Goal: Task Accomplishment & Management: Manage account settings

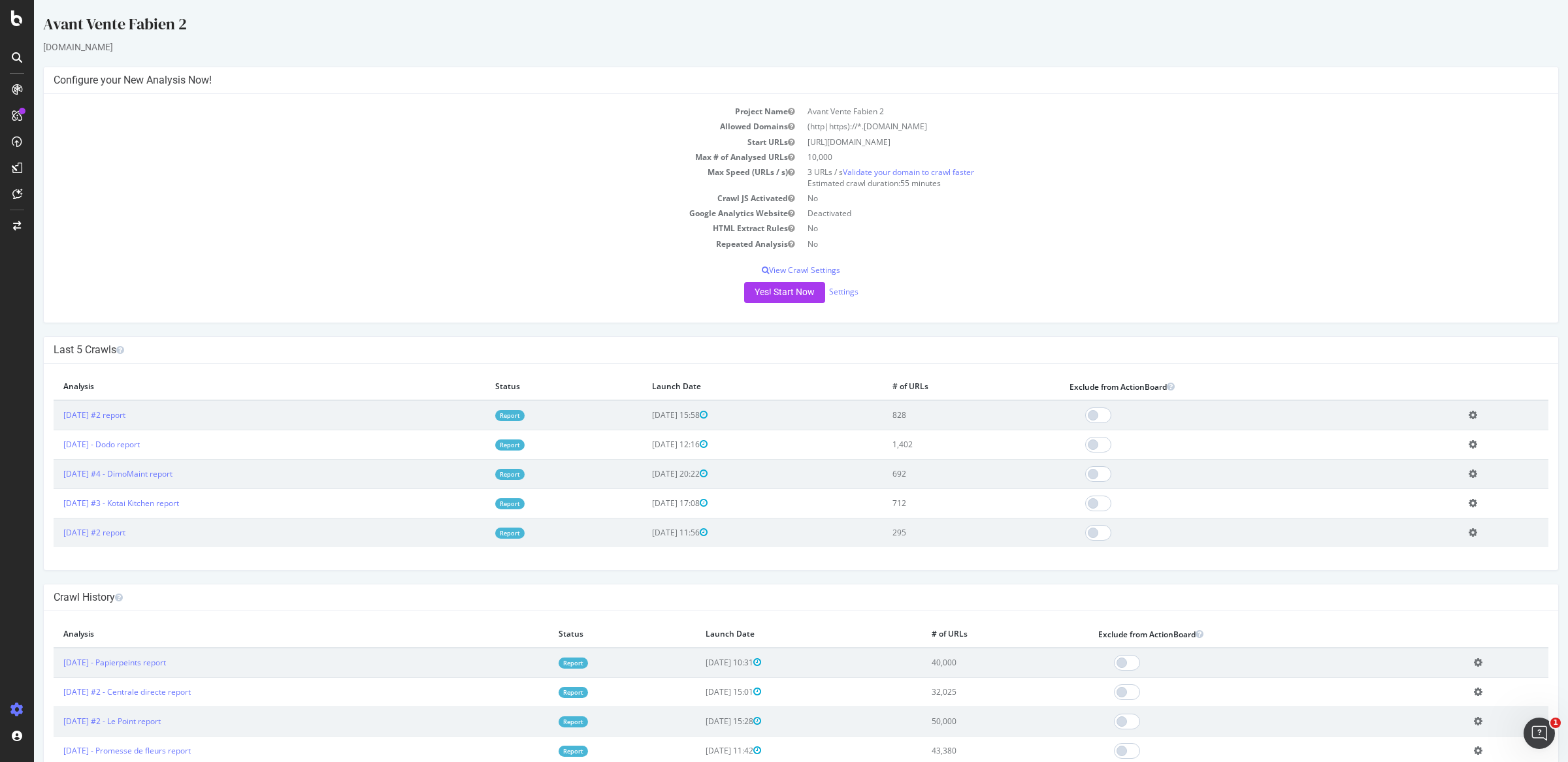
click at [1463, 412] on td "Add name Delete analysis" at bounding box center [1503, 415] width 90 height 30
click at [1466, 422] on td "Add name Delete analysis" at bounding box center [1503, 415] width 90 height 30
click at [1468, 412] on icon at bounding box center [1473, 415] width 9 height 10
click at [1413, 436] on link "Add name" at bounding box center [1424, 434] width 105 height 18
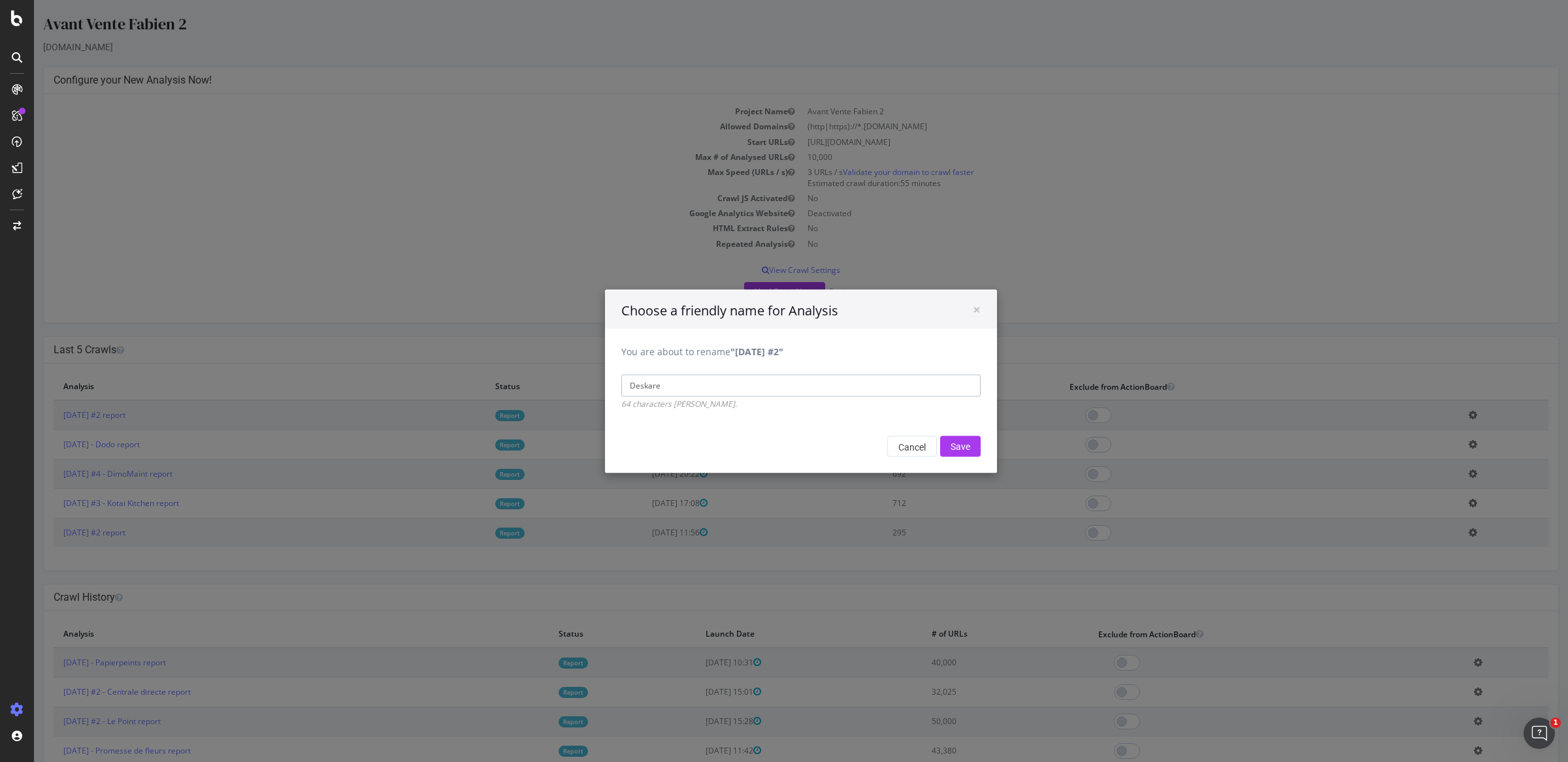
type input "Deskare"
click at [940, 436] on input "Save" at bounding box center [960, 446] width 41 height 21
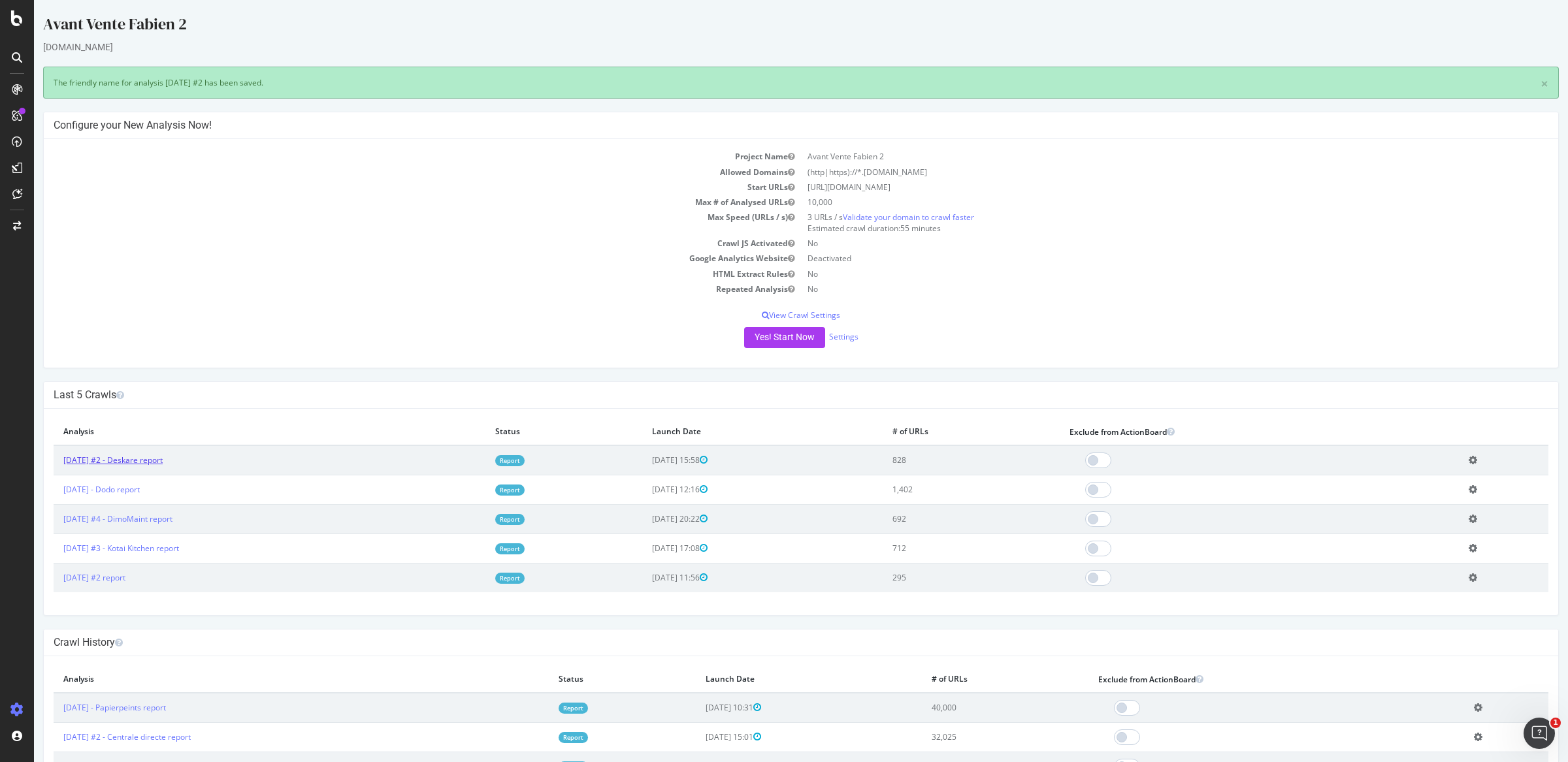
click at [163, 458] on link "2025 Sep. 29th #2 - Deskare report" at bounding box center [113, 460] width 100 height 11
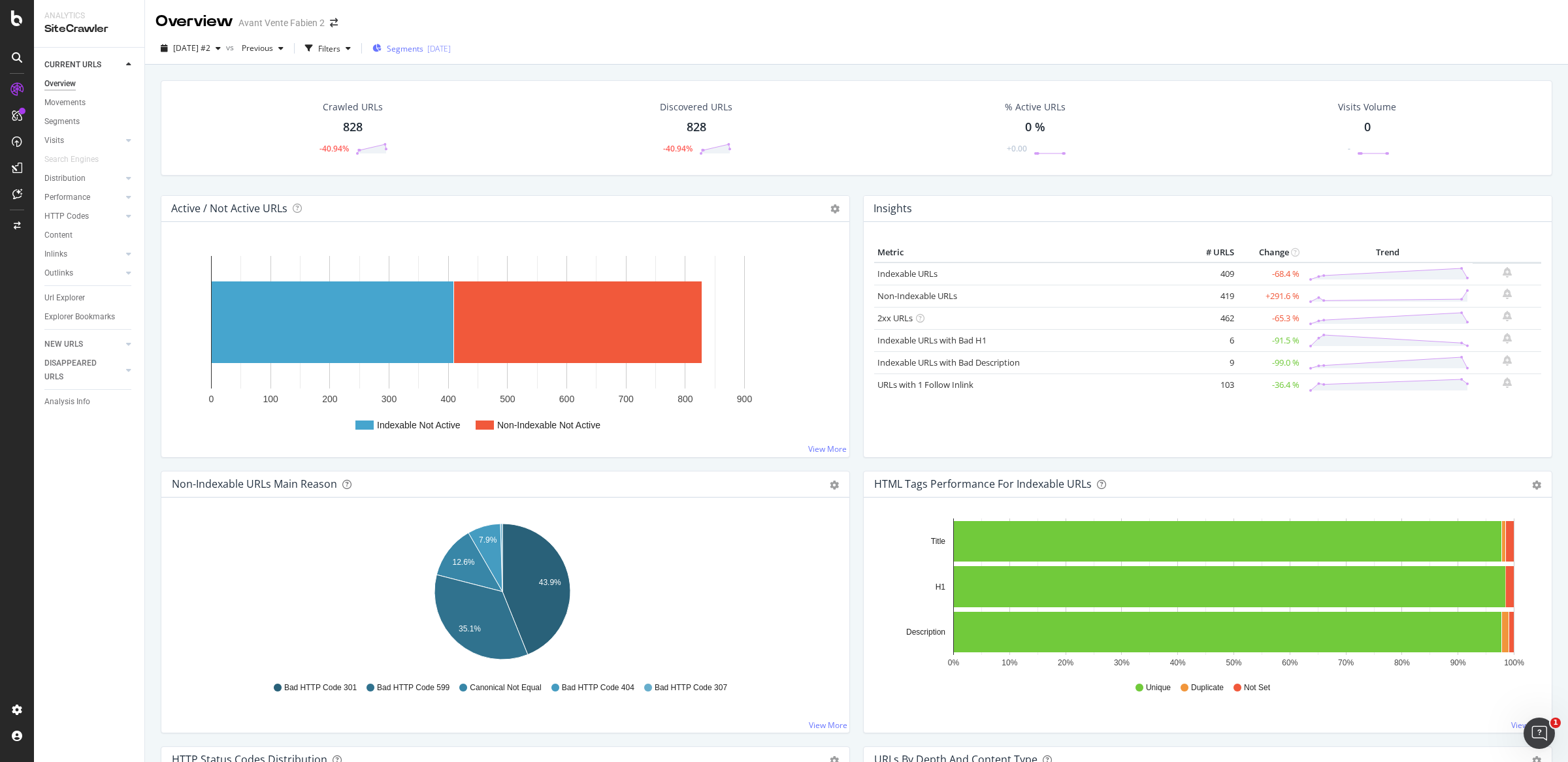
click at [423, 53] on span "Segments" at bounding box center [405, 49] width 36 height 11
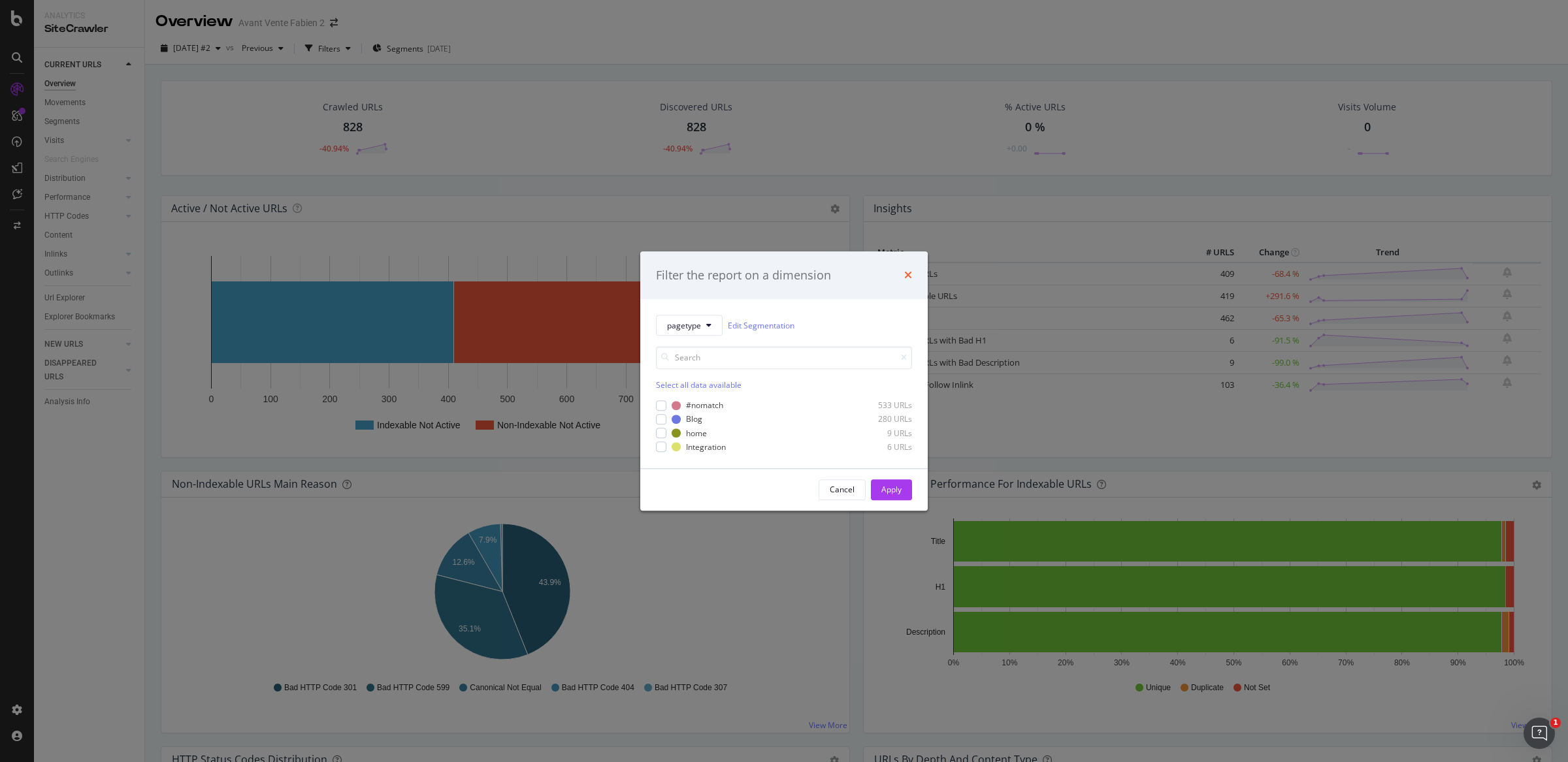
click at [905, 271] on icon "times" at bounding box center [907, 275] width 8 height 11
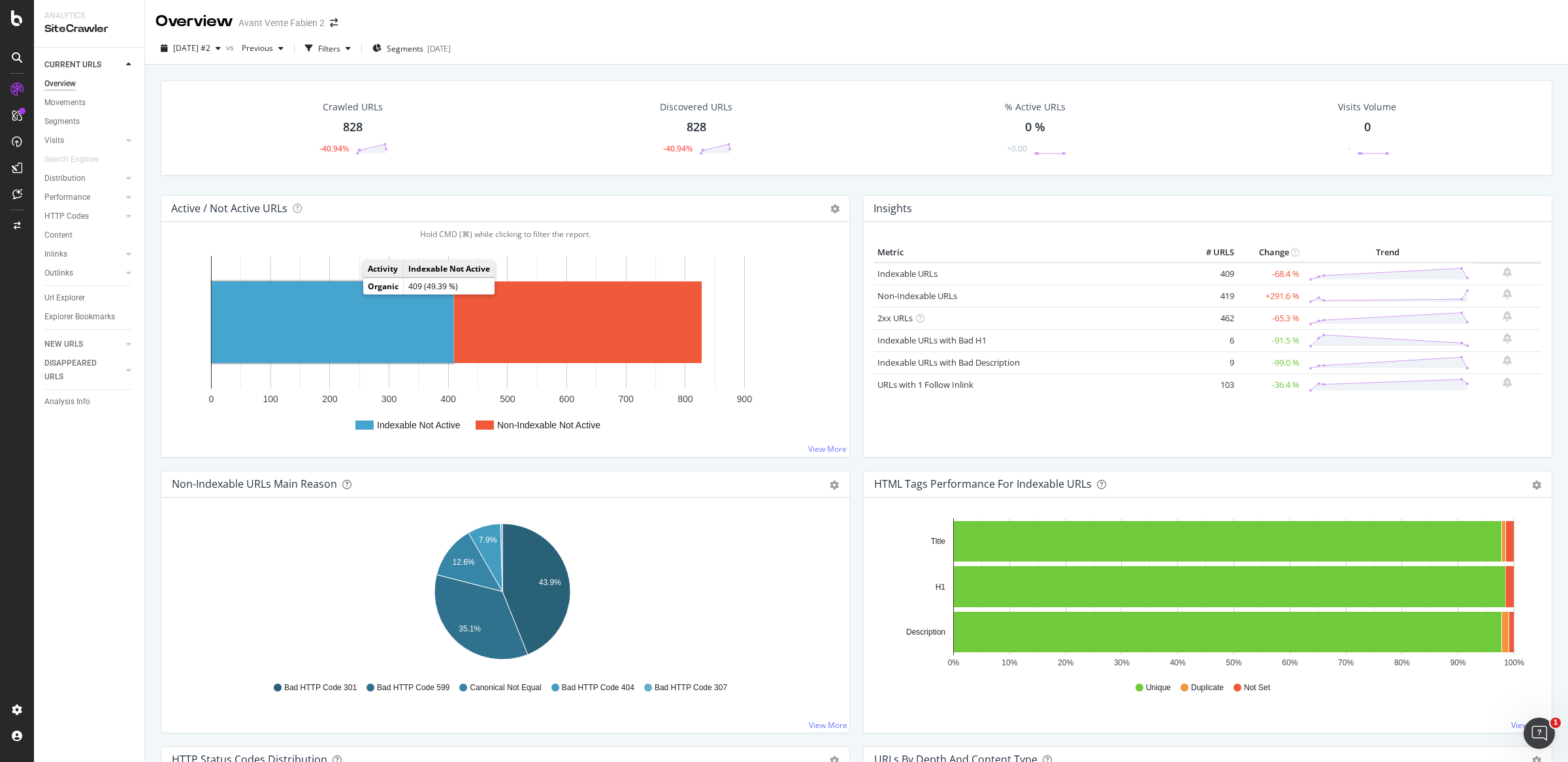
click at [350, 296] on rect "A chart." at bounding box center [333, 322] width 242 height 82
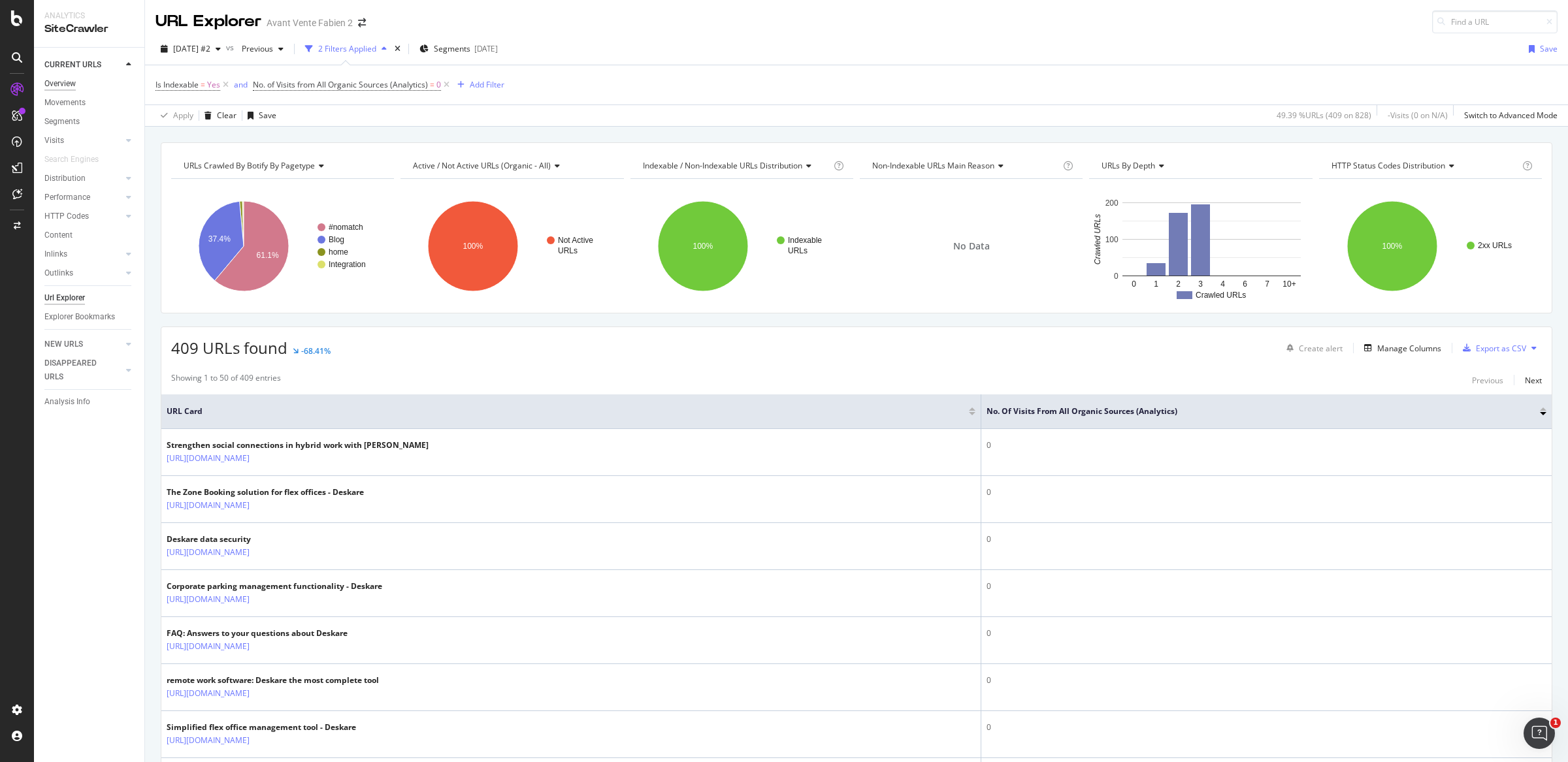
click at [60, 89] on div "Overview" at bounding box center [60, 83] width 31 height 14
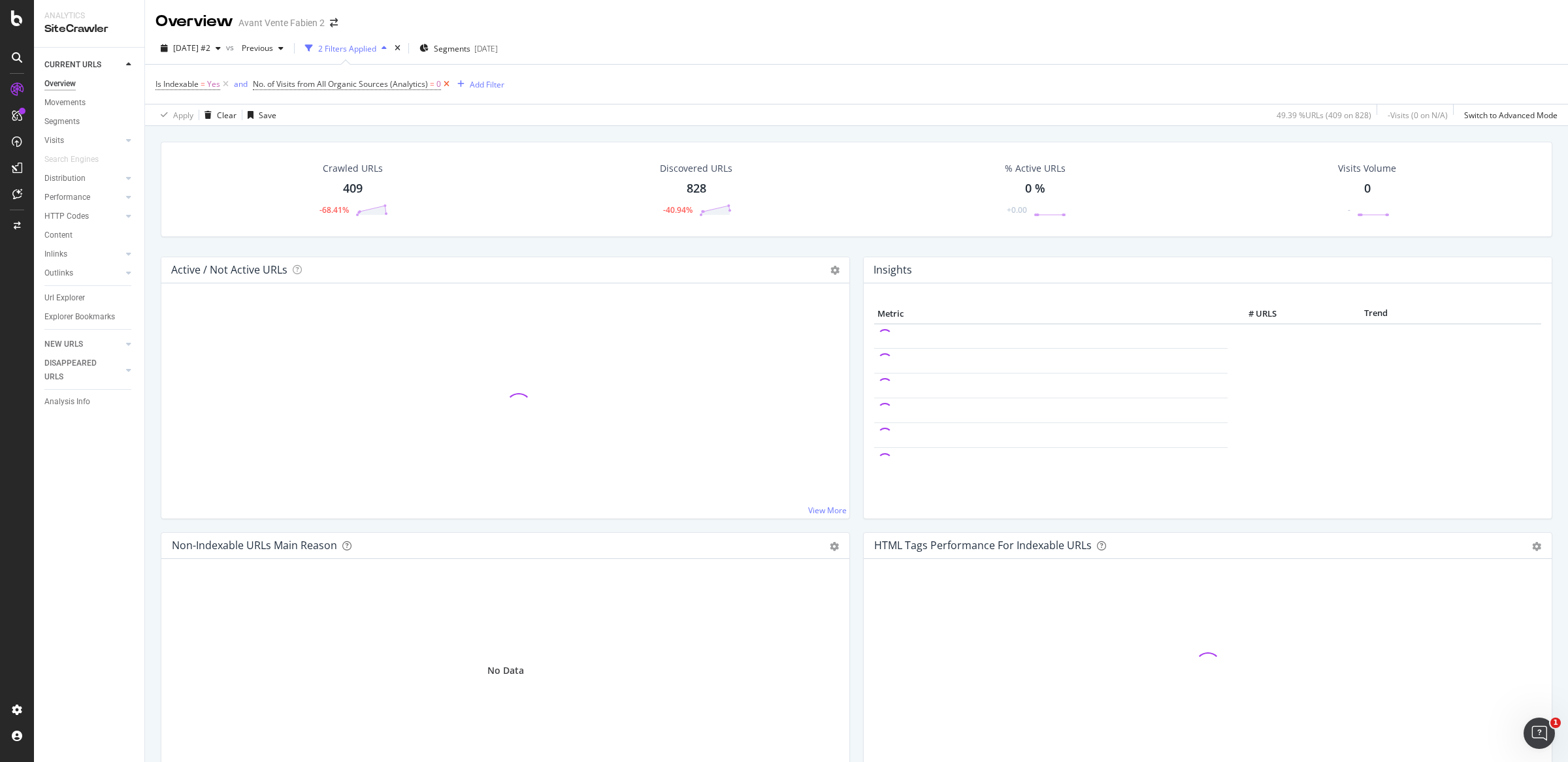
click at [449, 85] on icon at bounding box center [447, 84] width 11 height 13
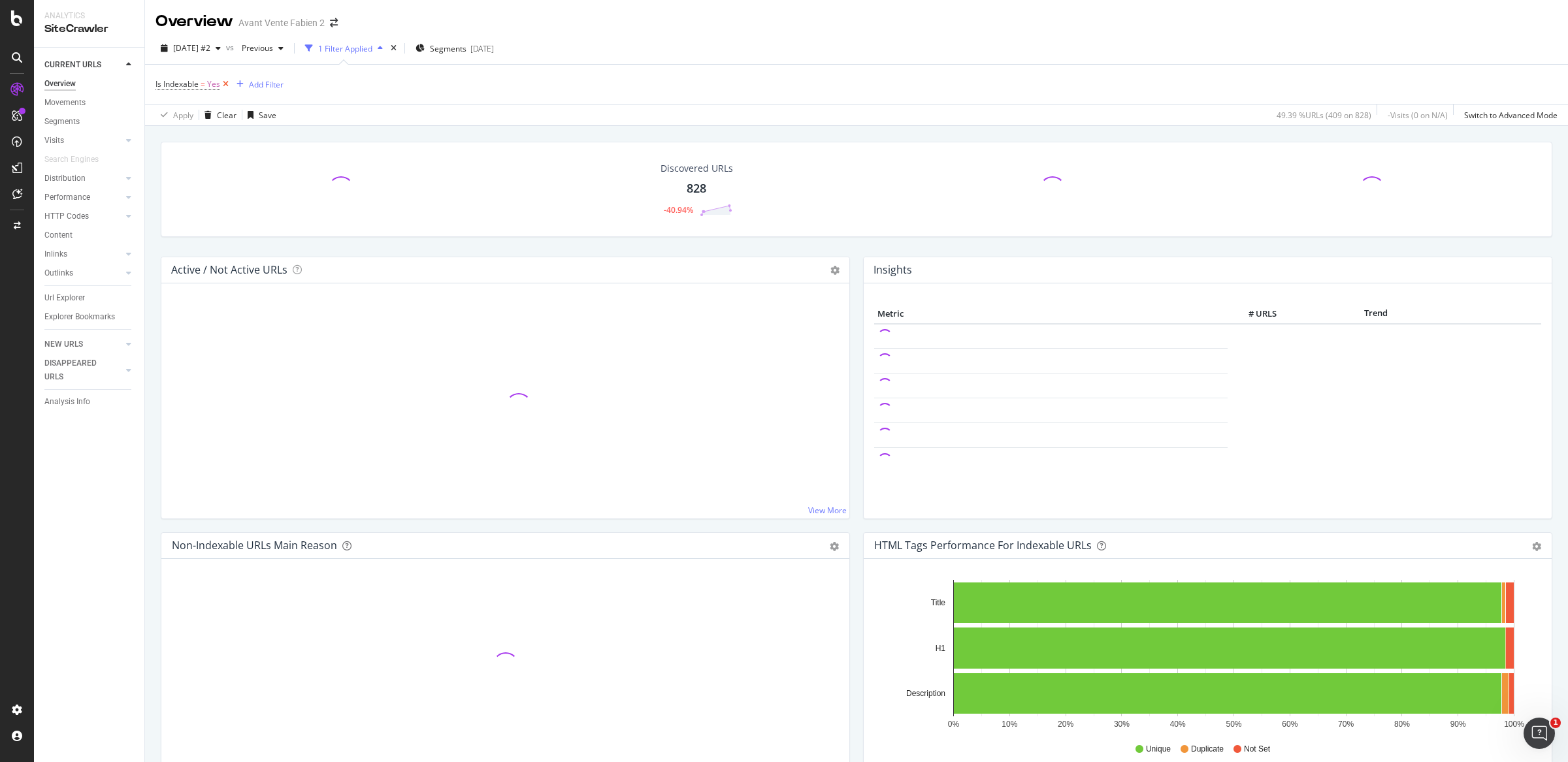
click at [228, 87] on icon at bounding box center [226, 84] width 11 height 13
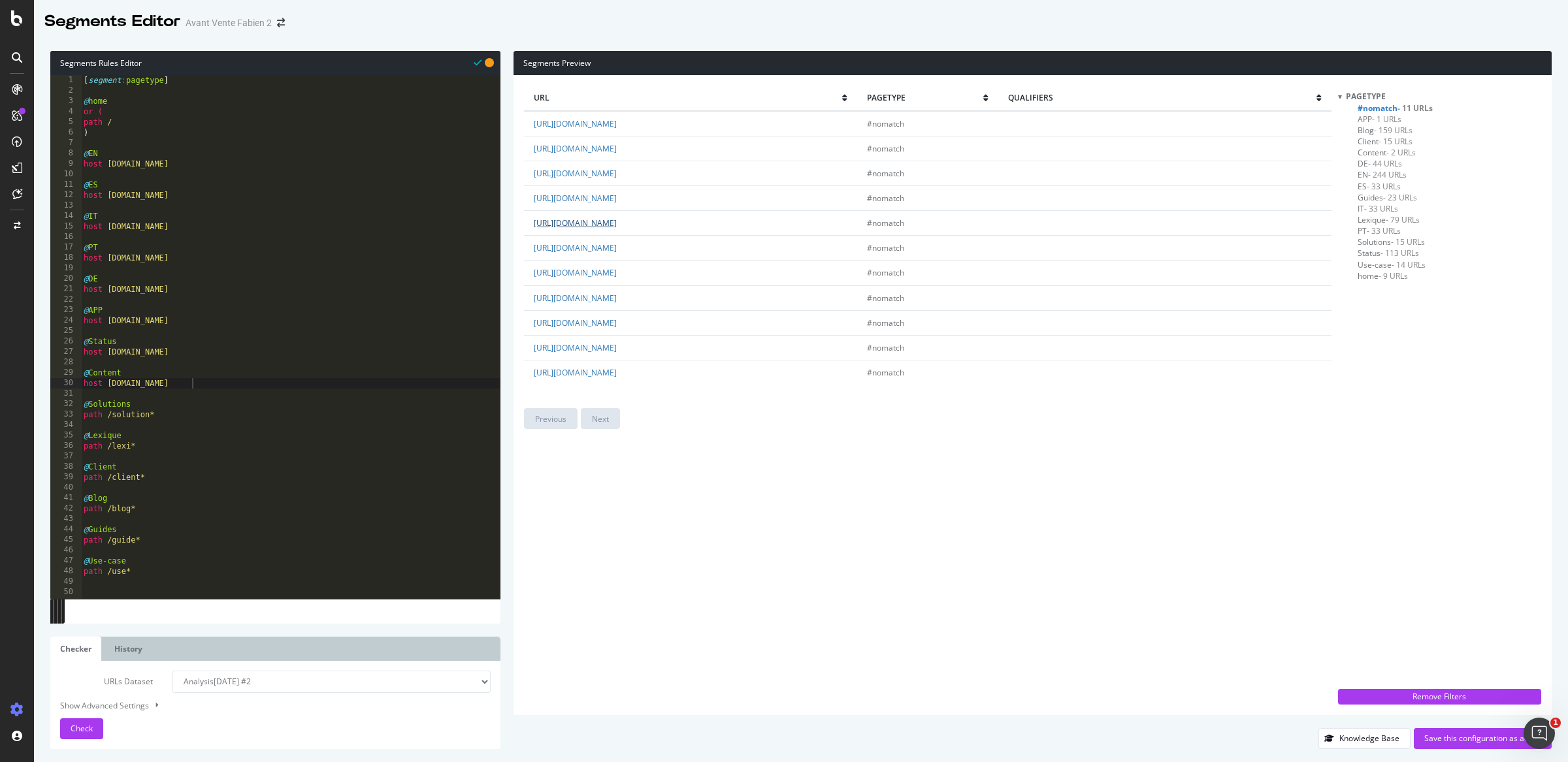
scroll to position [0, 8]
type textarea "path /use*"
click at [149, 569] on div "[ segment : pagetype ] @ home or ( path / ) @ EN host en.deskare.io @ ES host e…" at bounding box center [291, 348] width 420 height 545
drag, startPoint x: 682, startPoint y: 452, endPoint x: 666, endPoint y: 417, distance: 38.5
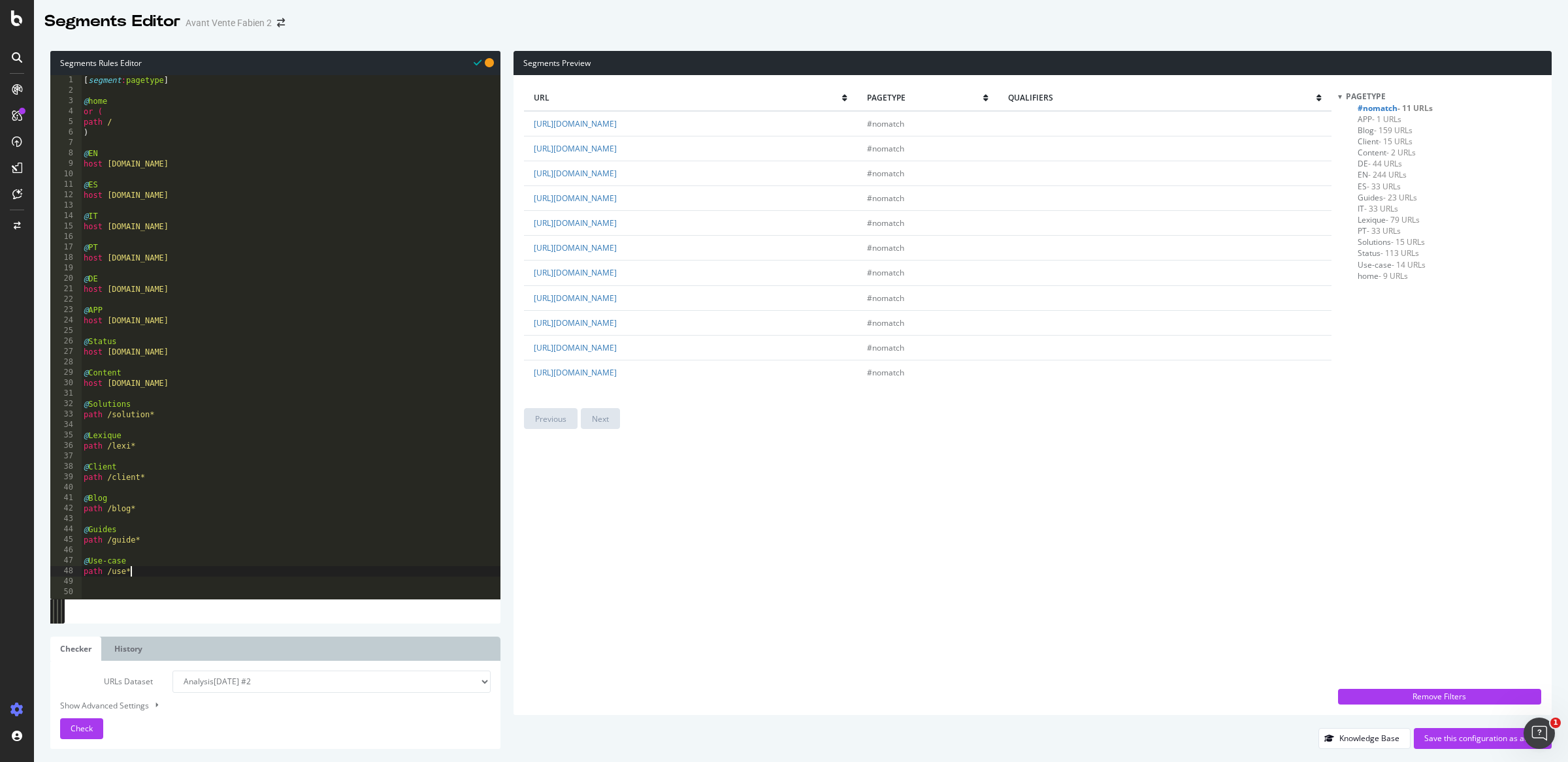
click at [683, 452] on div "url pagetype qualifiers https://www.deskare.io/microsoft-teams #nomatch https:/…" at bounding box center [927, 395] width 806 height 619
click at [646, 223] on td "https://www.deskare.io/faq" at bounding box center [690, 223] width 333 height 25
click at [151, 574] on div "[ segment : pagetype ] @ home or ( path / ) @ EN host en.deskare.io @ ES host e…" at bounding box center [291, 348] width 420 height 545
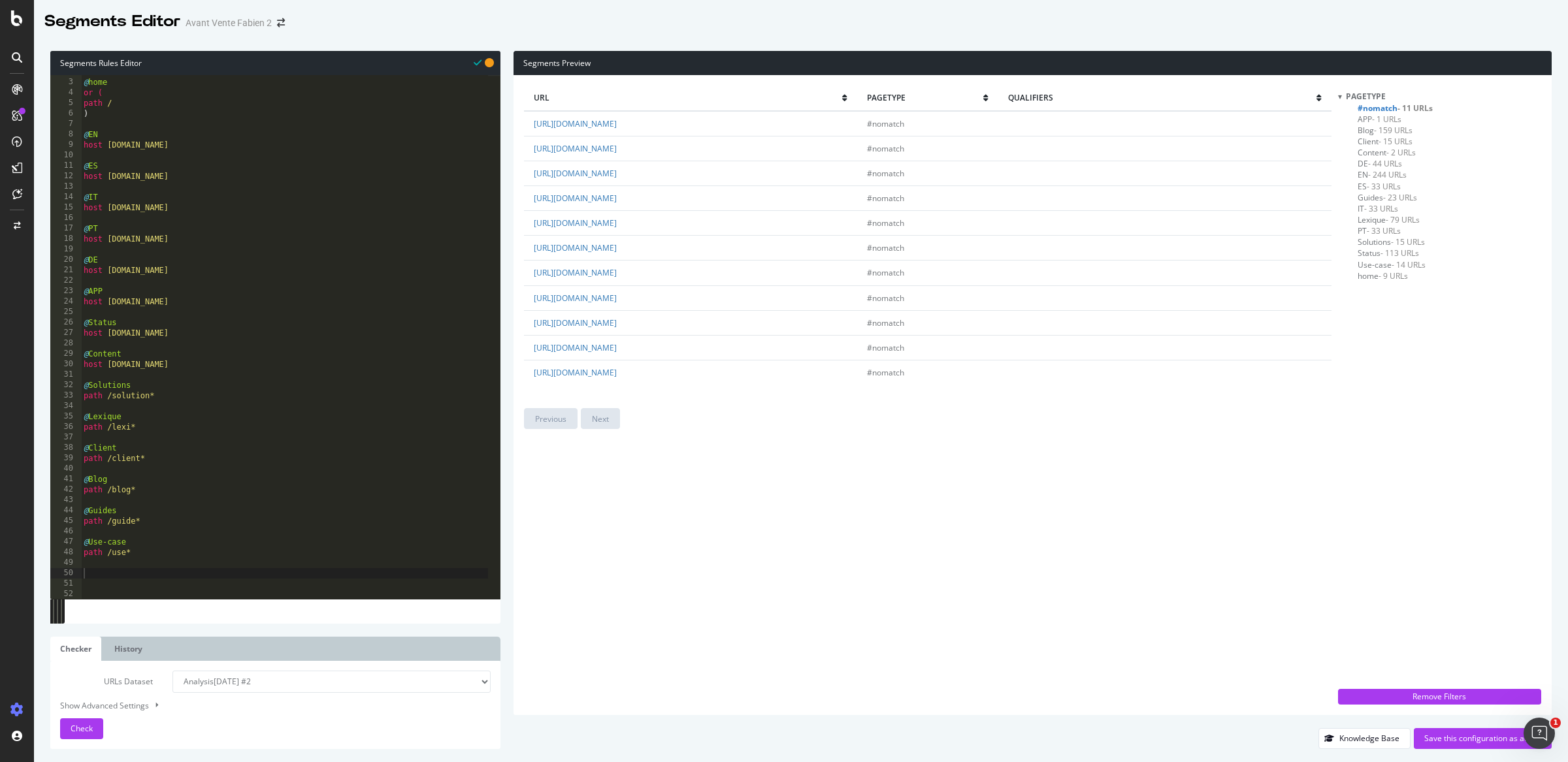
click at [1372, 279] on span "home - 9 URLs" at bounding box center [1382, 276] width 50 height 11
click at [1400, 262] on span "- 14 URLs" at bounding box center [1409, 265] width 34 height 11
click at [1397, 254] on span "- 113 URLs" at bounding box center [1399, 253] width 38 height 11
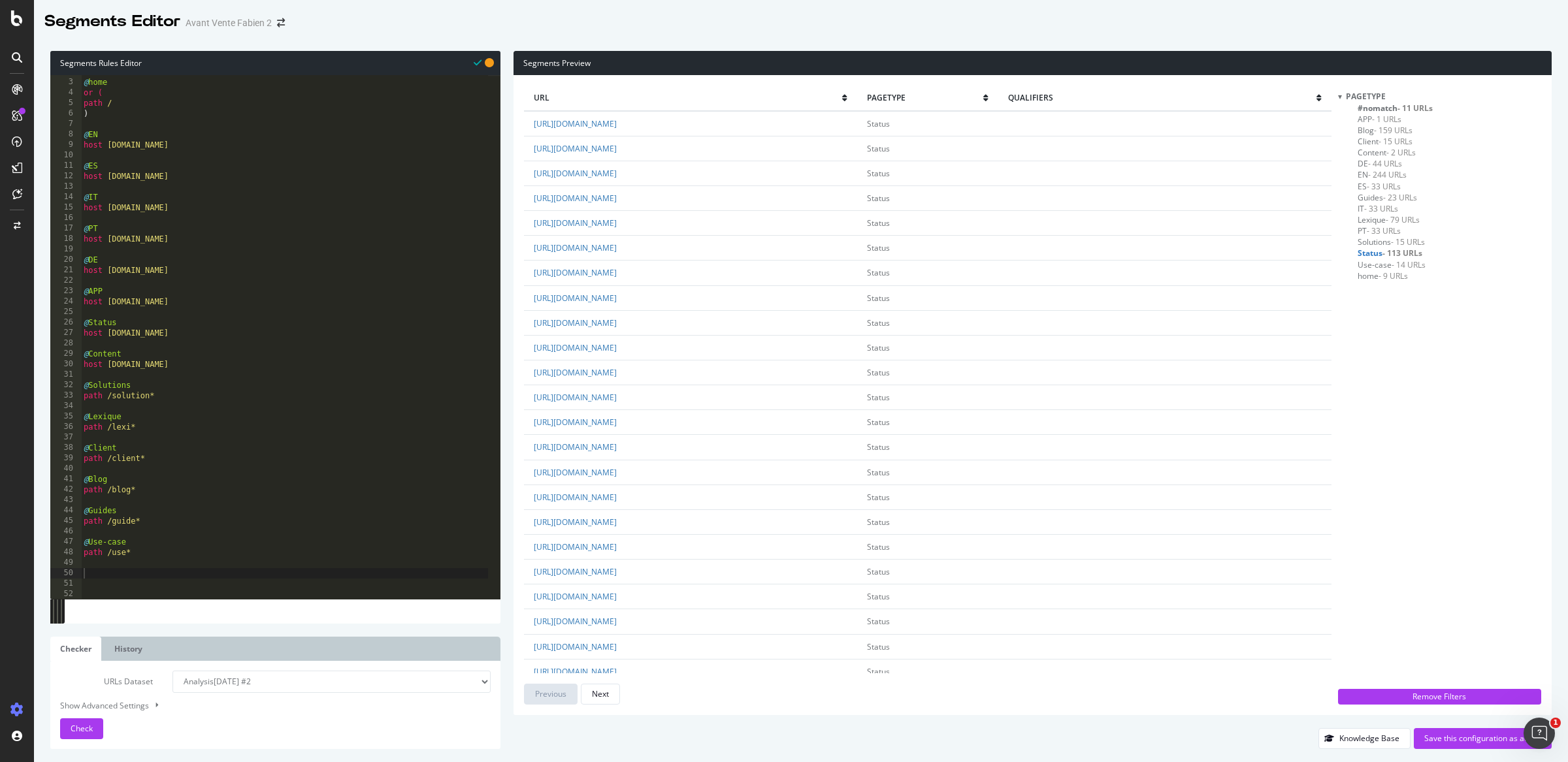
scroll to position [1955, 0]
click at [597, 698] on div "Next" at bounding box center [600, 694] width 17 height 11
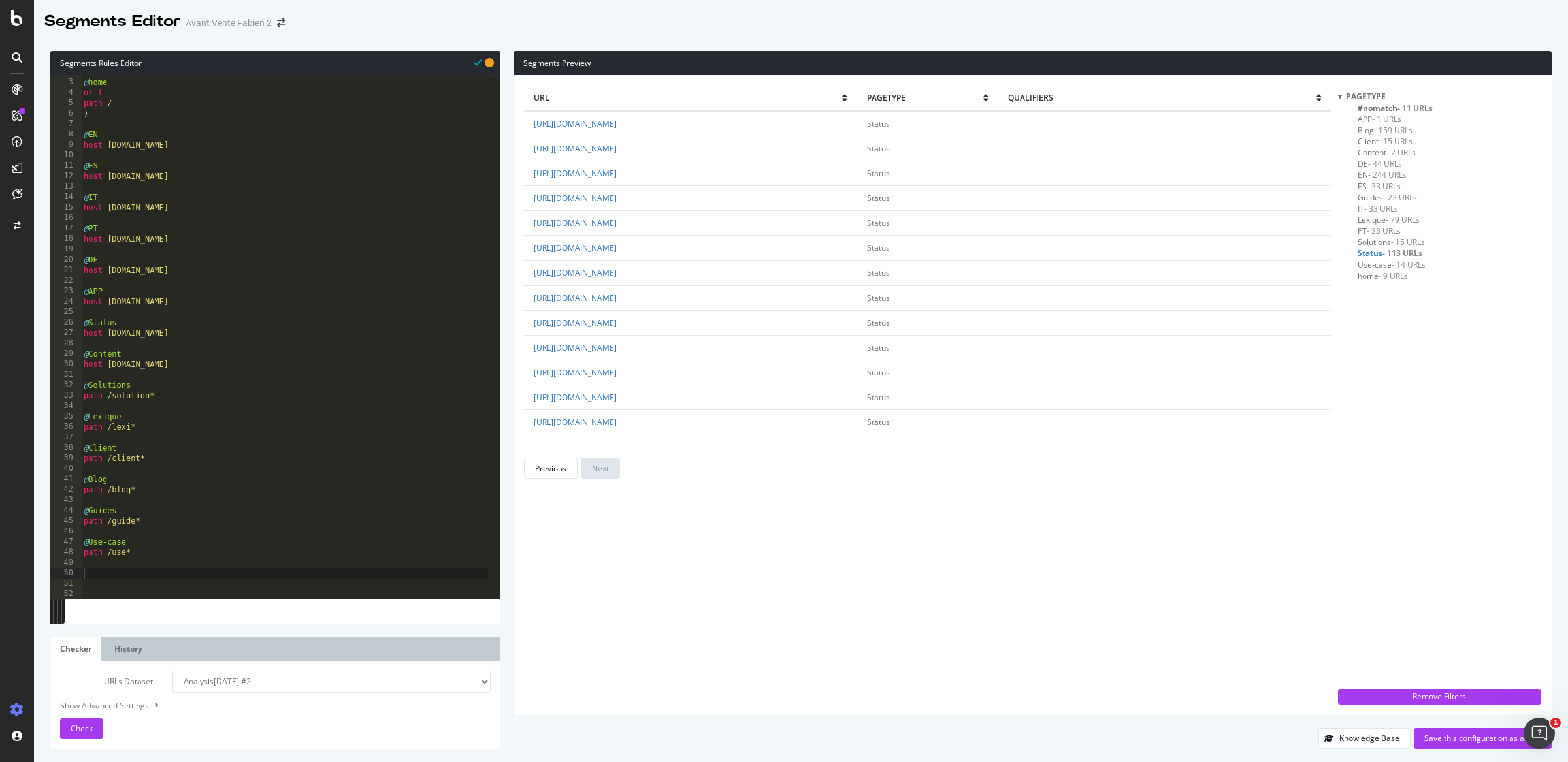
click at [1385, 229] on span "- 33 URLs" at bounding box center [1384, 231] width 34 height 11
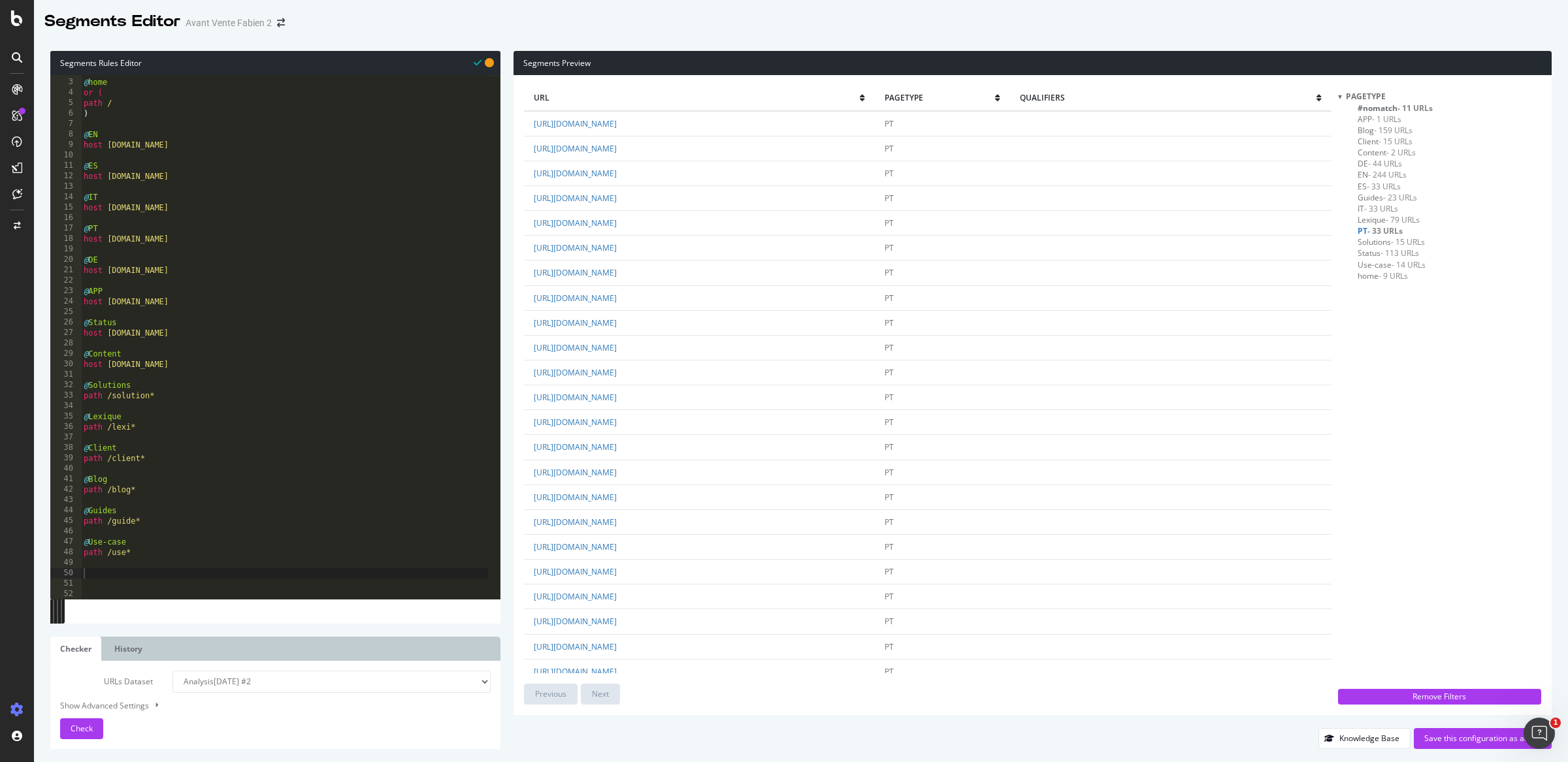
click at [1380, 218] on span "Lexique - 79 URLs" at bounding box center [1388, 220] width 62 height 11
click at [1372, 150] on span "Content - 2 URLs" at bounding box center [1387, 153] width 58 height 11
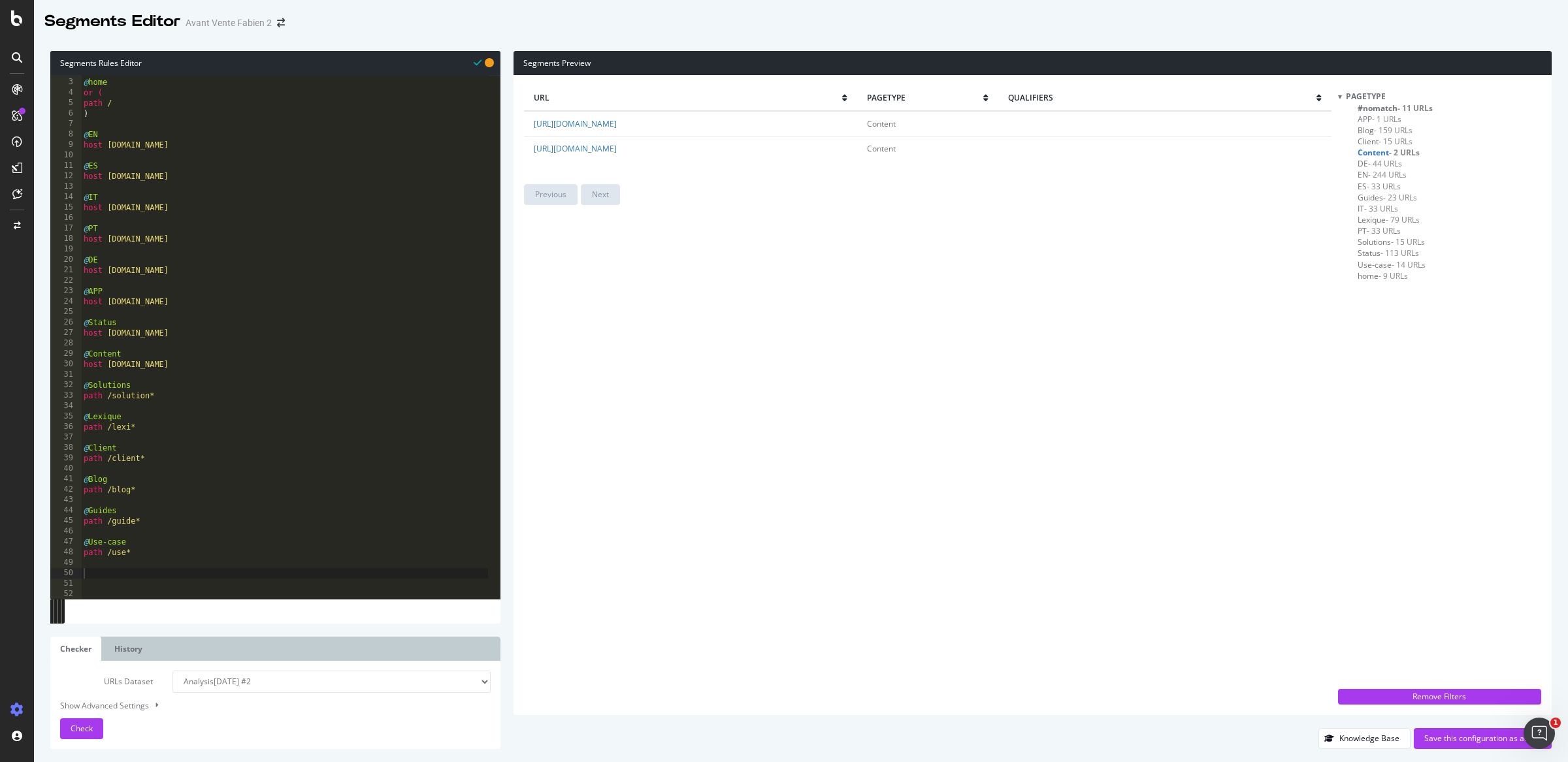
click at [1373, 141] on span "Client - 15 URLs" at bounding box center [1385, 141] width 55 height 11
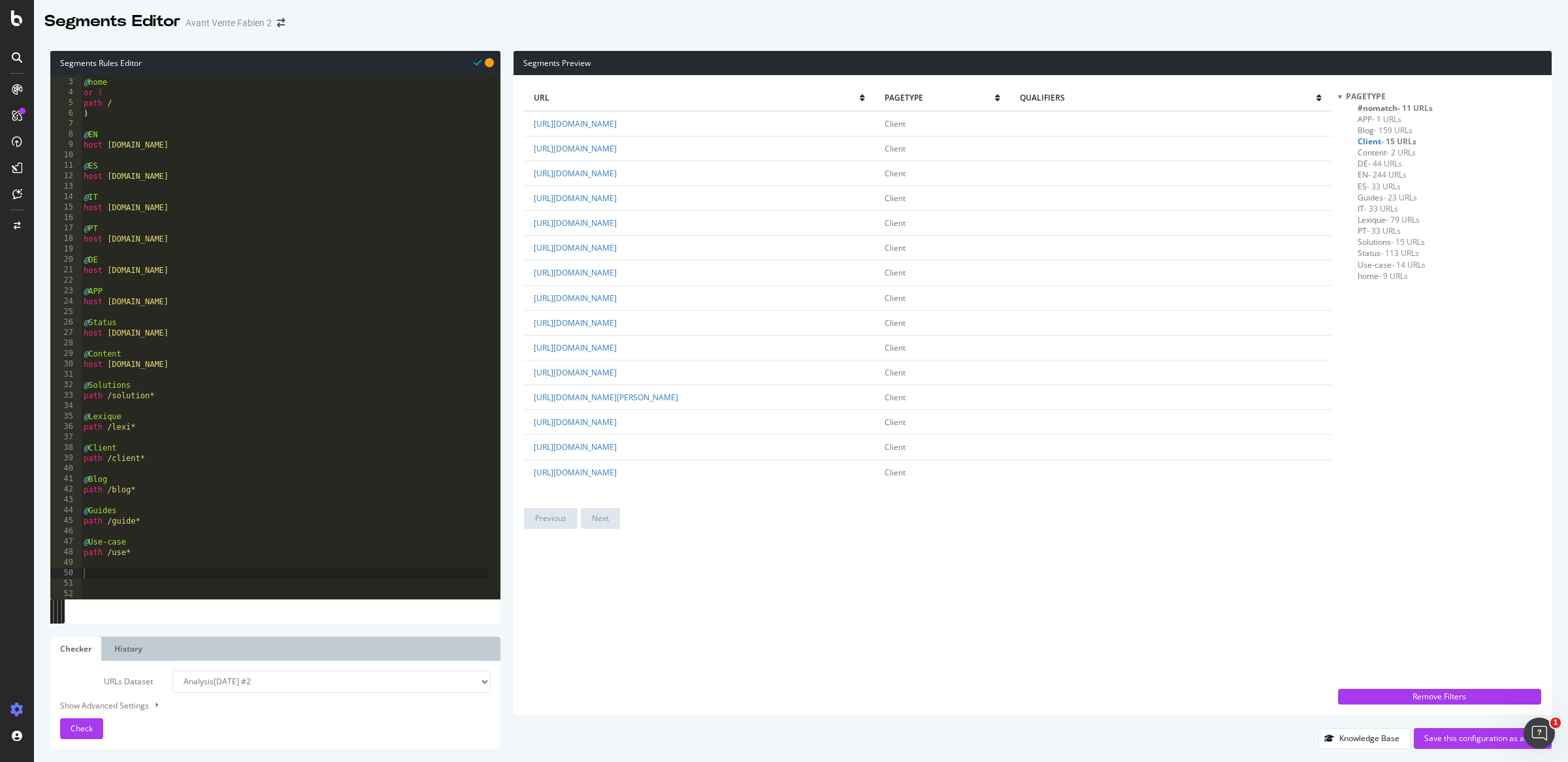
click at [1374, 129] on span "- 159 URLs" at bounding box center [1393, 130] width 38 height 11
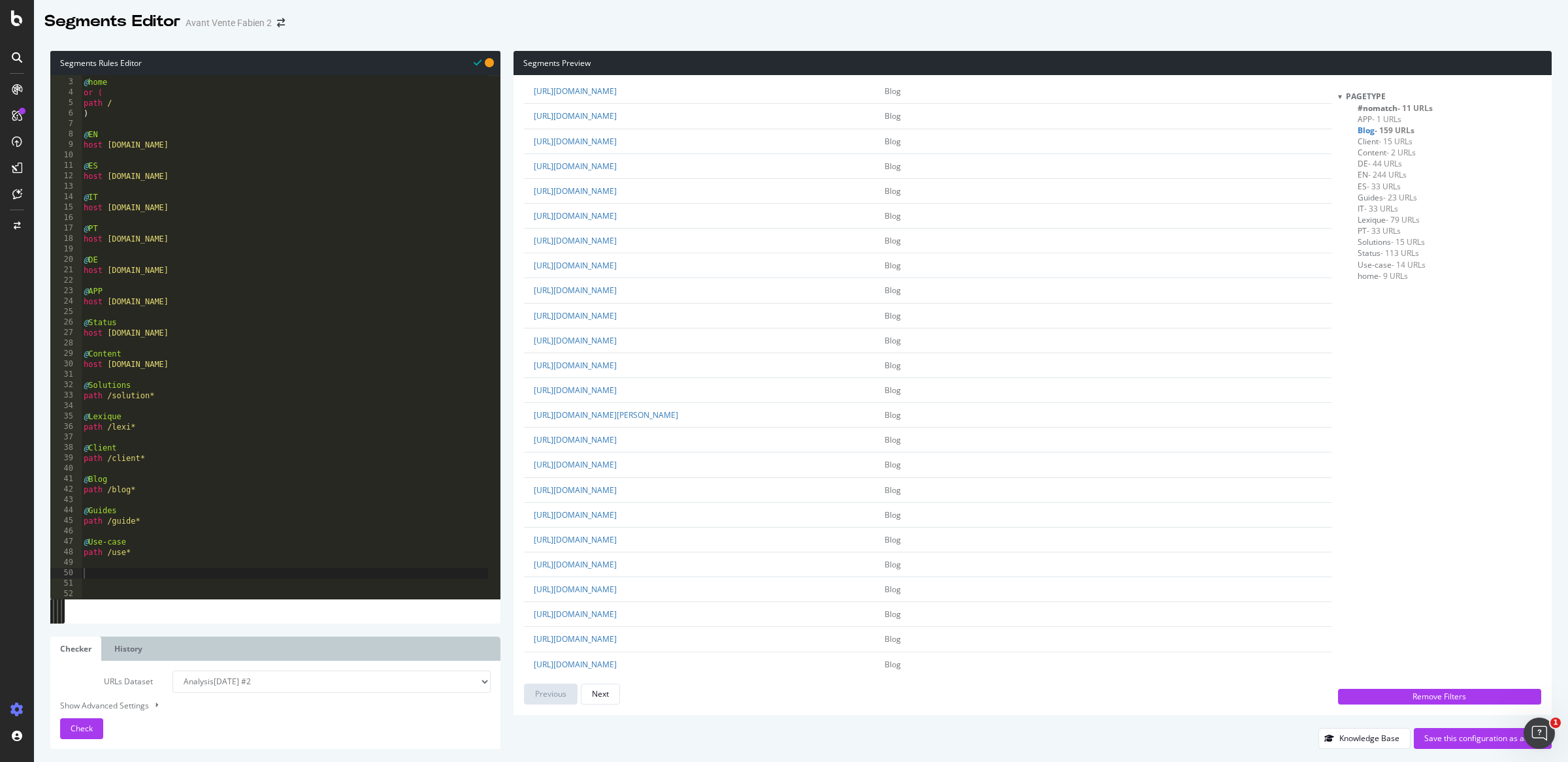
scroll to position [1955, 0]
click at [593, 694] on div "Next" at bounding box center [600, 694] width 17 height 11
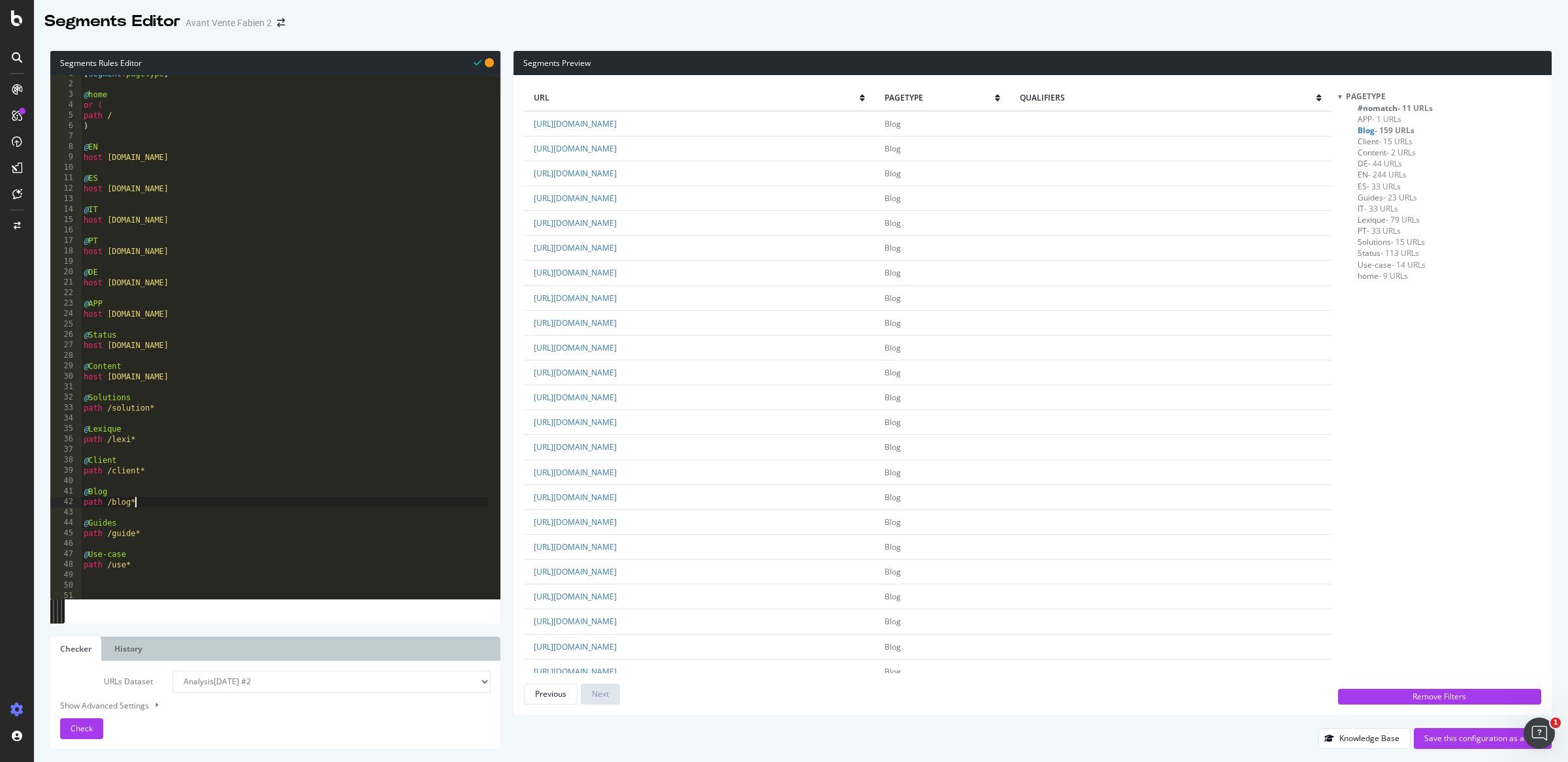
click at [156, 506] on div "[ segment : pagetype ] @ home or ( path / ) @ EN host en.deskare.io @ ES host e…" at bounding box center [284, 340] width 407 height 545
click at [116, 492] on div "[ segment : pagetype ] @ home or ( path / ) @ EN host en.deskare.io @ ES host e…" at bounding box center [284, 340] width 407 height 545
type textarea "@Blog"
type textarea "or ("
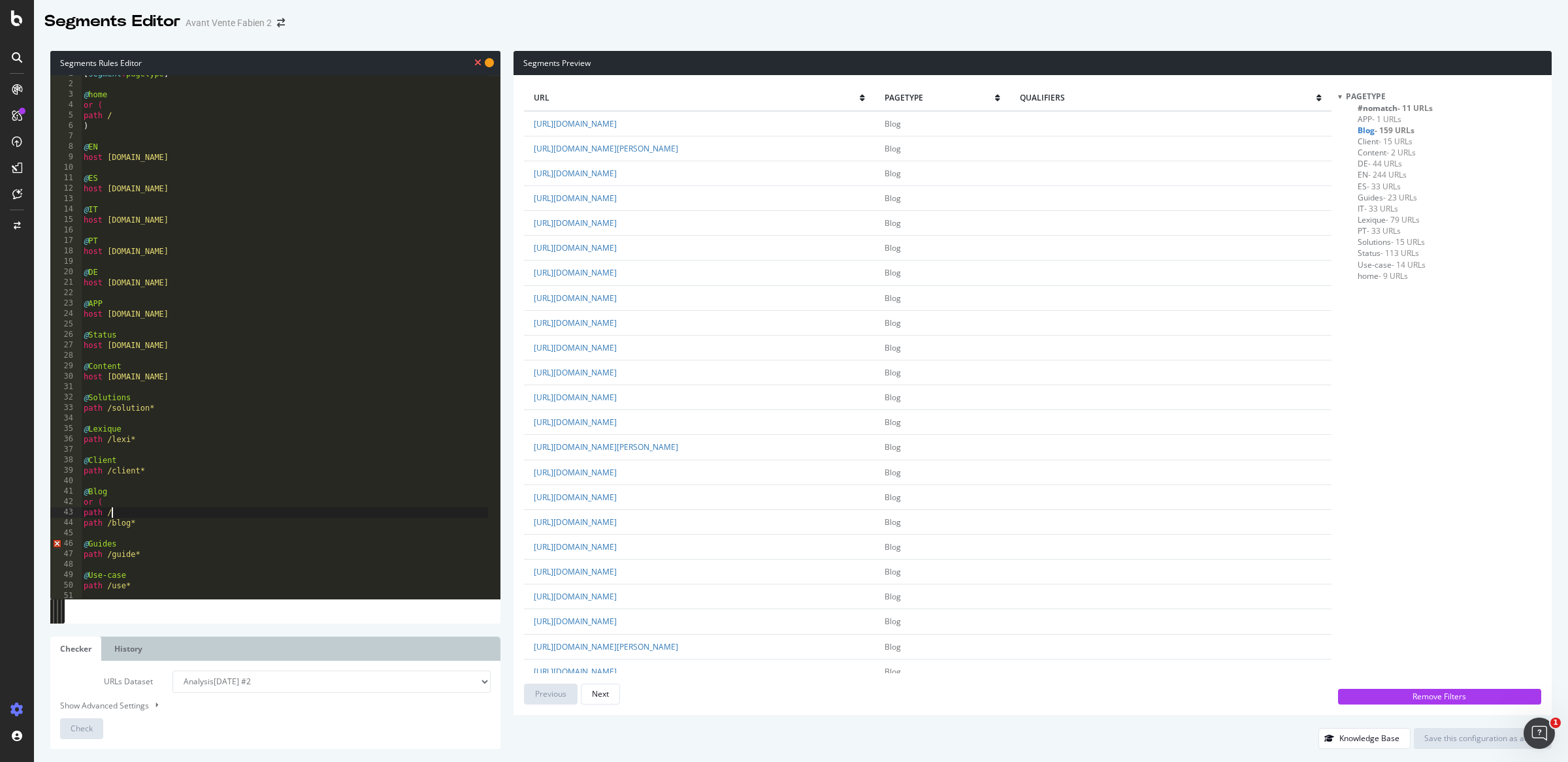
click at [1404, 110] on span "- 11 URLs" at bounding box center [1415, 108] width 36 height 11
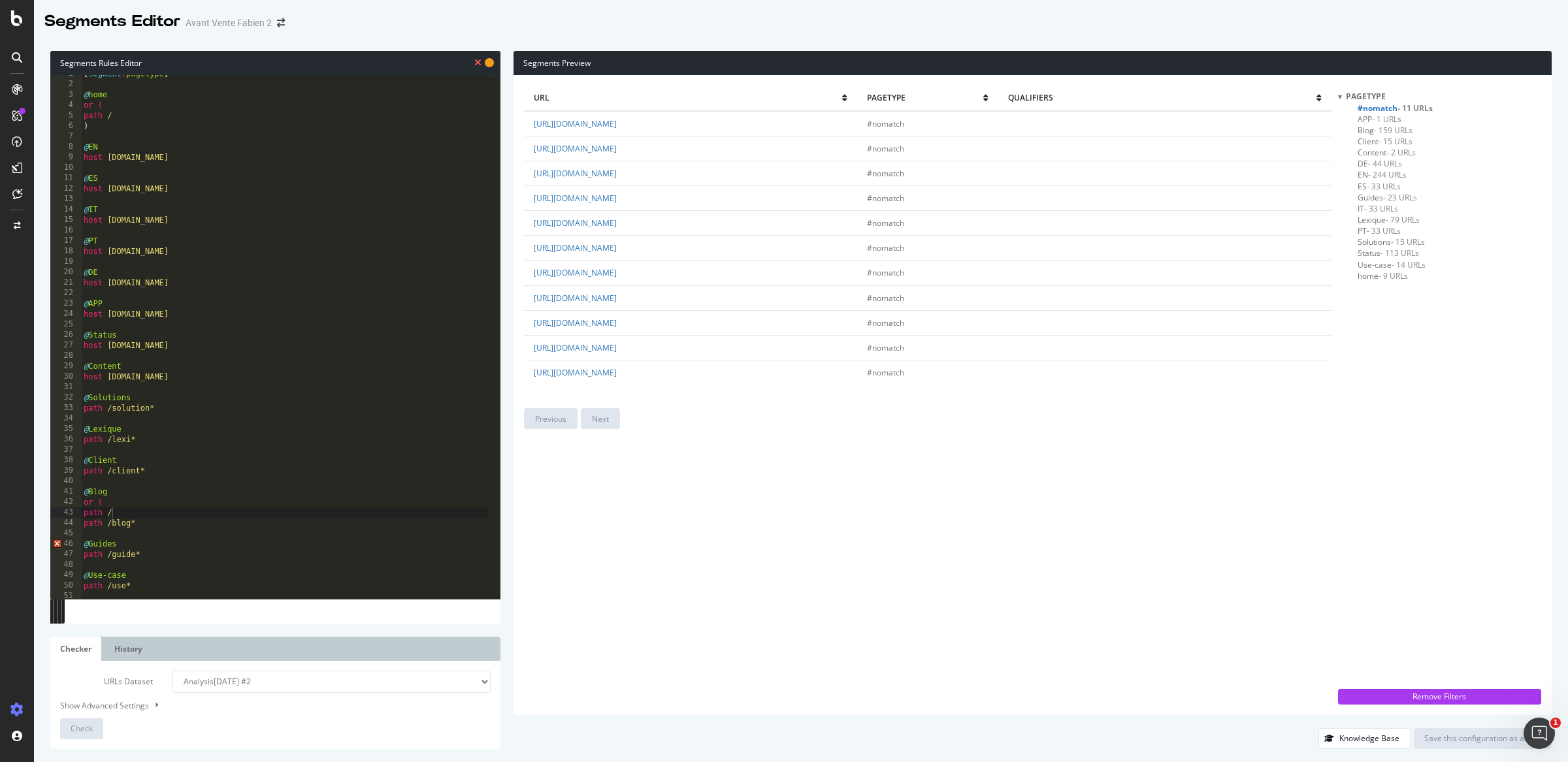
drag, startPoint x: 649, startPoint y: 222, endPoint x: 634, endPoint y: 222, distance: 15.0
click at [634, 222] on td "https://www.deskare.io/faq" at bounding box center [690, 223] width 333 height 25
click at [141, 510] on div "[ segment : pagetype ] @ home or ( path / ) @ EN host en.deskare.io @ ES host e…" at bounding box center [284, 340] width 407 height 545
click at [617, 273] on link "https://www.deskare.io/a-propos" at bounding box center [575, 273] width 83 height 11
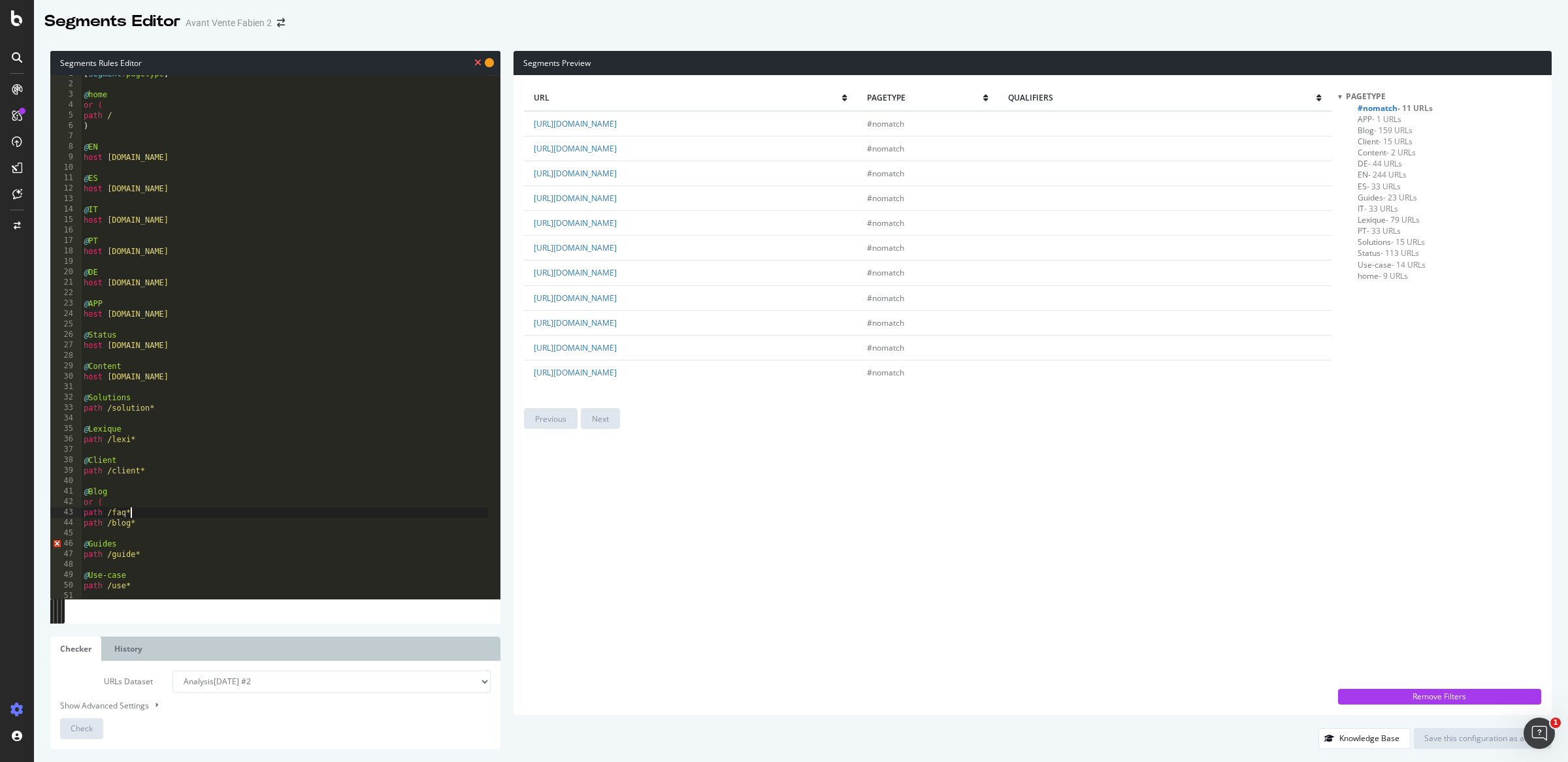
click at [146, 517] on div "[ segment : pagetype ] @ home or ( path / ) @ EN host en.deskare.io @ ES host e…" at bounding box center [284, 340] width 407 height 545
click at [166, 521] on div "[ segment : pagetype ] @ home or ( path / ) @ EN host en.deskare.io @ ES host e…" at bounding box center [284, 340] width 407 height 545
type textarea "path /blog*"
paste textarea "a-propos"
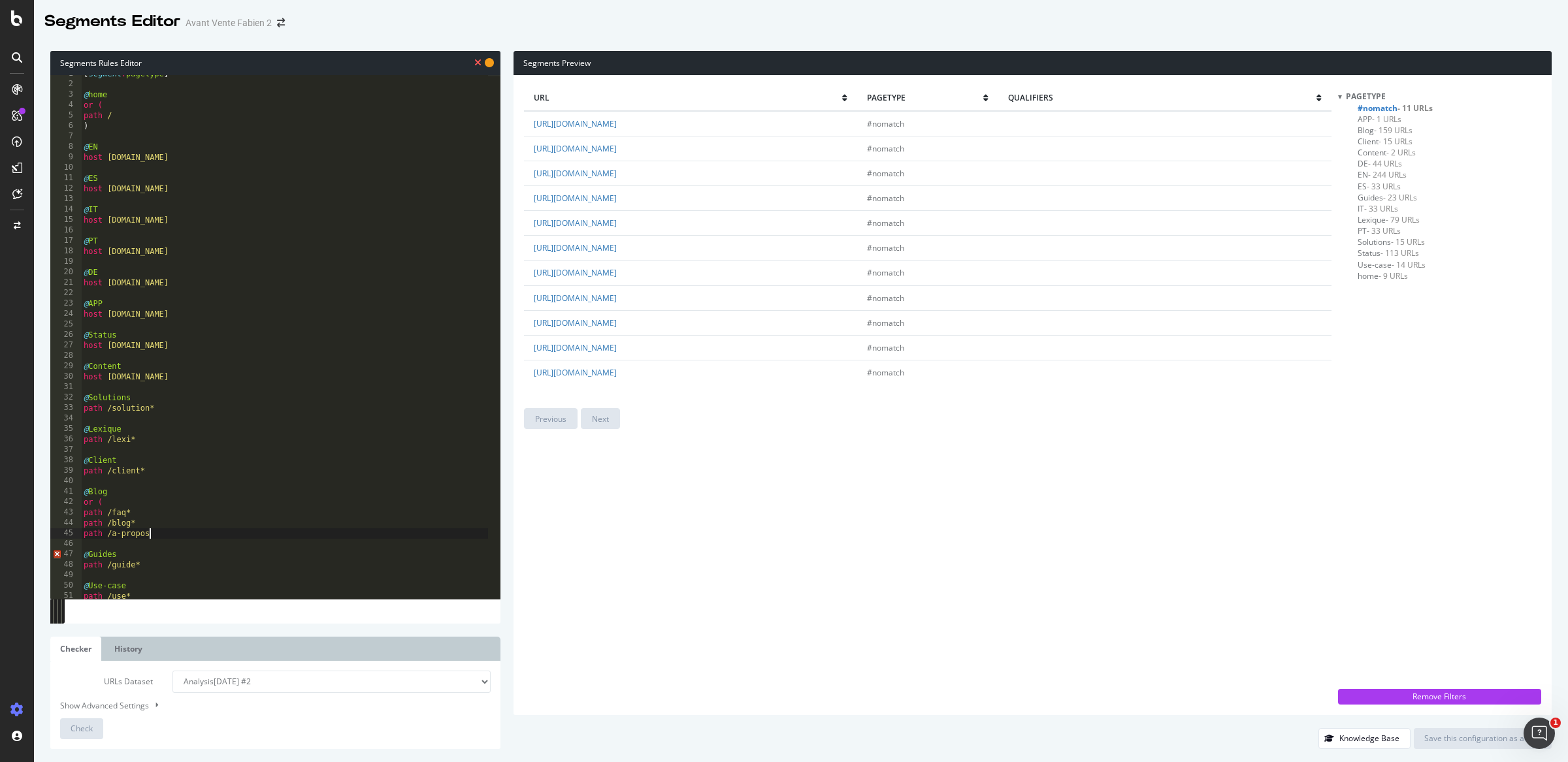
type textarea "path /a-propos*"
type textarea ")"
click at [617, 296] on link "https://www.deskare.io/inscription-newsletter" at bounding box center [575, 299] width 83 height 11
click at [87, 721] on div "Check" at bounding box center [81, 729] width 22 height 20
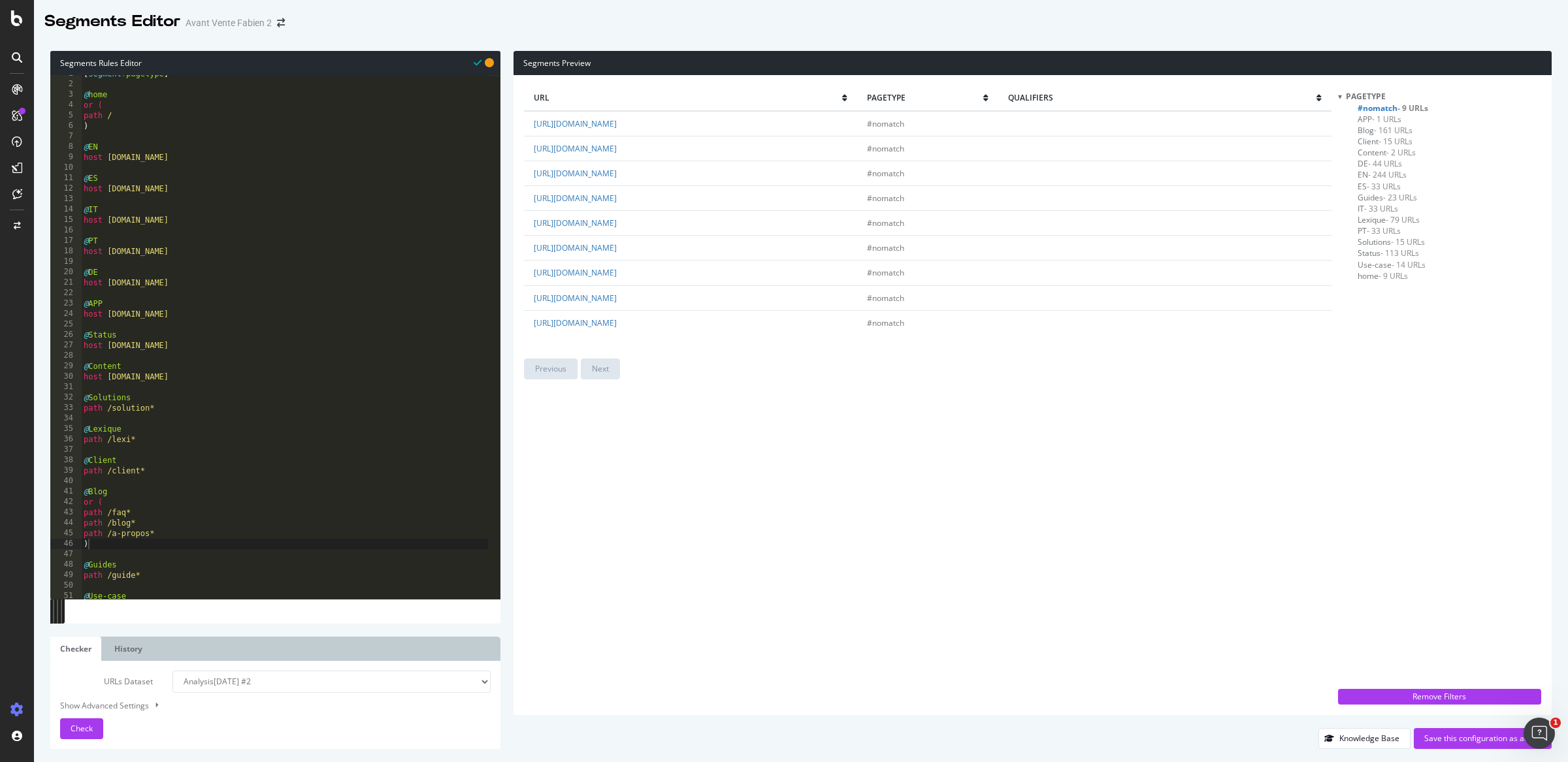
click at [617, 83] on div "url pagetype qualifiers https://www.deskare.io/microsoft-teams #nomatch https:/…" at bounding box center [1033, 395] width 1038 height 640
click at [628, 92] on span "url" at bounding box center [688, 98] width 309 height 11
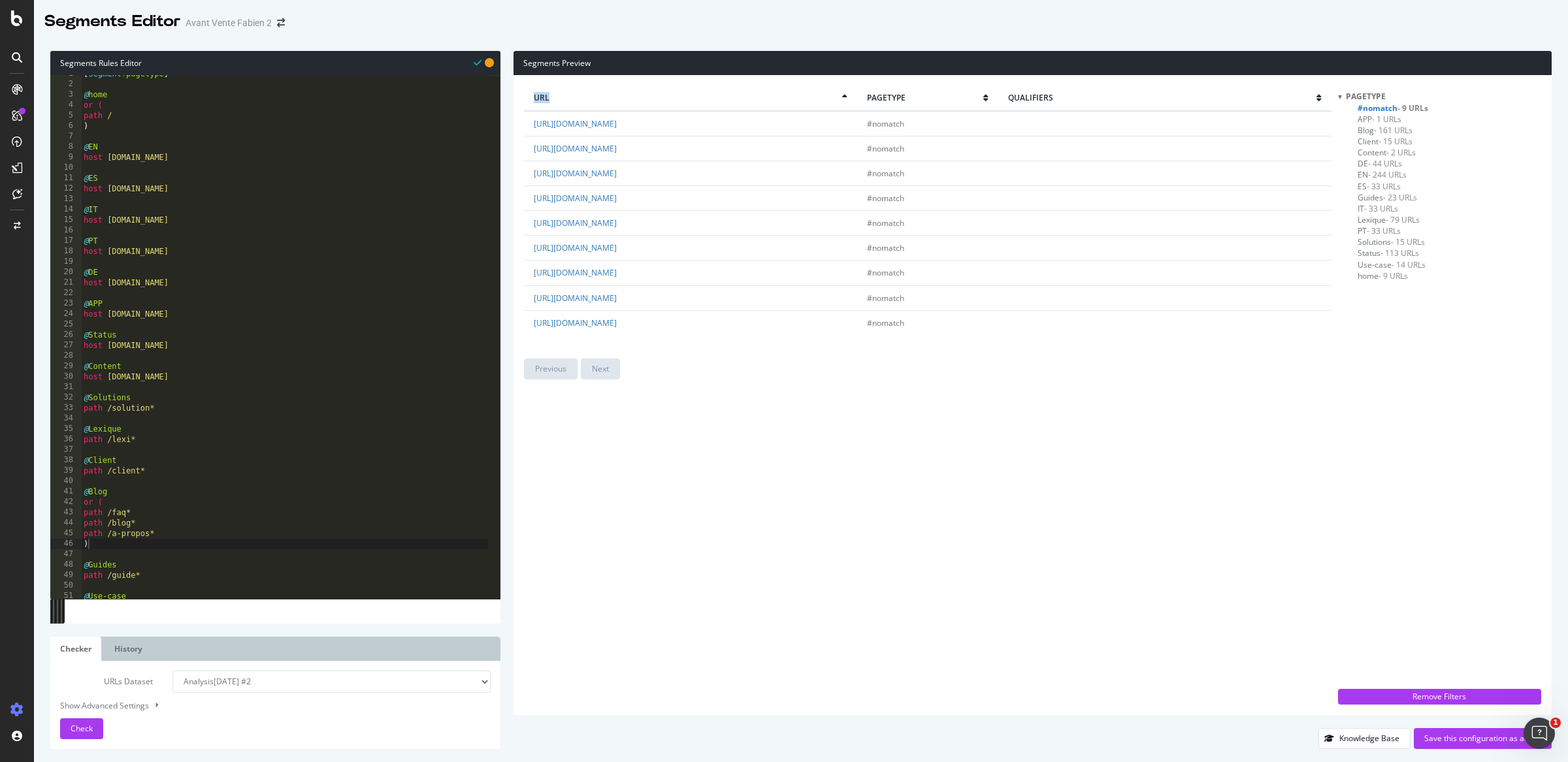
click at [628, 92] on span "url" at bounding box center [688, 98] width 309 height 11
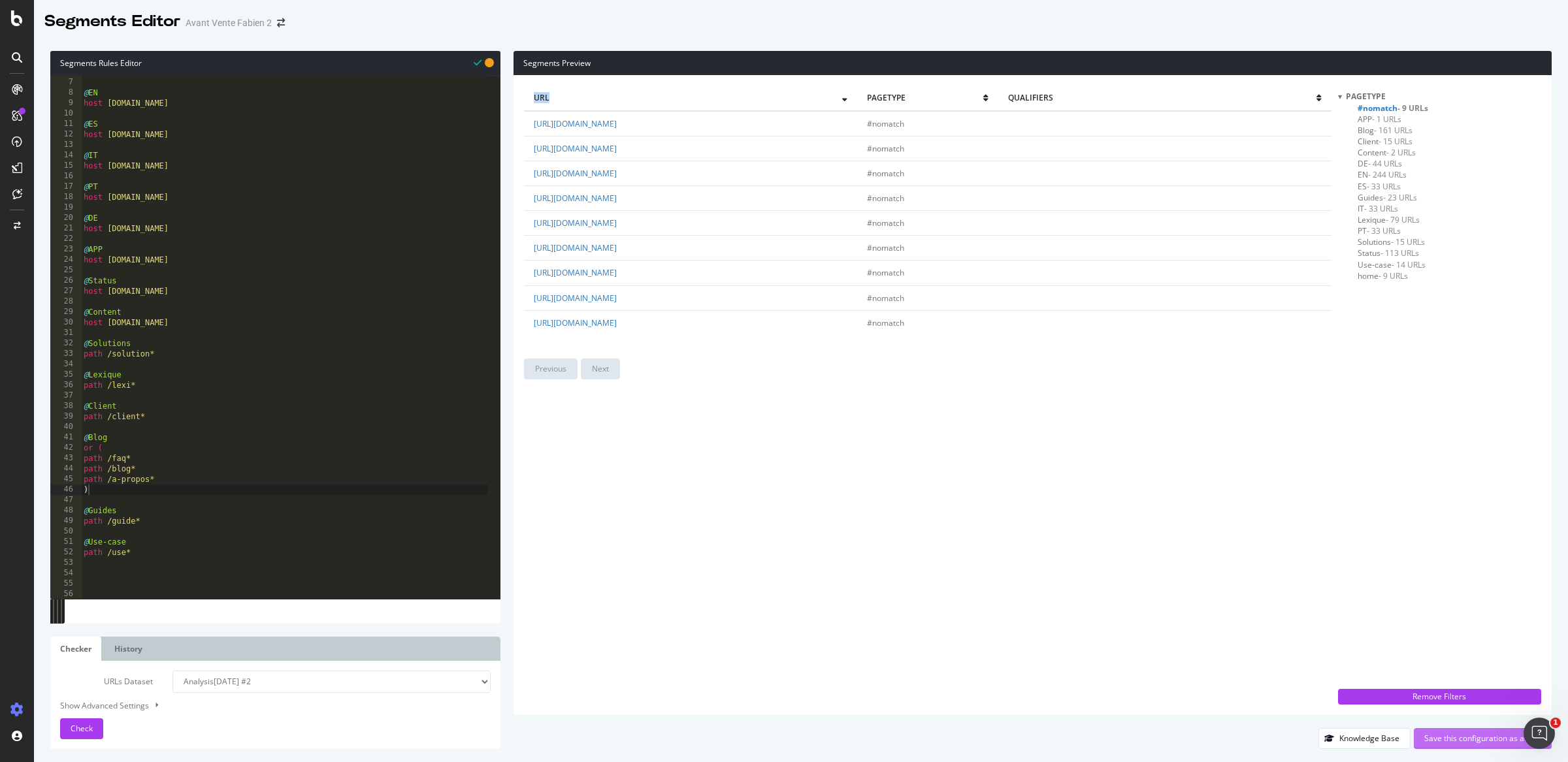
click at [1485, 743] on div "Save this configuration as active" at bounding box center [1483, 739] width 117 height 11
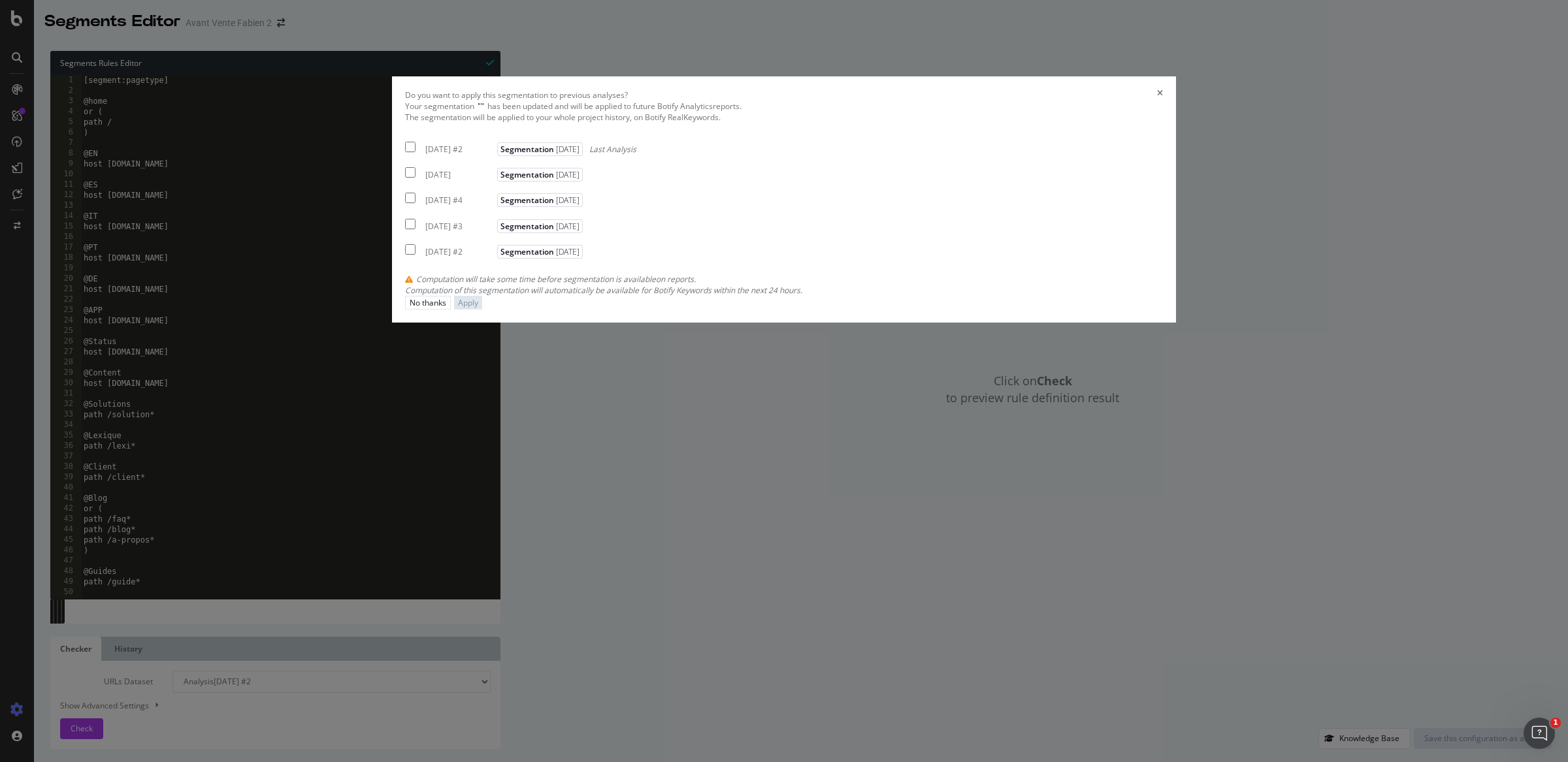
click at [494, 155] on div "2025 Sep. 29th #2" at bounding box center [459, 149] width 68 height 11
checkbox input "true"
click at [478, 309] on div "Apply" at bounding box center [468, 302] width 20 height 12
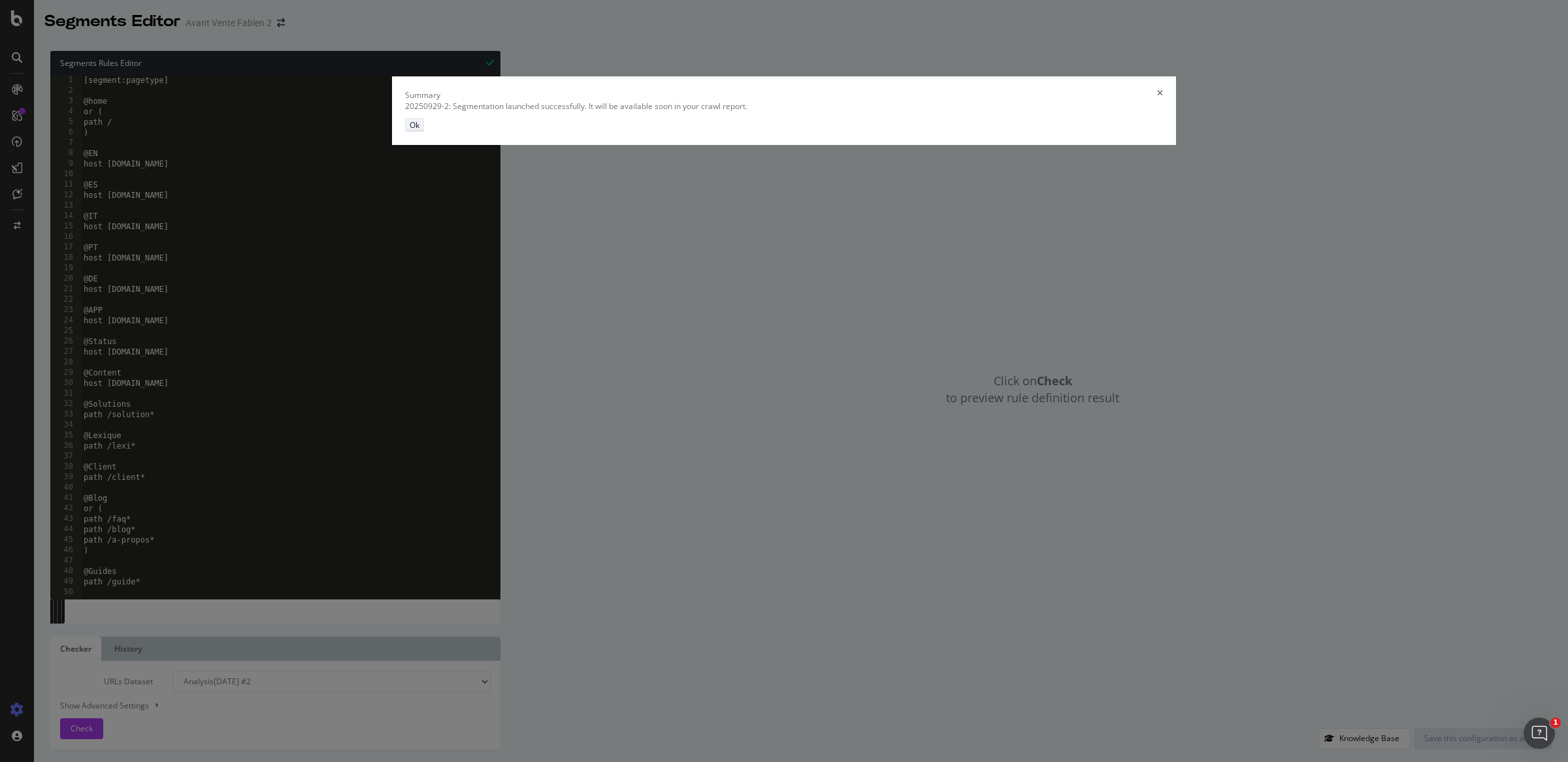
click at [420, 131] on div "Ok" at bounding box center [415, 125] width 10 height 11
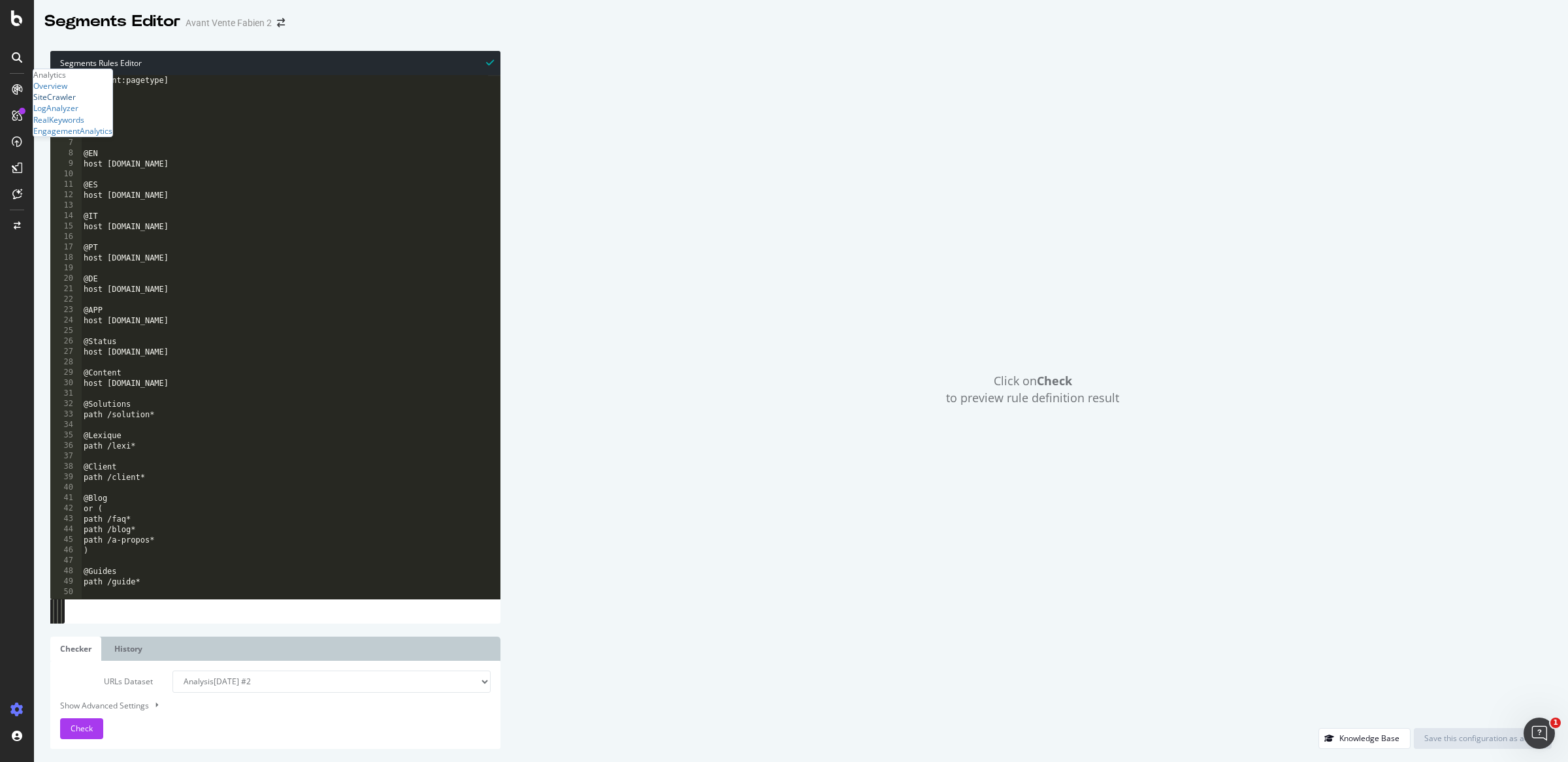
click at [68, 102] on div "SiteCrawler" at bounding box center [55, 97] width 43 height 11
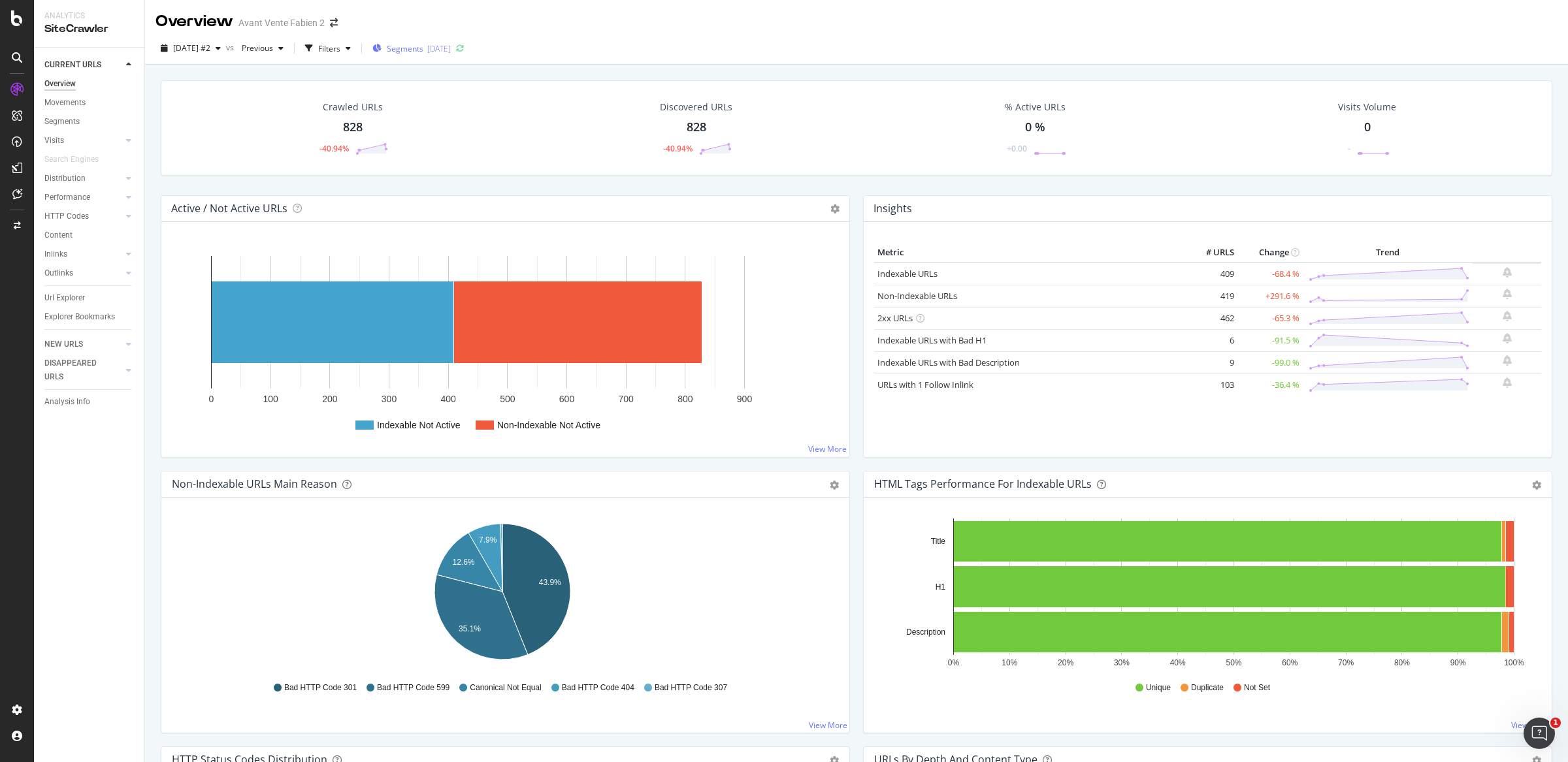
click at [451, 50] on div "[DATE]" at bounding box center [439, 49] width 23 height 11
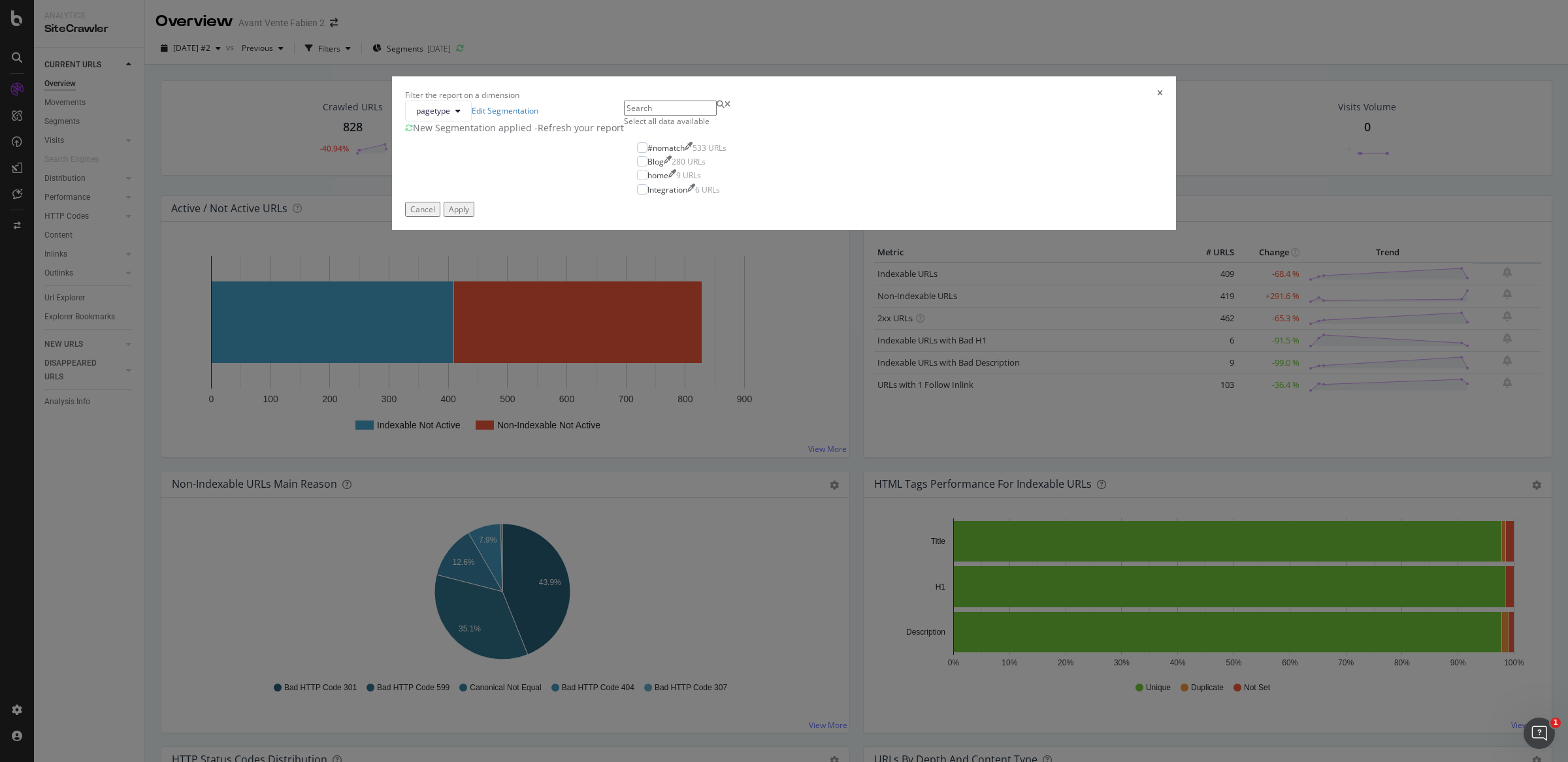
click at [624, 202] on div "pagetype Edit Segmentation New Segmentation applied - Refresh your report" at bounding box center [515, 151] width 219 height 101
click at [624, 134] on div "- Refresh your report" at bounding box center [579, 128] width 90 height 13
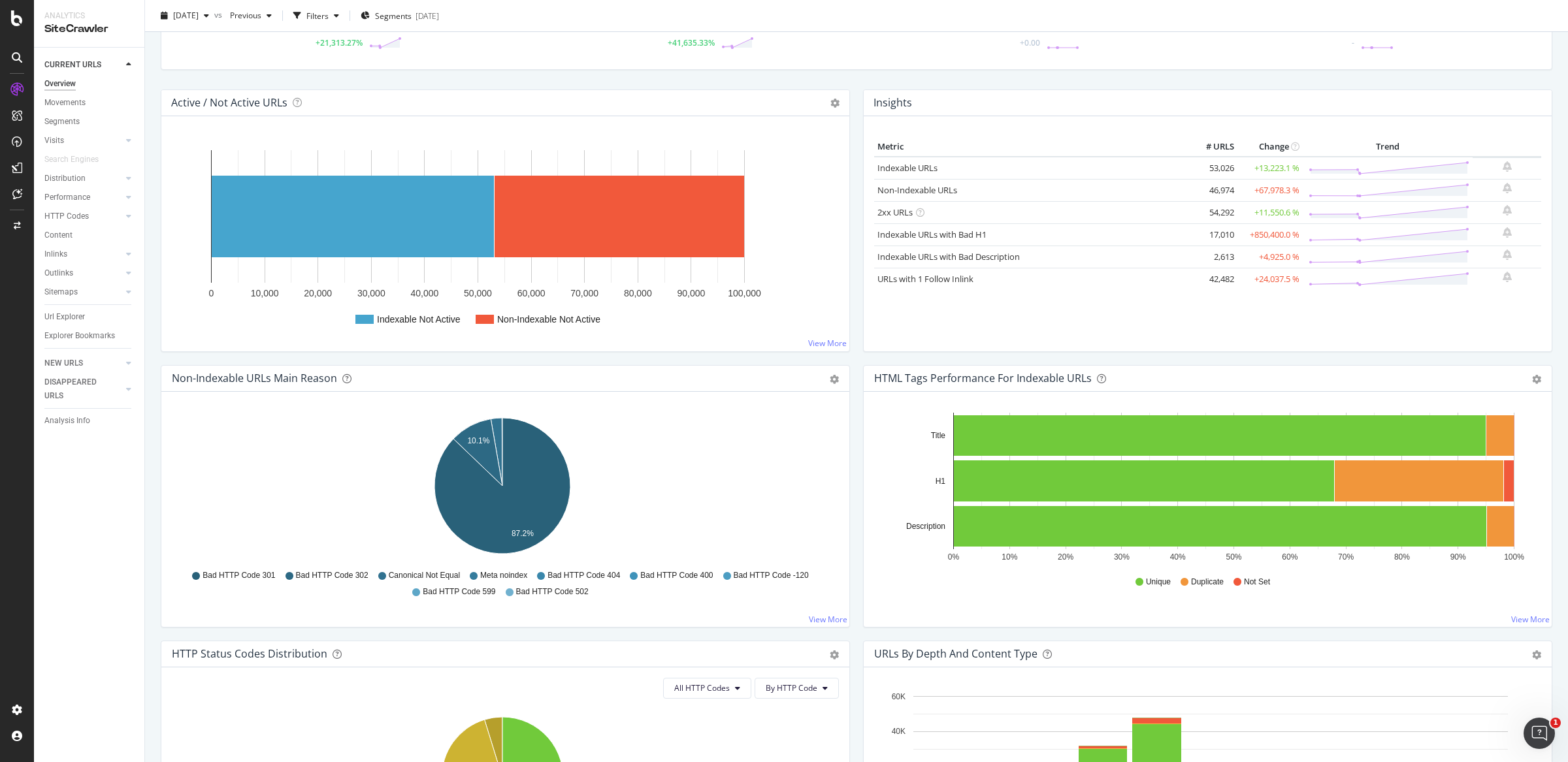
scroll to position [23, 0]
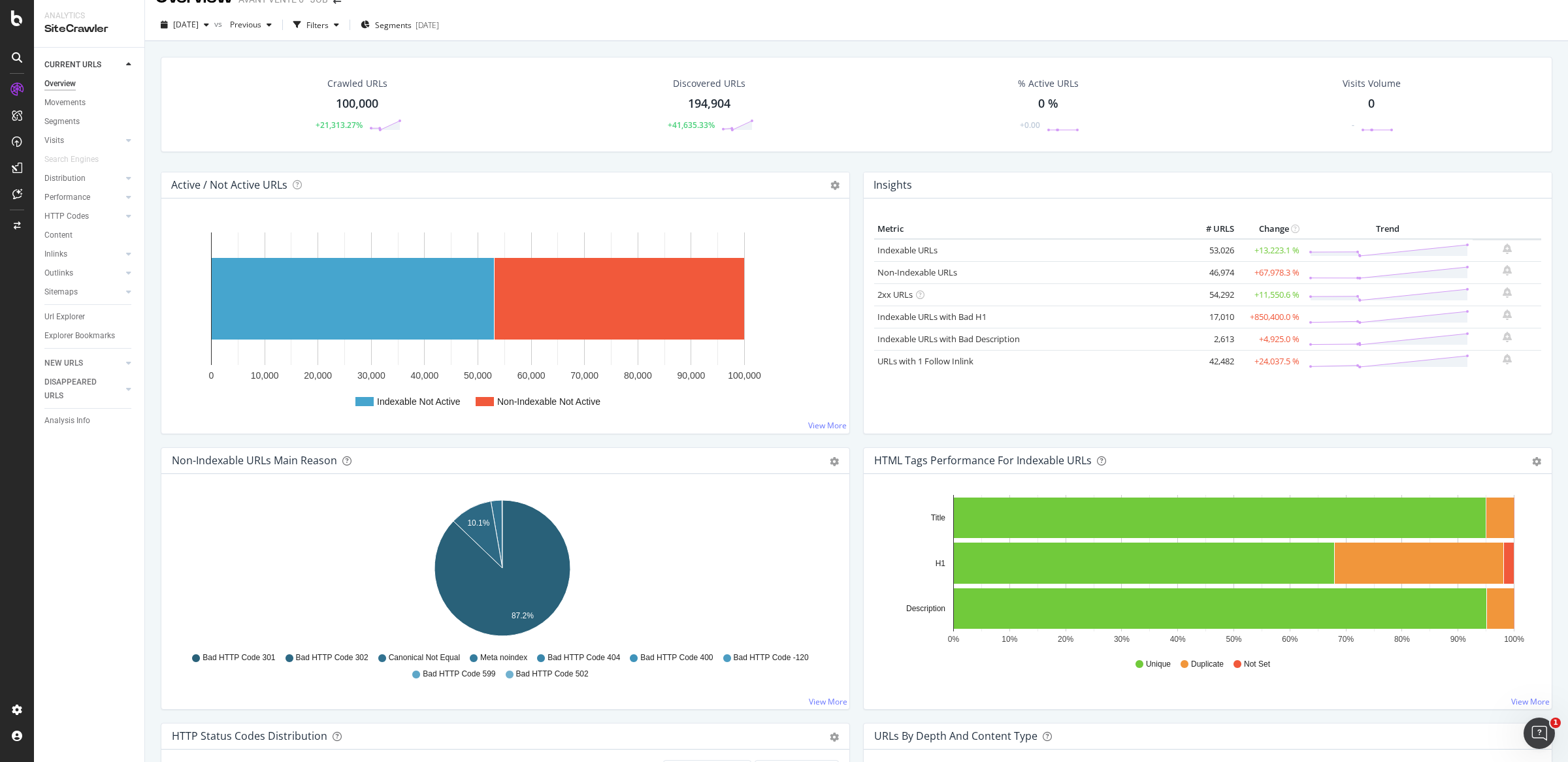
click at [72, 132] on div "Visits" at bounding box center [94, 141] width 100 height 19
click at [73, 124] on div "Segments" at bounding box center [62, 122] width 36 height 14
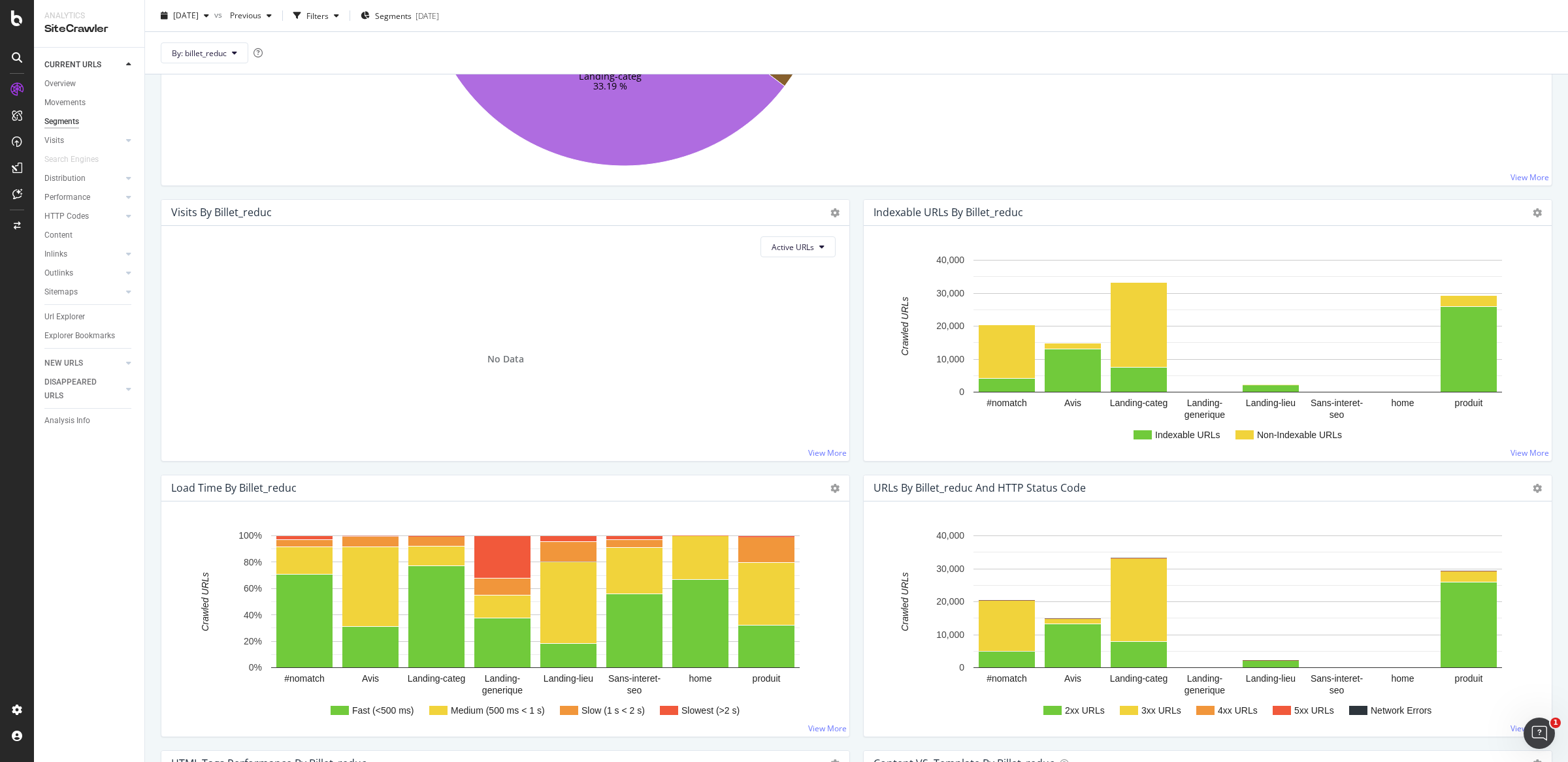
scroll to position [422, 0]
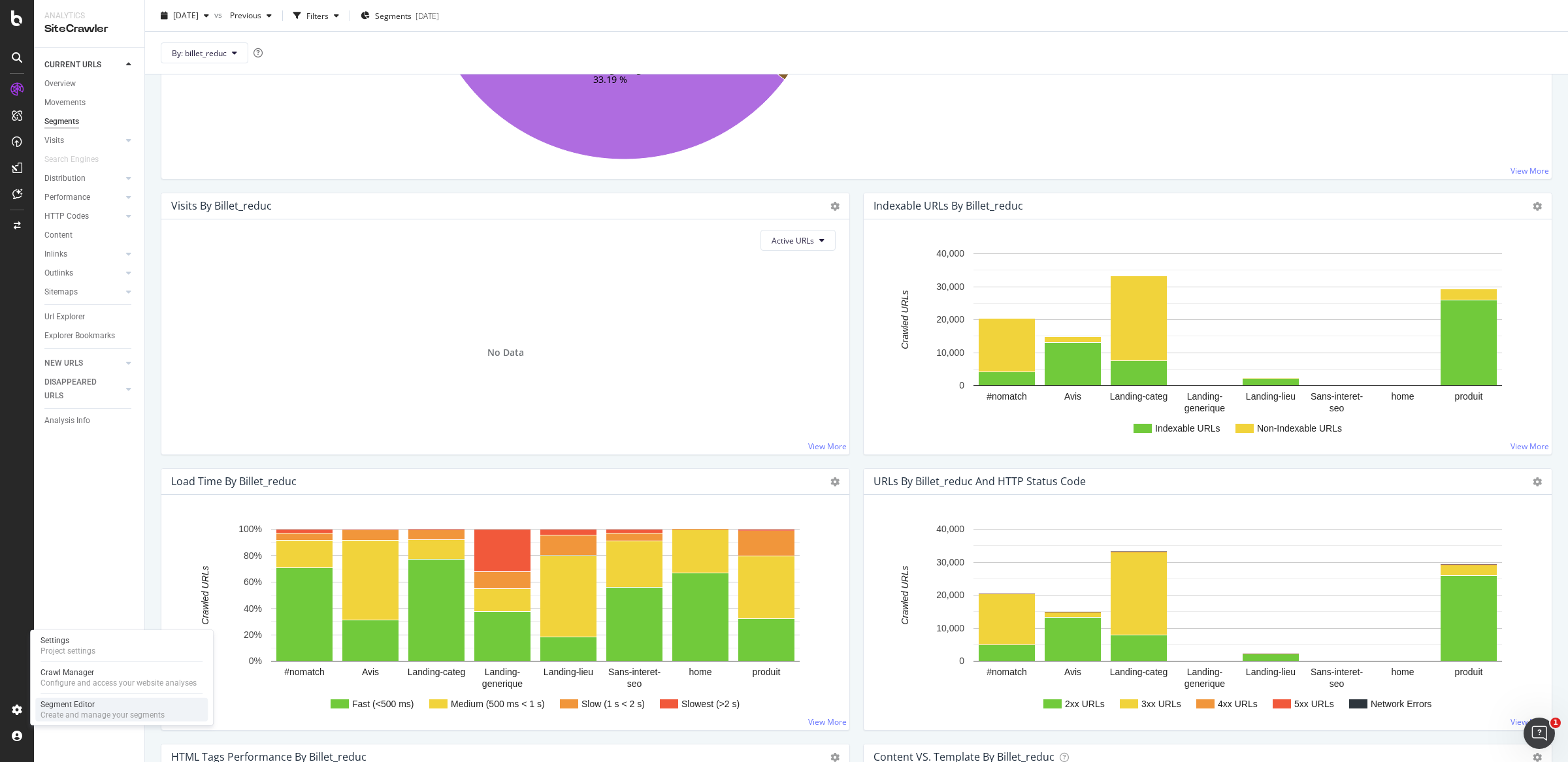
click at [43, 707] on div "Segment Editor" at bounding box center [102, 704] width 124 height 11
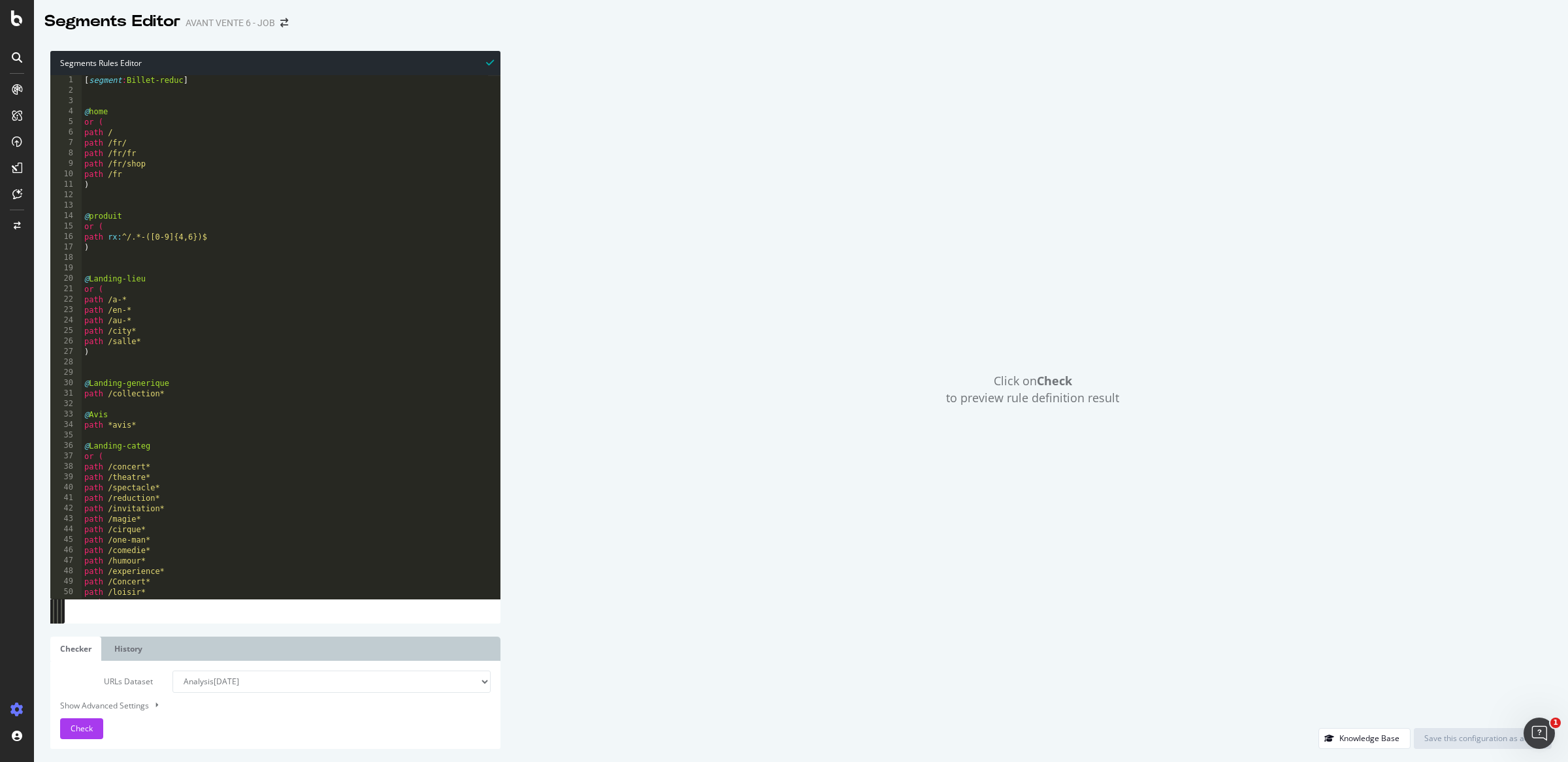
click at [357, 691] on select "Analysis [DATE] Analysis [DATE] Analysis [DATE] #2 Analysis [DATE] Analysis [DA…" at bounding box center [331, 681] width 318 height 22
click at [173, 670] on select "Analysis [DATE] Analysis [DATE] Analysis [DATE] #2 Analysis [DATE] Analysis [DA…" at bounding box center [331, 681] width 318 height 22
click at [94, 723] on button "Check" at bounding box center [82, 728] width 43 height 21
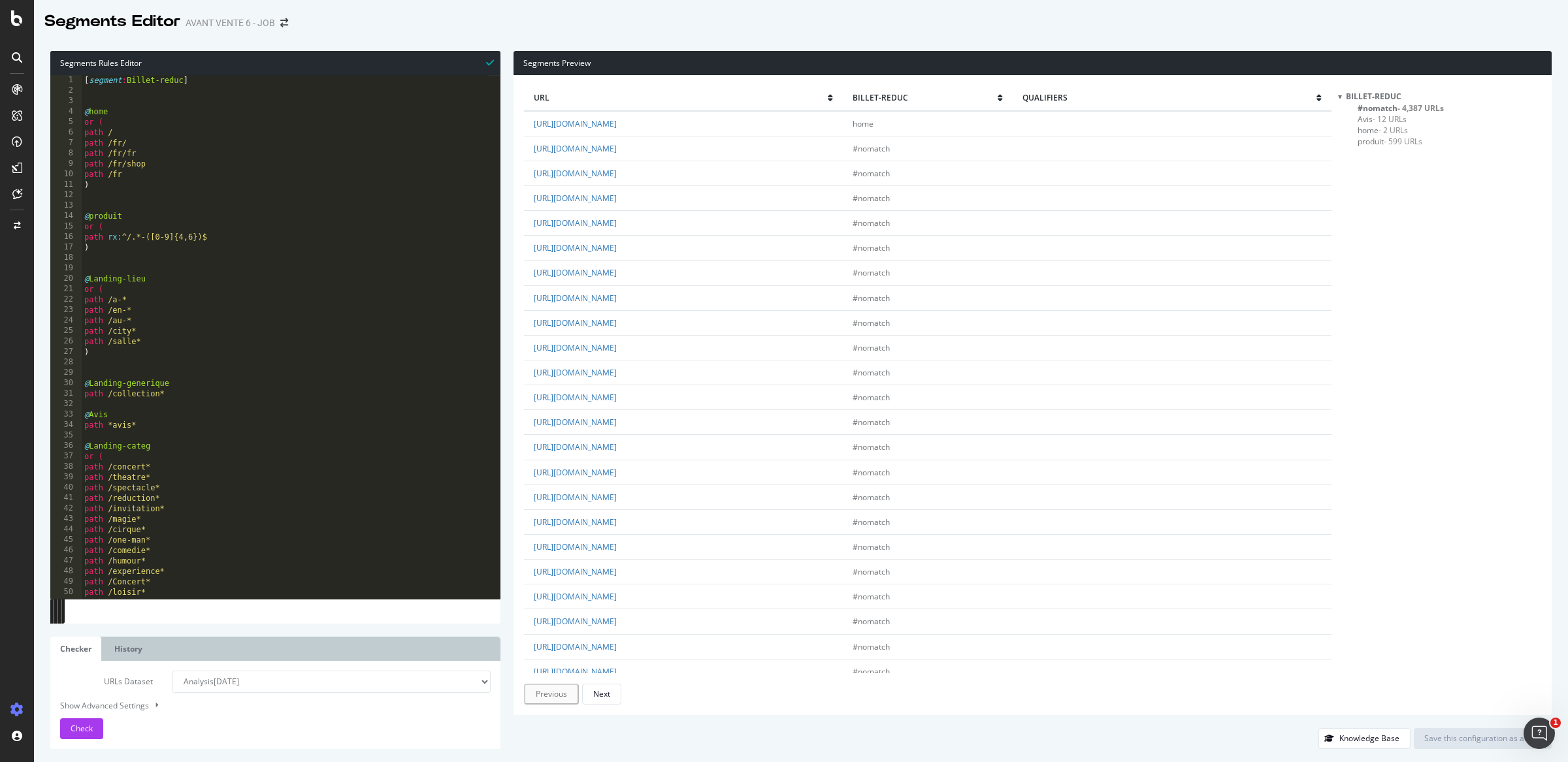
click at [306, 689] on select "Analysis 2025 Sep. 9th Analysis 2025 Sep. 8th Analysis 2025 Jul. 8th #2 Analysi…" at bounding box center [331, 681] width 318 height 22
select select "analysis:20250908"
click at [173, 670] on select "Analysis 2025 Sep. 9th Analysis 2025 Sep. 8th Analysis 2025 Jul. 8th #2 Analysi…" at bounding box center [331, 681] width 318 height 22
click at [87, 728] on span "Check" at bounding box center [81, 729] width 22 height 11
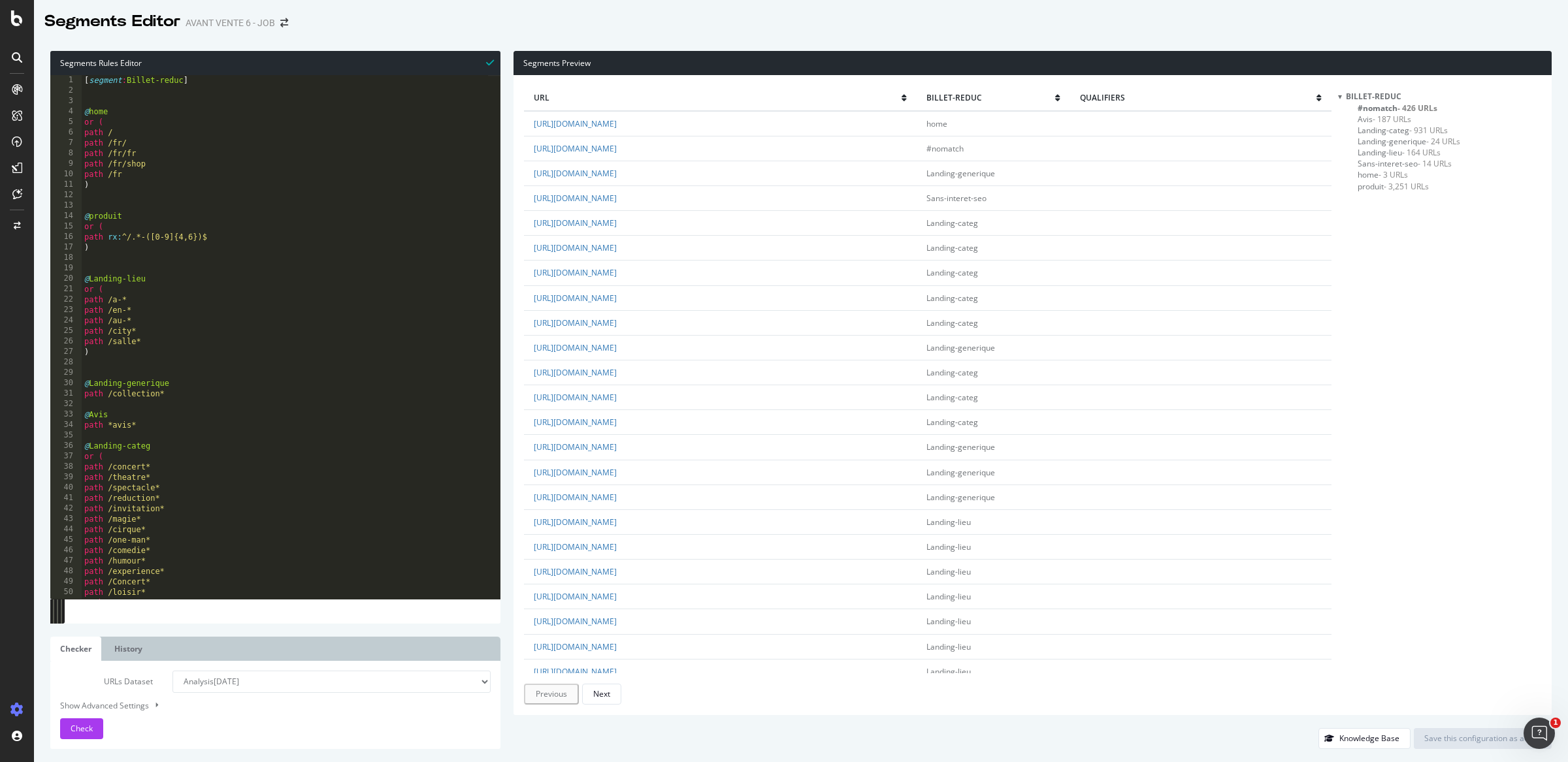
click at [1380, 192] on div "Billet-reduc #nomatch - 426 URLs Avis - 187 URLs Landing-categ - 931 URLs Landi…" at bounding box center [1439, 397] width 203 height 613
click at [1380, 188] on span "produit - 3,251 URLs" at bounding box center [1393, 186] width 71 height 11
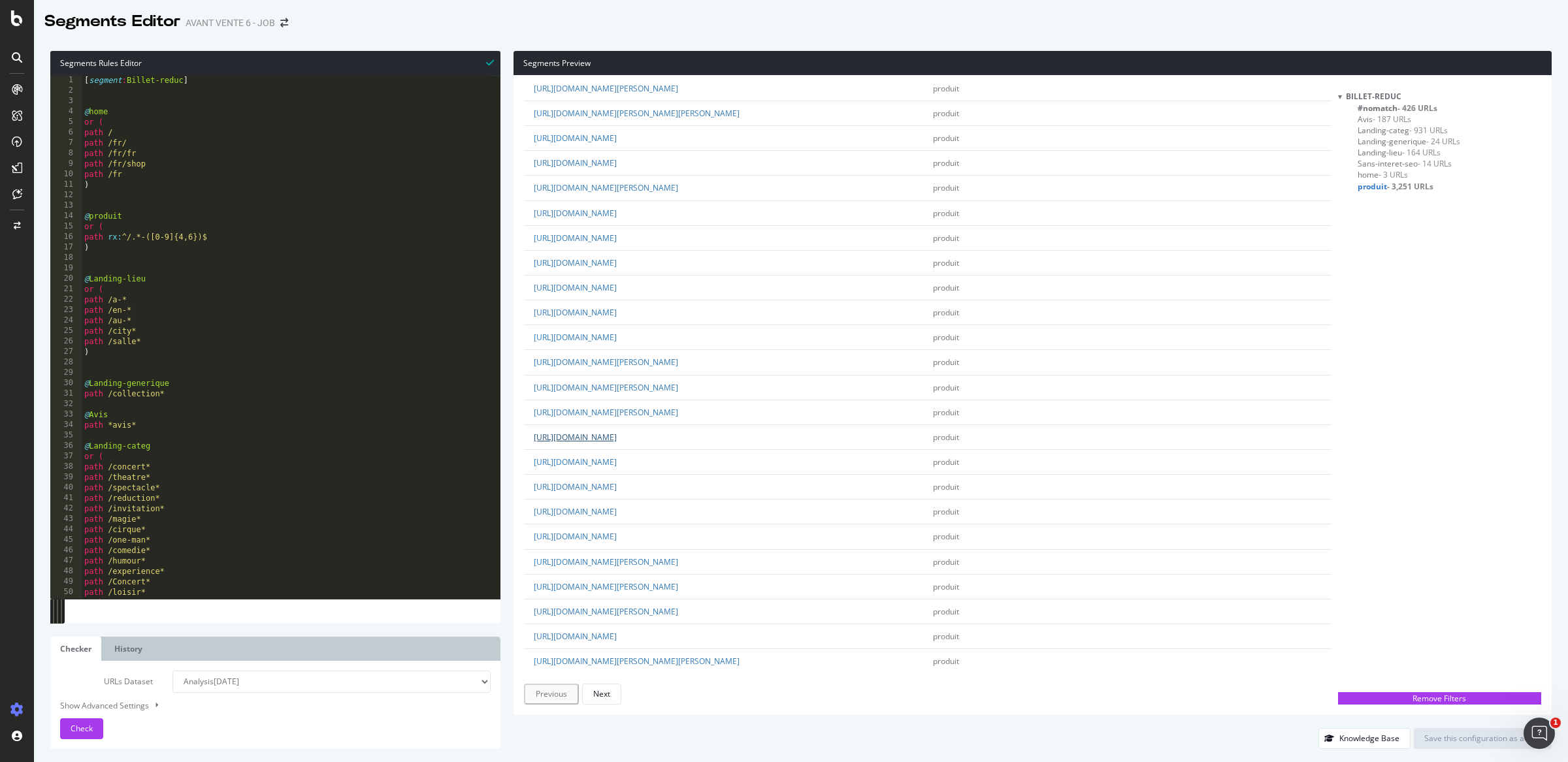
scroll to position [1955, 0]
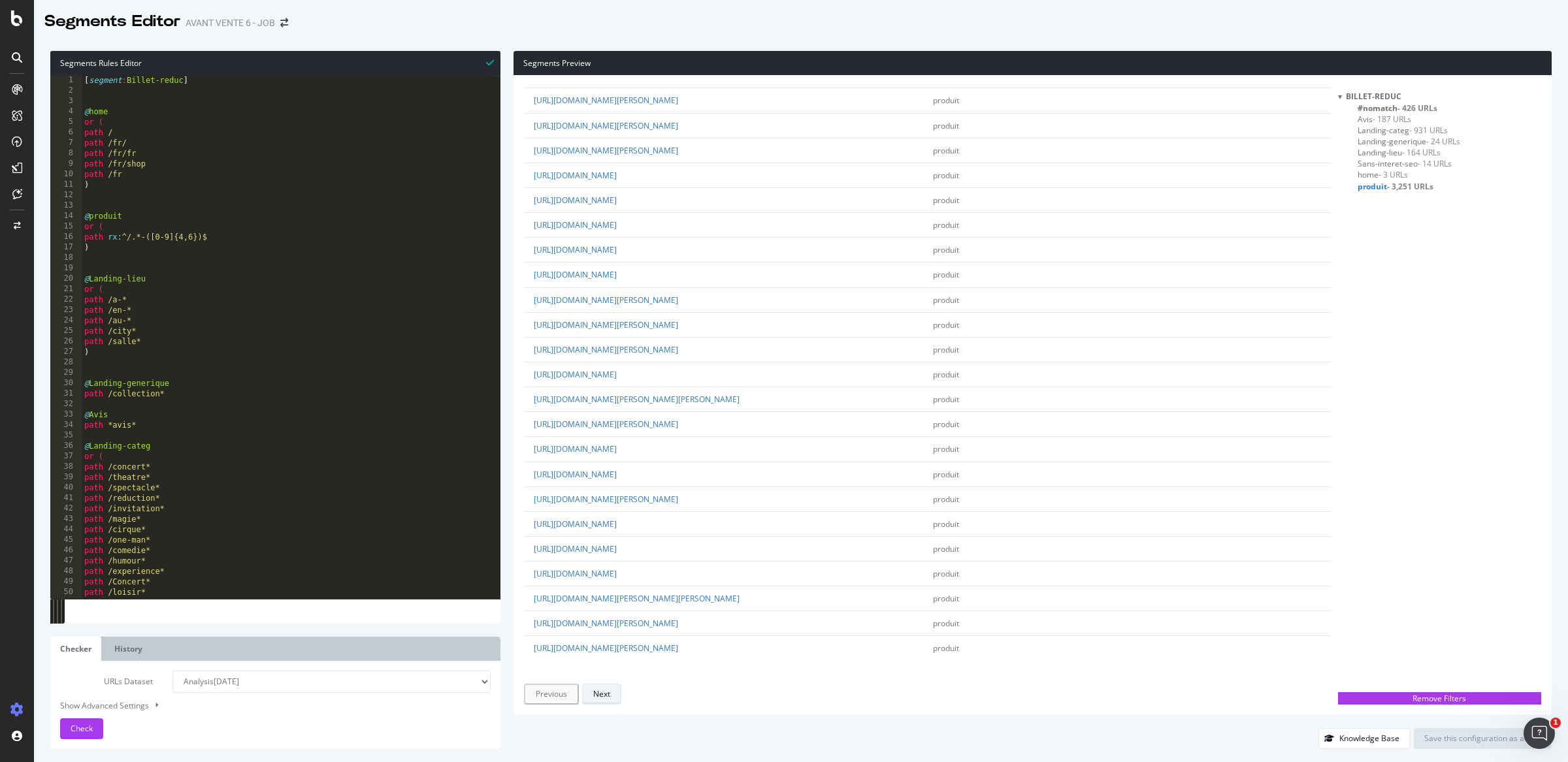
click at [613, 694] on button "Next" at bounding box center [601, 694] width 39 height 21
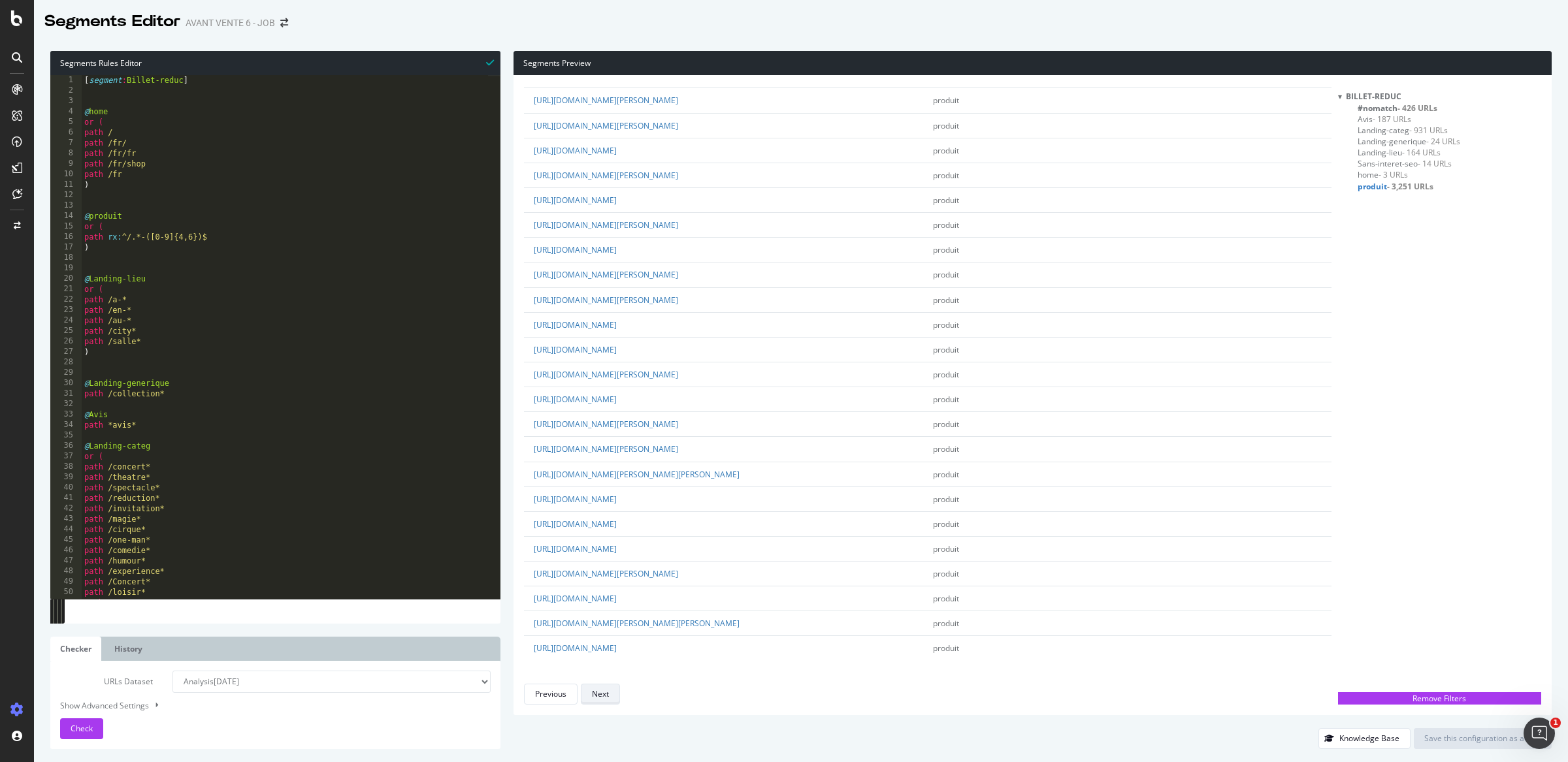
scroll to position [0, 0]
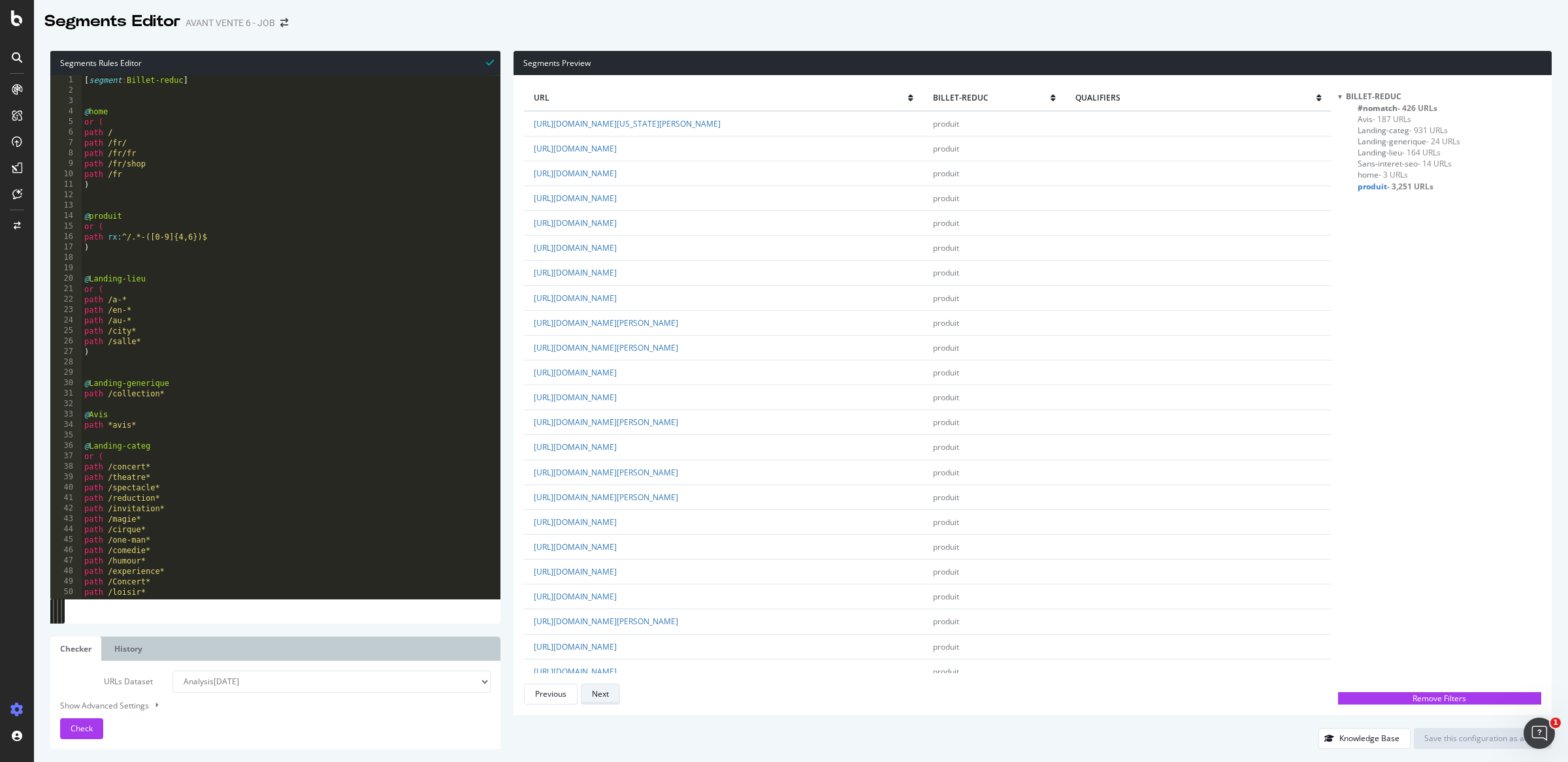
click at [613, 694] on button "Next" at bounding box center [600, 694] width 39 height 21
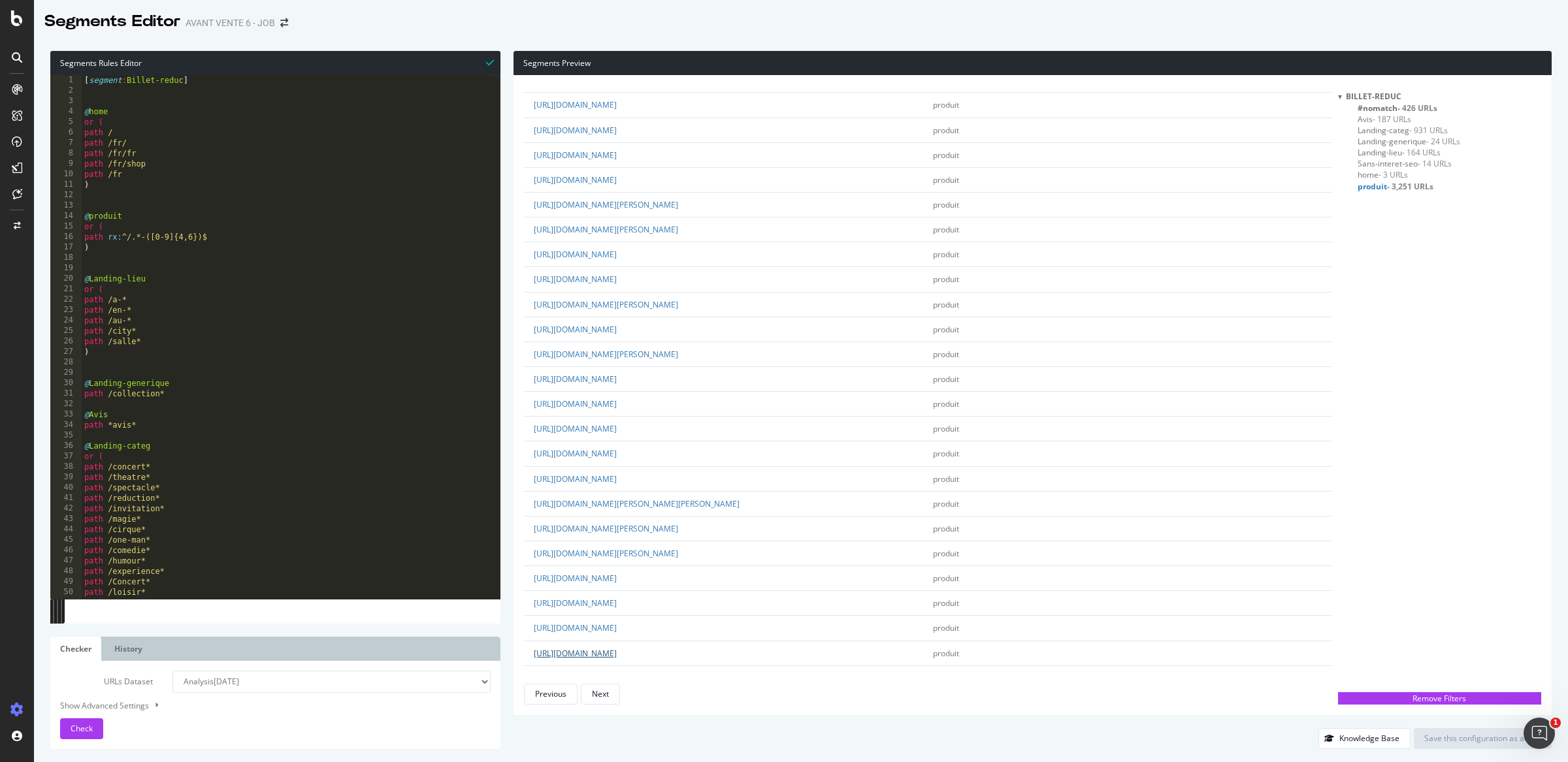
scroll to position [1955, 0]
click at [614, 696] on button "Next" at bounding box center [600, 694] width 39 height 21
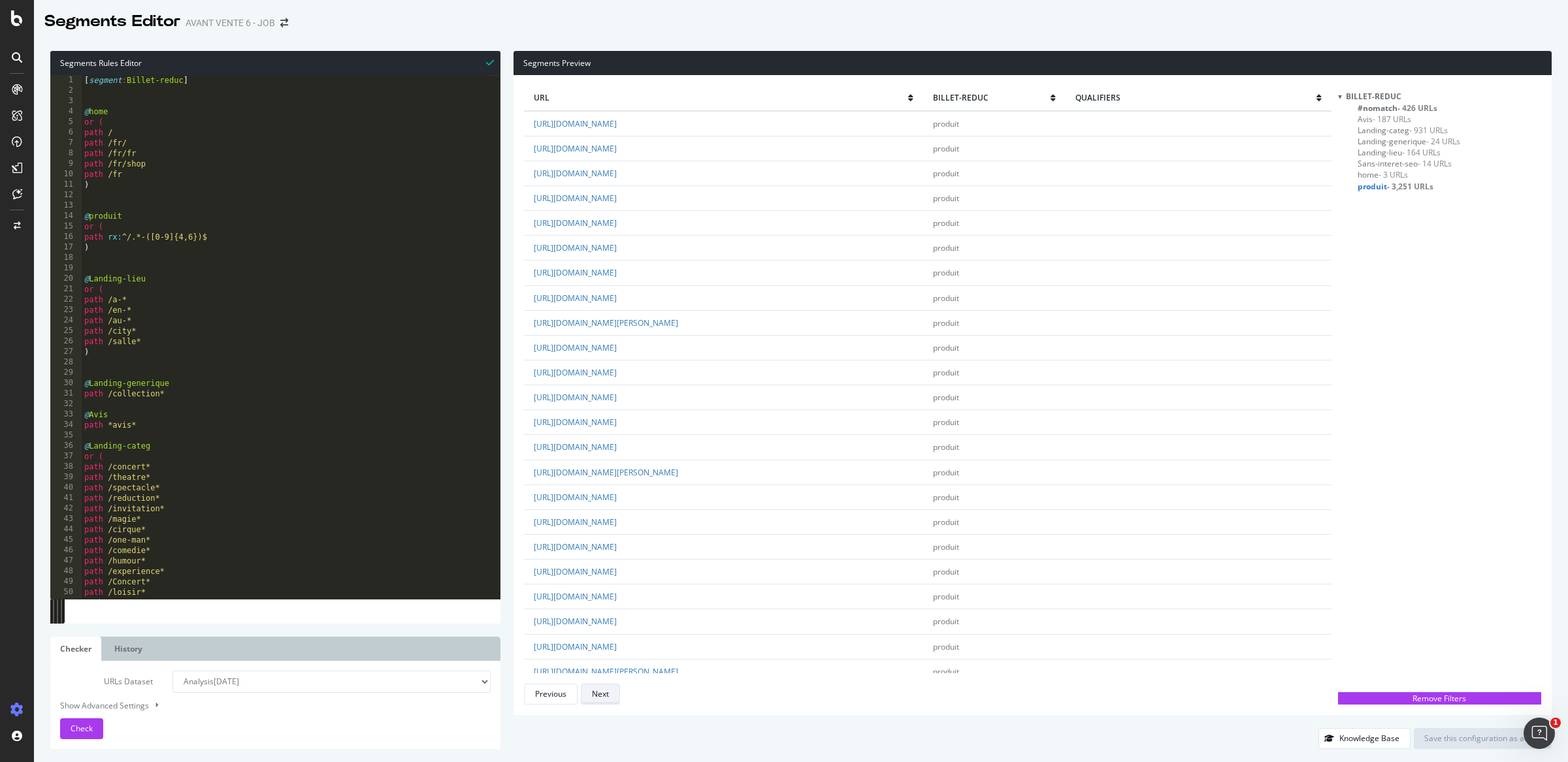
click at [614, 696] on button "Next" at bounding box center [600, 694] width 39 height 21
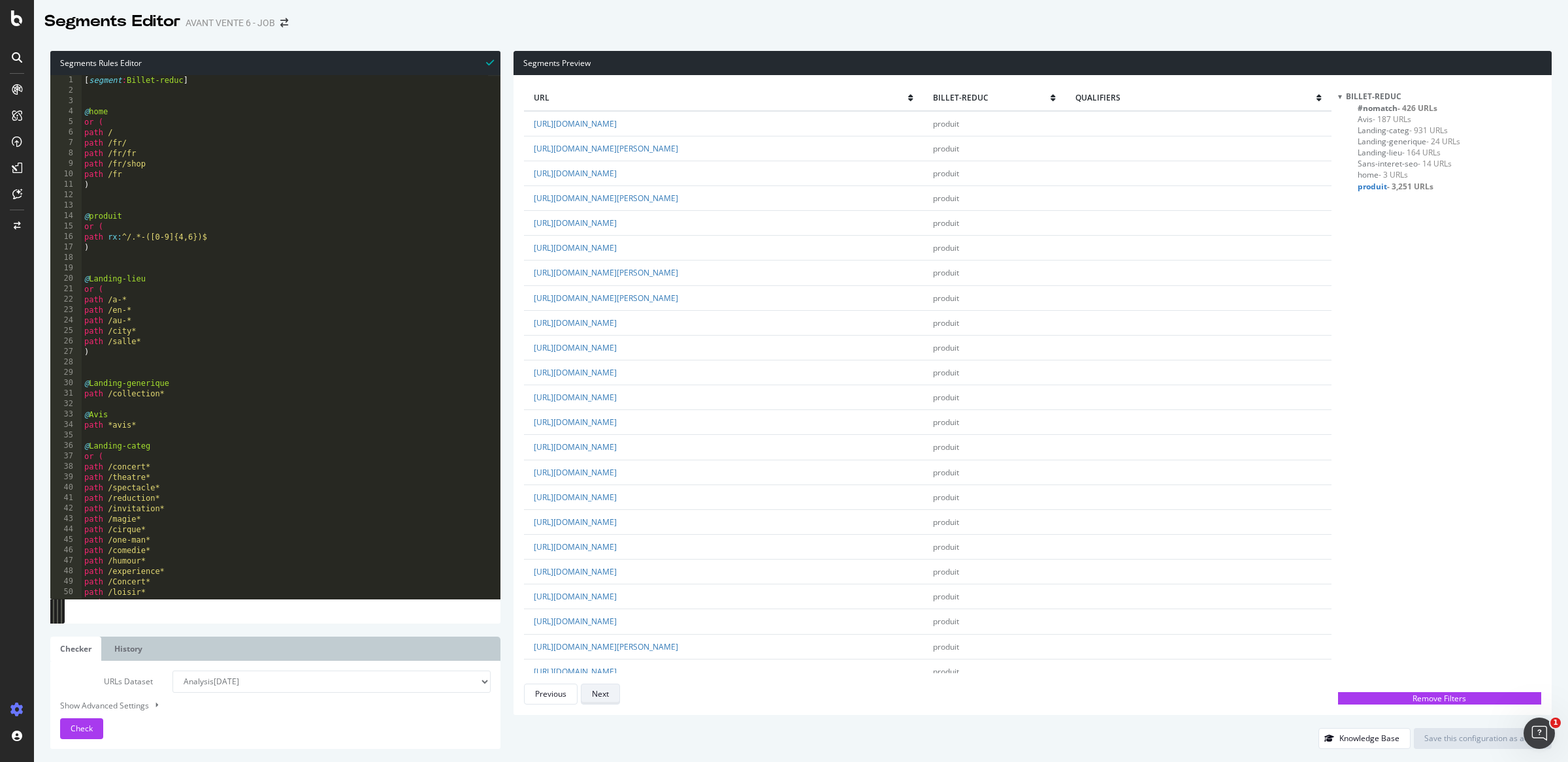
click at [614, 696] on button "Next" at bounding box center [600, 694] width 39 height 21
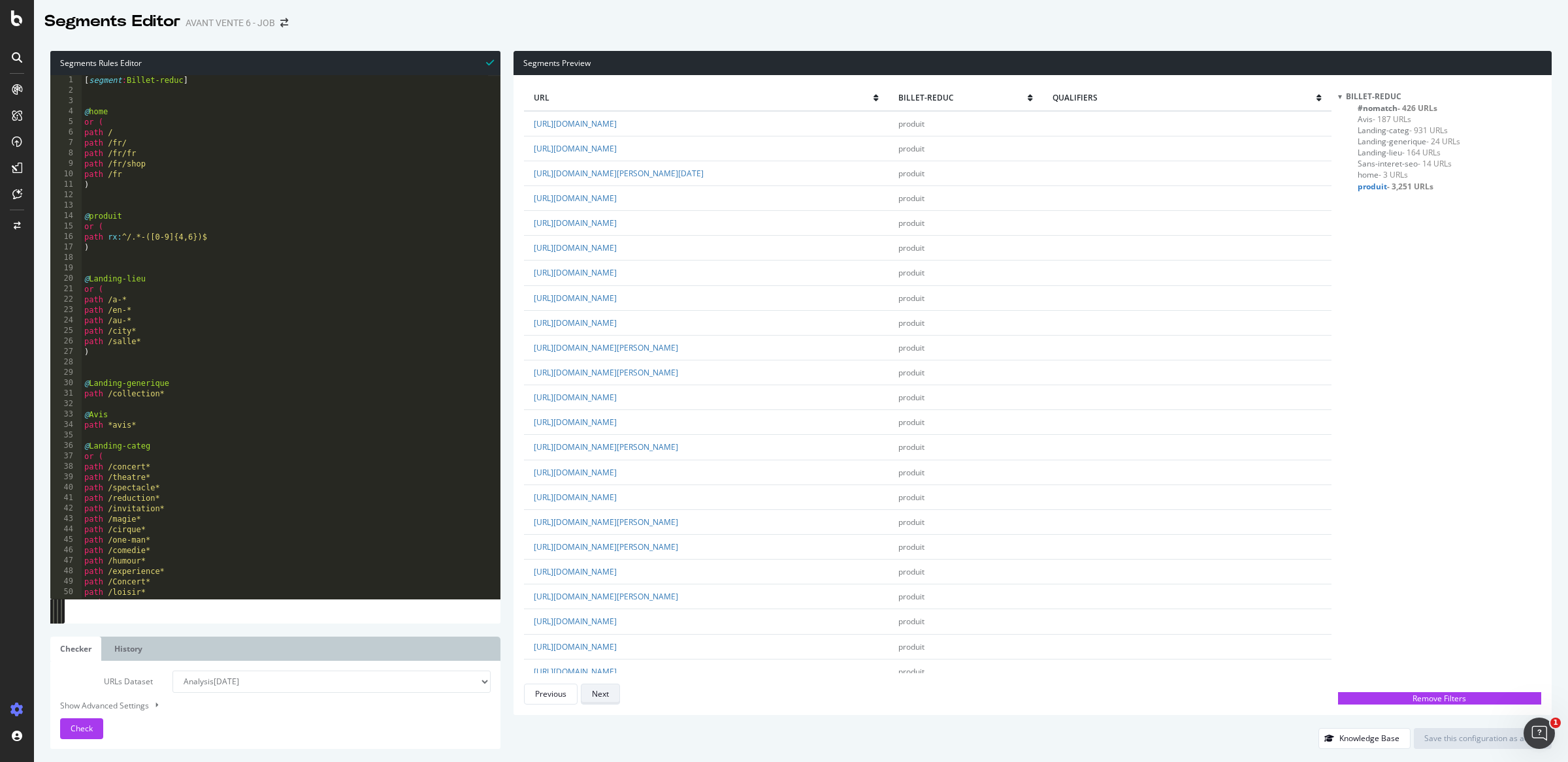
click at [614, 696] on button "Next" at bounding box center [600, 694] width 39 height 21
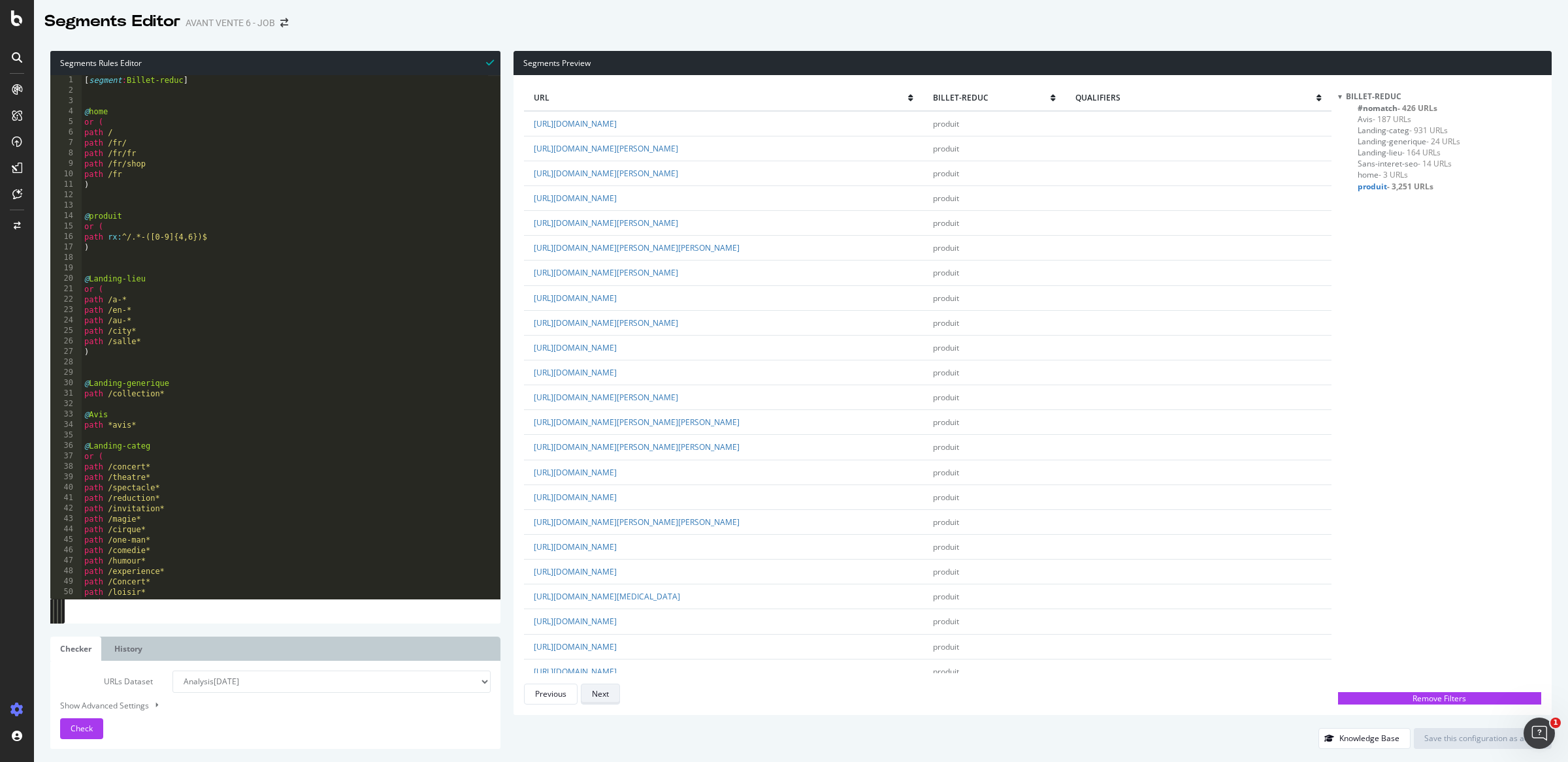
click at [614, 696] on button "Next" at bounding box center [600, 694] width 39 height 21
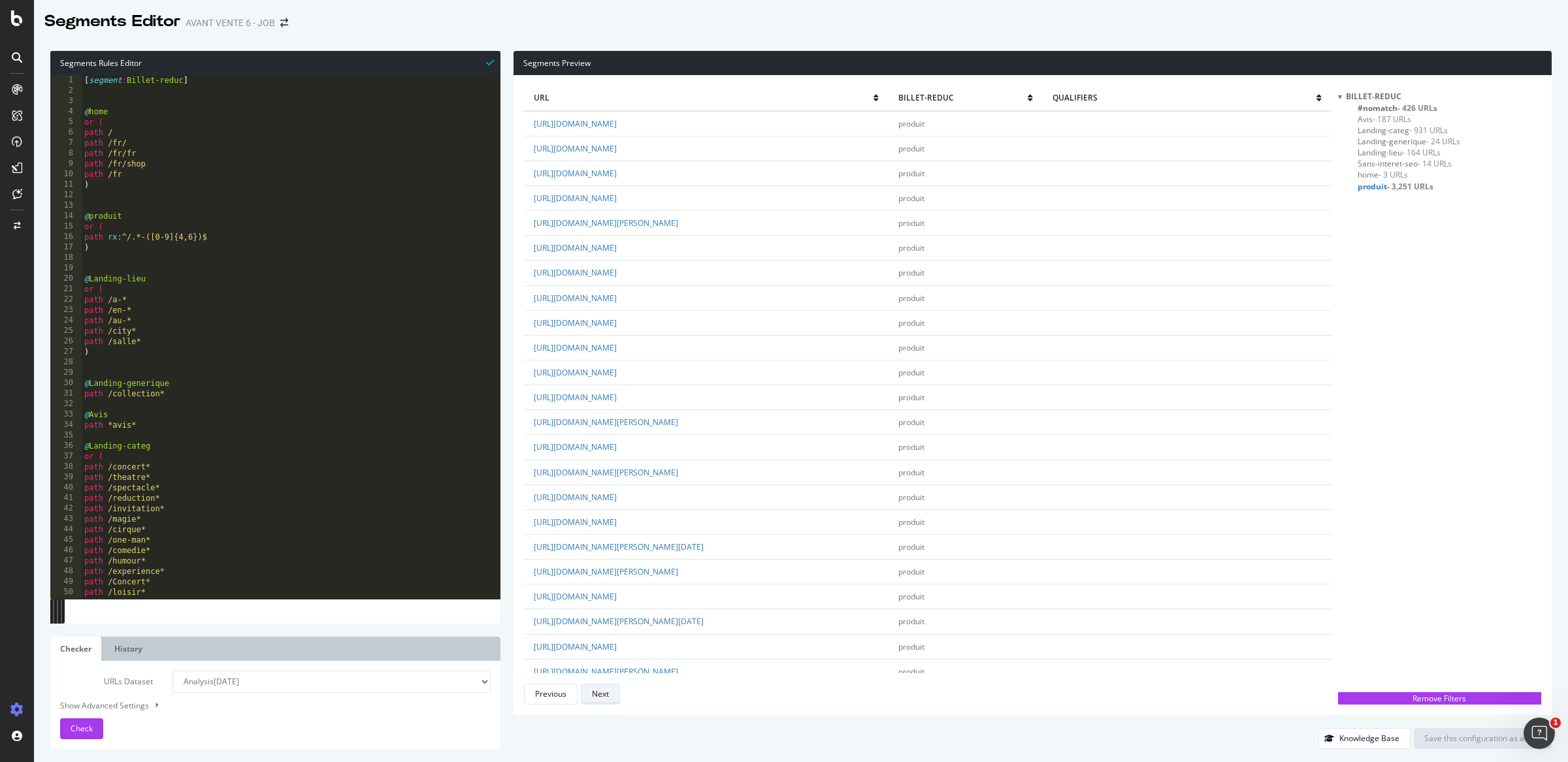
click at [614, 696] on button "Next" at bounding box center [600, 694] width 39 height 21
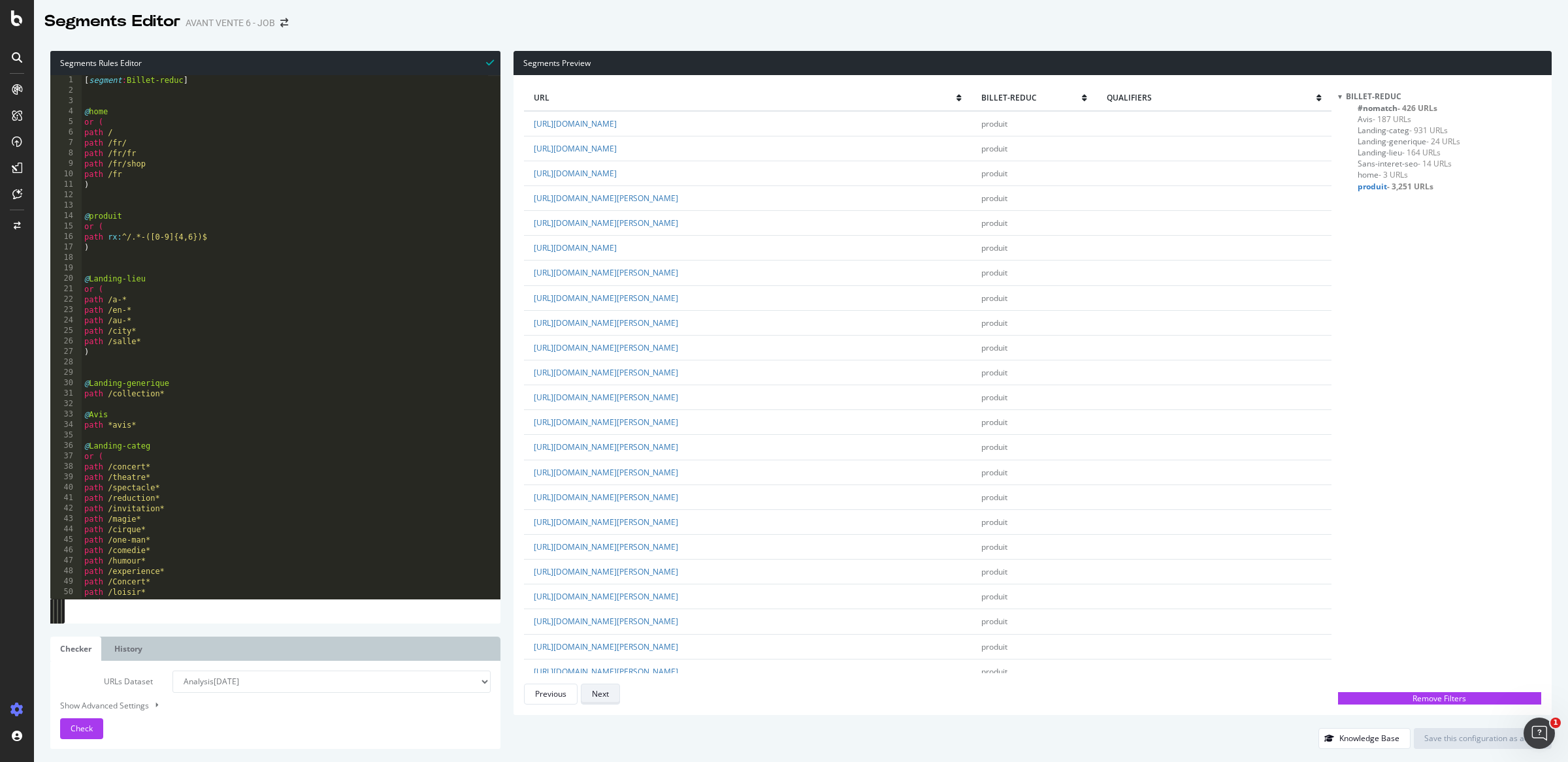
click at [614, 696] on button "Next" at bounding box center [600, 694] width 39 height 21
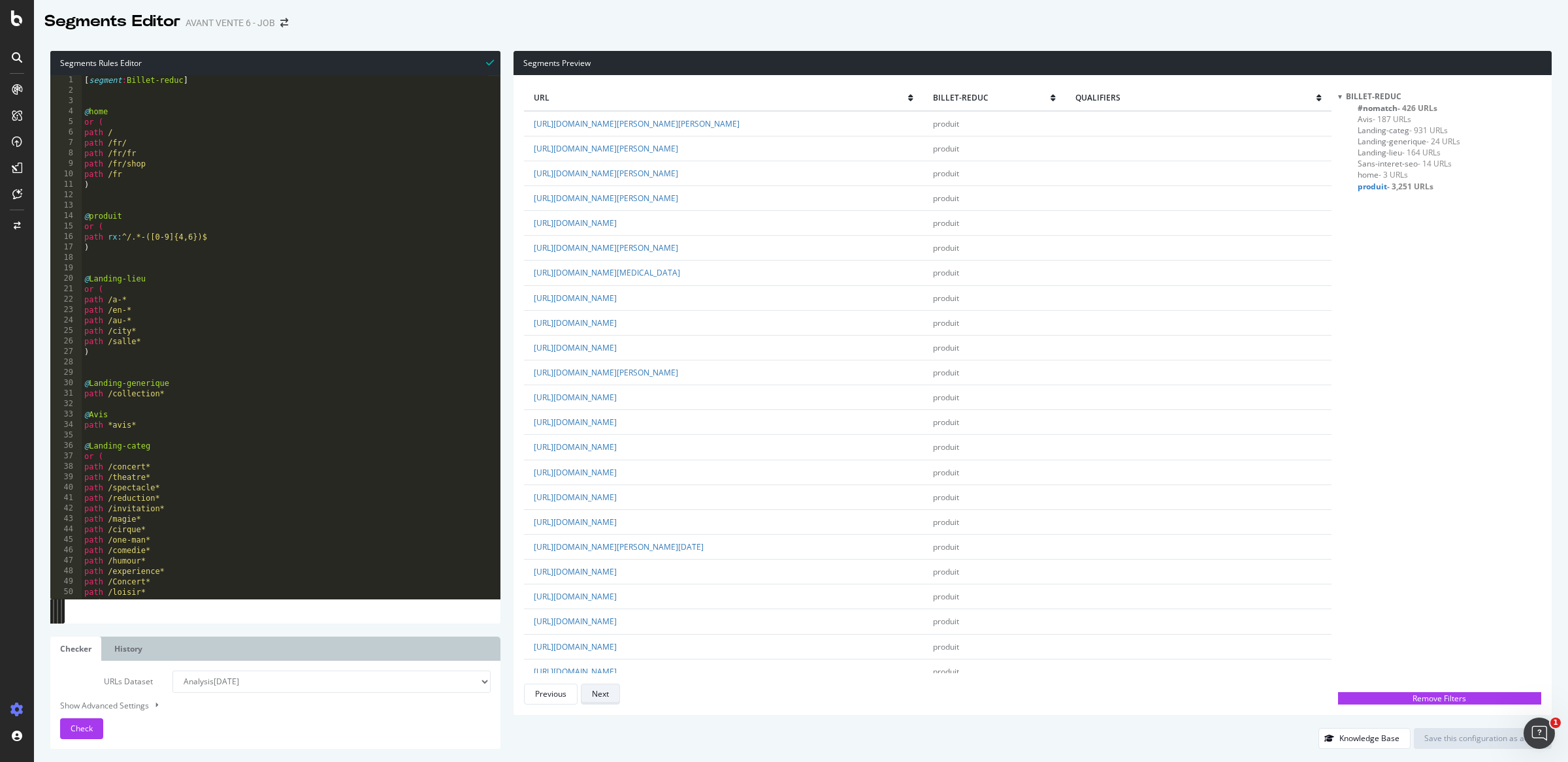
click at [614, 696] on button "Next" at bounding box center [600, 694] width 39 height 21
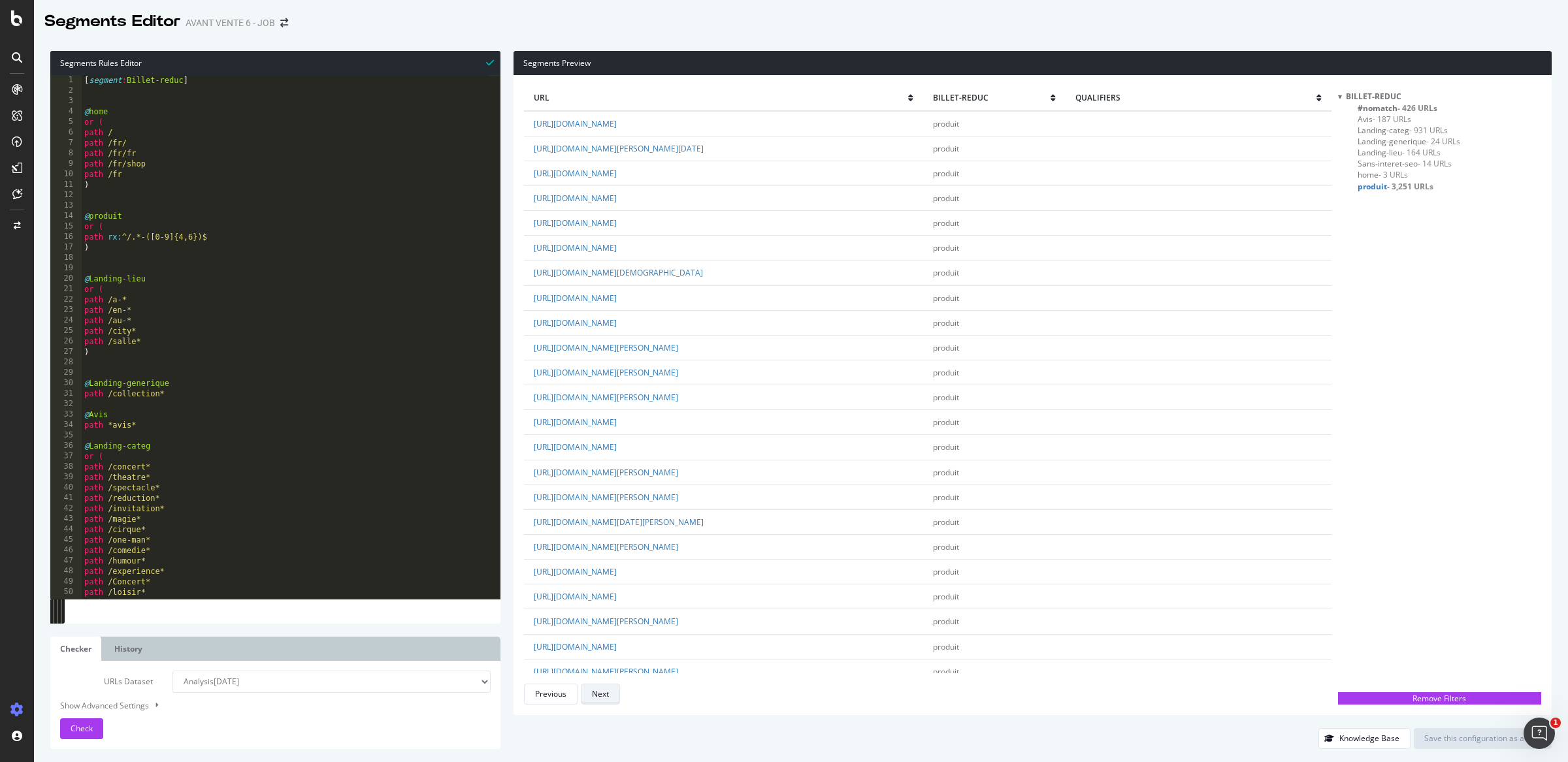
click at [614, 697] on button "Next" at bounding box center [600, 694] width 39 height 21
click at [614, 701] on button "Next" at bounding box center [600, 694] width 39 height 21
click at [610, 697] on button "Next" at bounding box center [600, 694] width 39 height 21
click at [606, 688] on div "Next" at bounding box center [600, 694] width 17 height 11
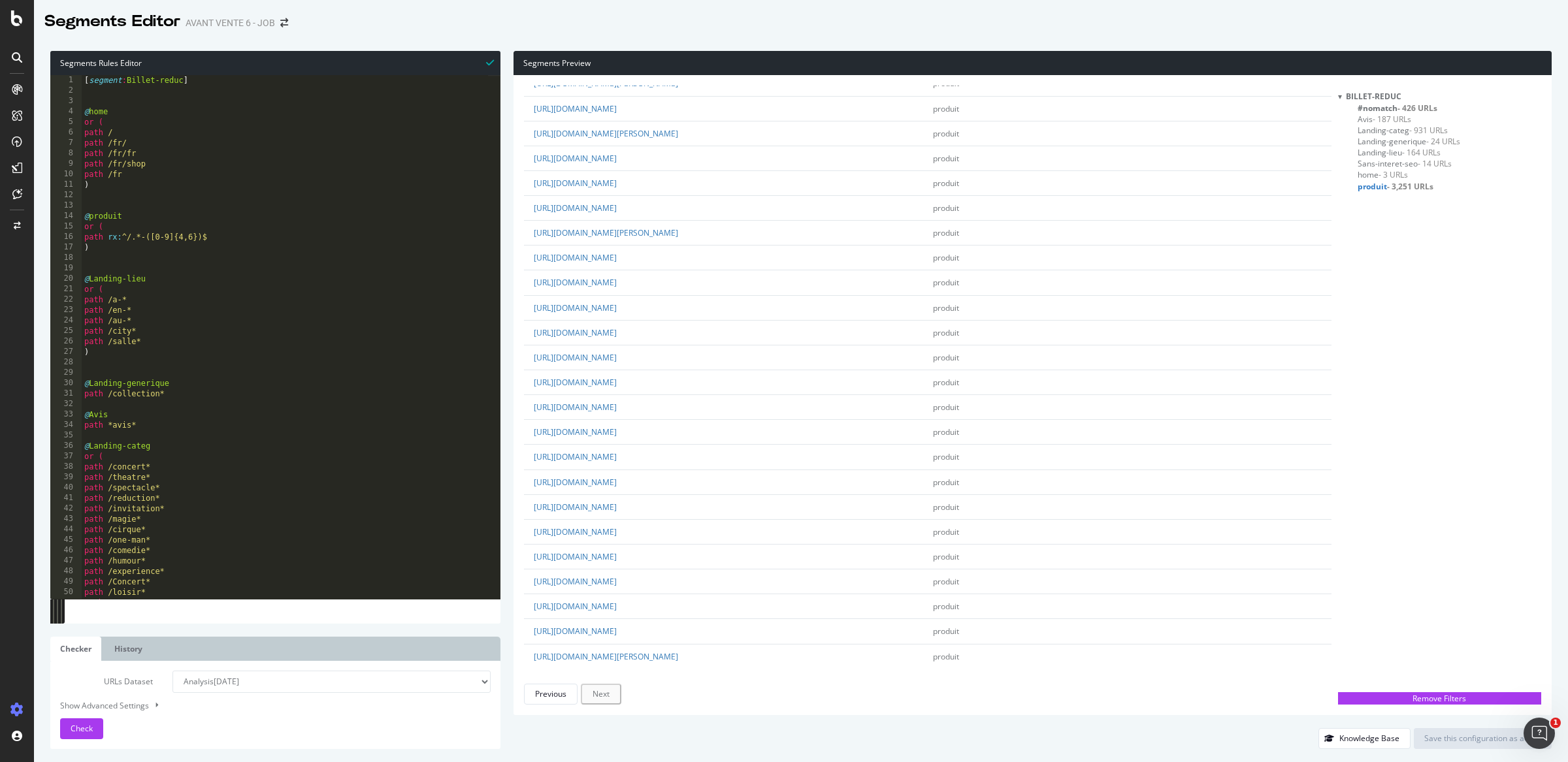
scroll to position [728, 0]
click at [549, 696] on div "Previous" at bounding box center [550, 694] width 31 height 11
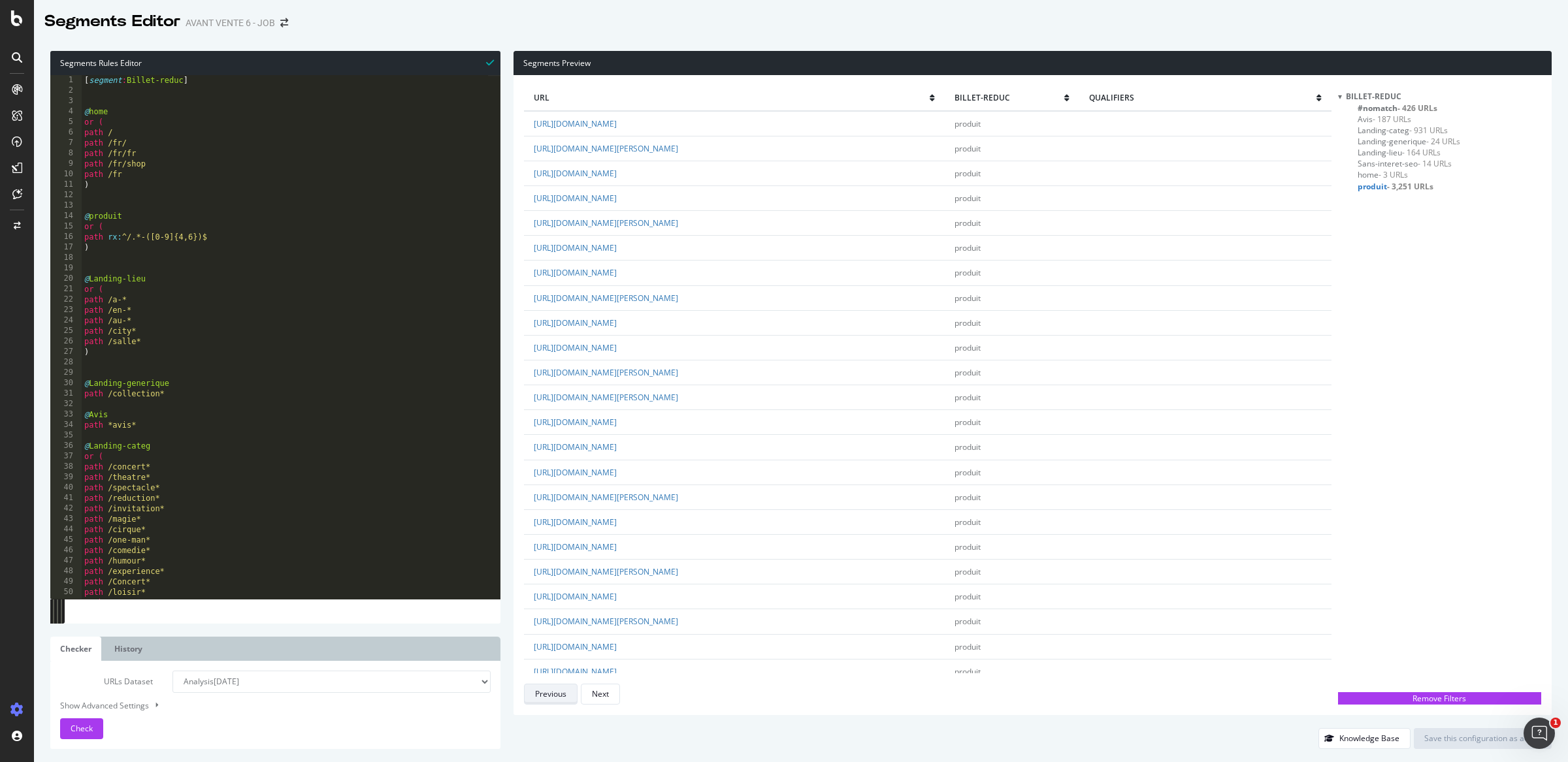
click at [549, 696] on div "Previous" at bounding box center [550, 694] width 31 height 11
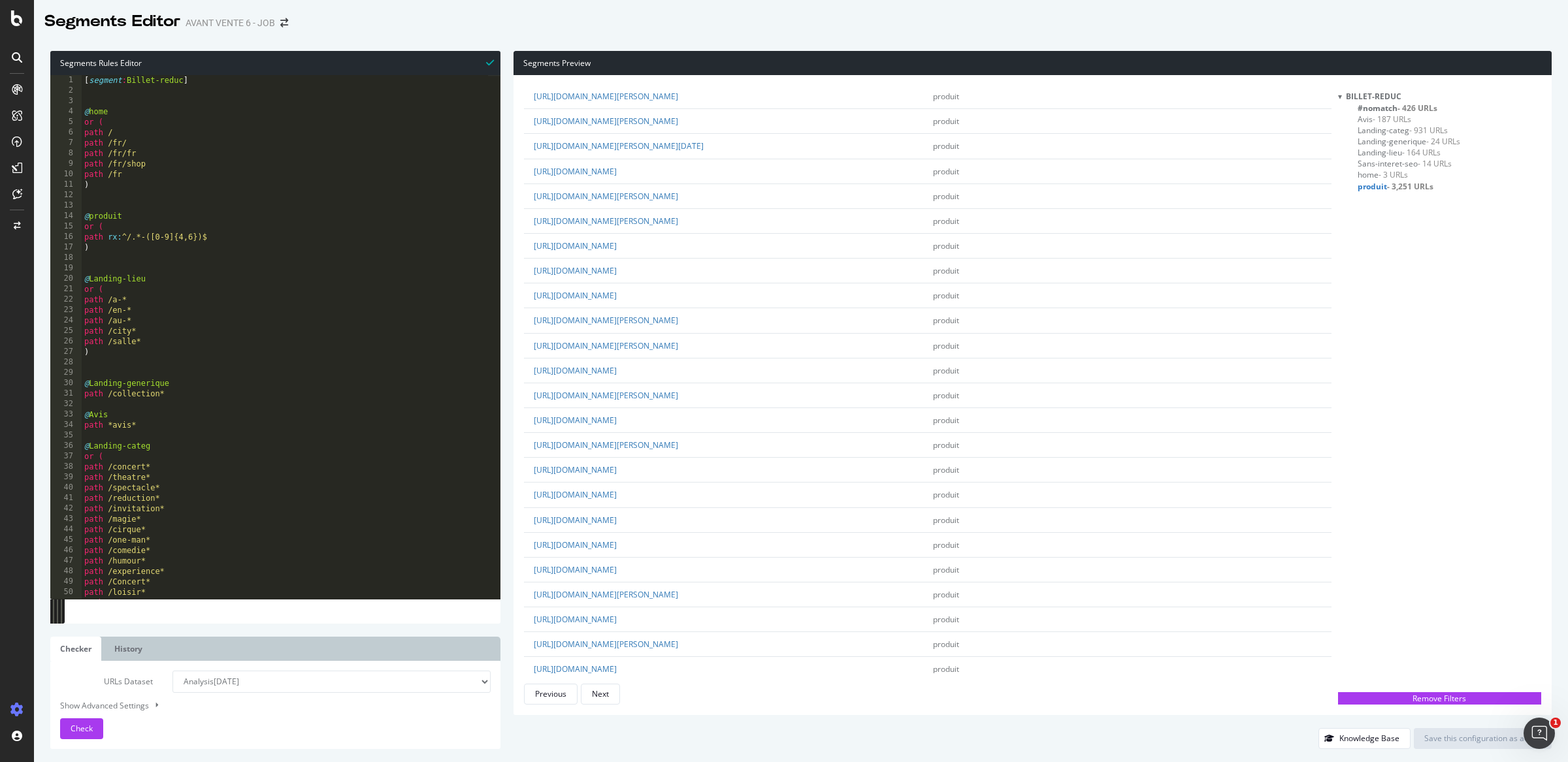
scroll to position [1955, 0]
click at [611, 692] on button "Next" at bounding box center [600, 694] width 39 height 21
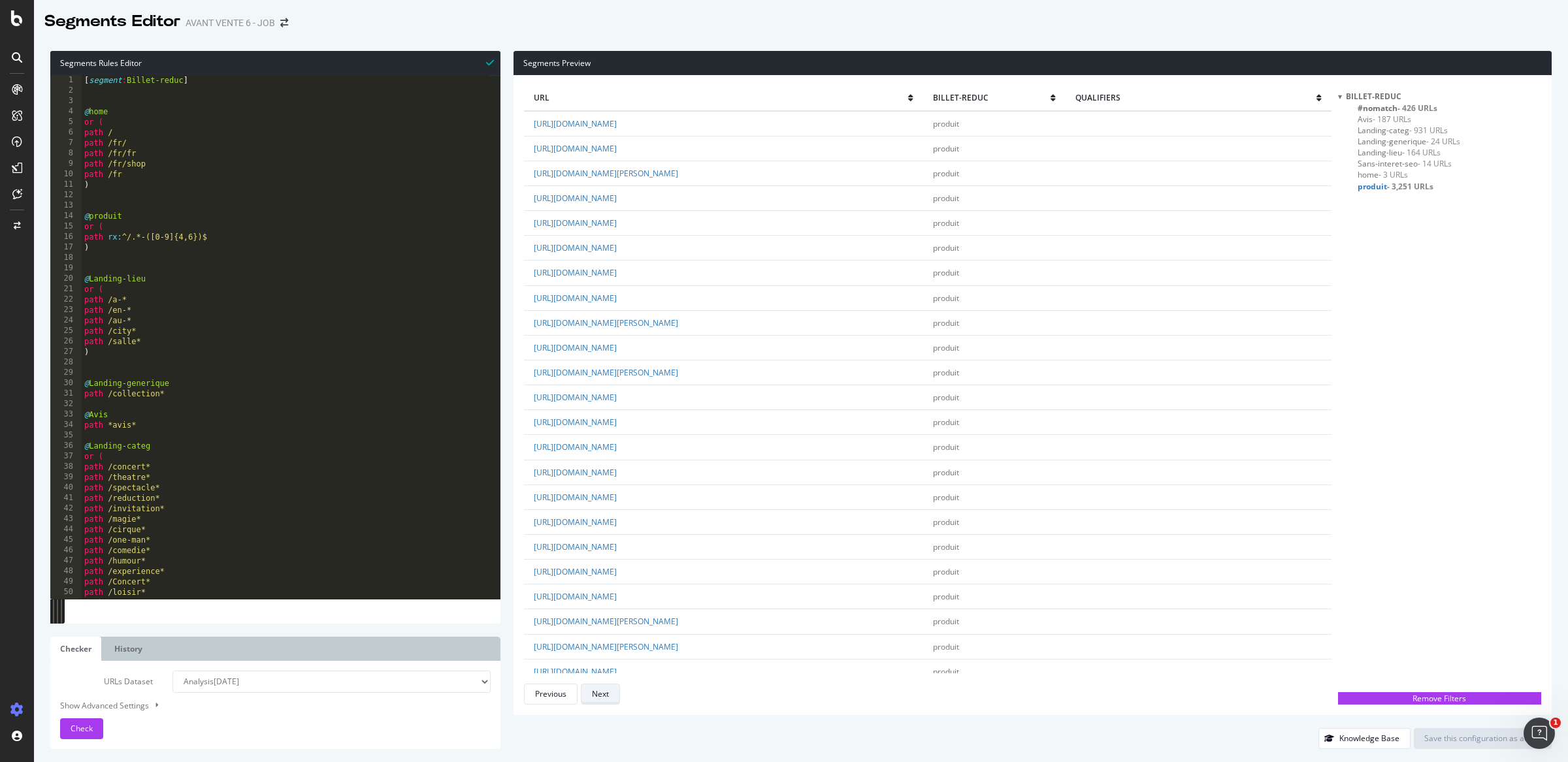
click at [611, 692] on button "Next" at bounding box center [600, 694] width 39 height 21
click at [564, 691] on div "Previous" at bounding box center [550, 694] width 31 height 11
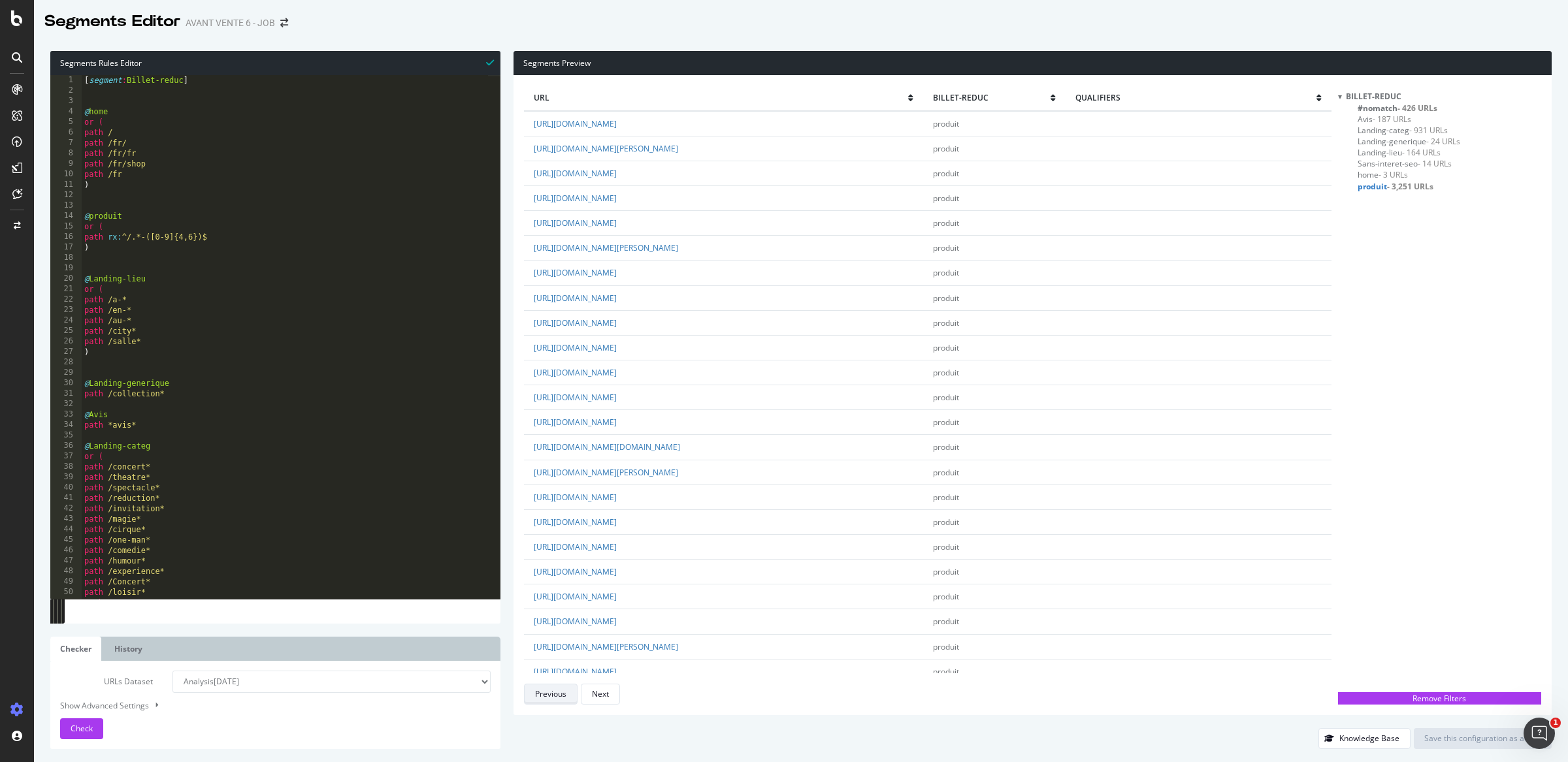
click at [564, 691] on div "Previous" at bounding box center [550, 694] width 31 height 11
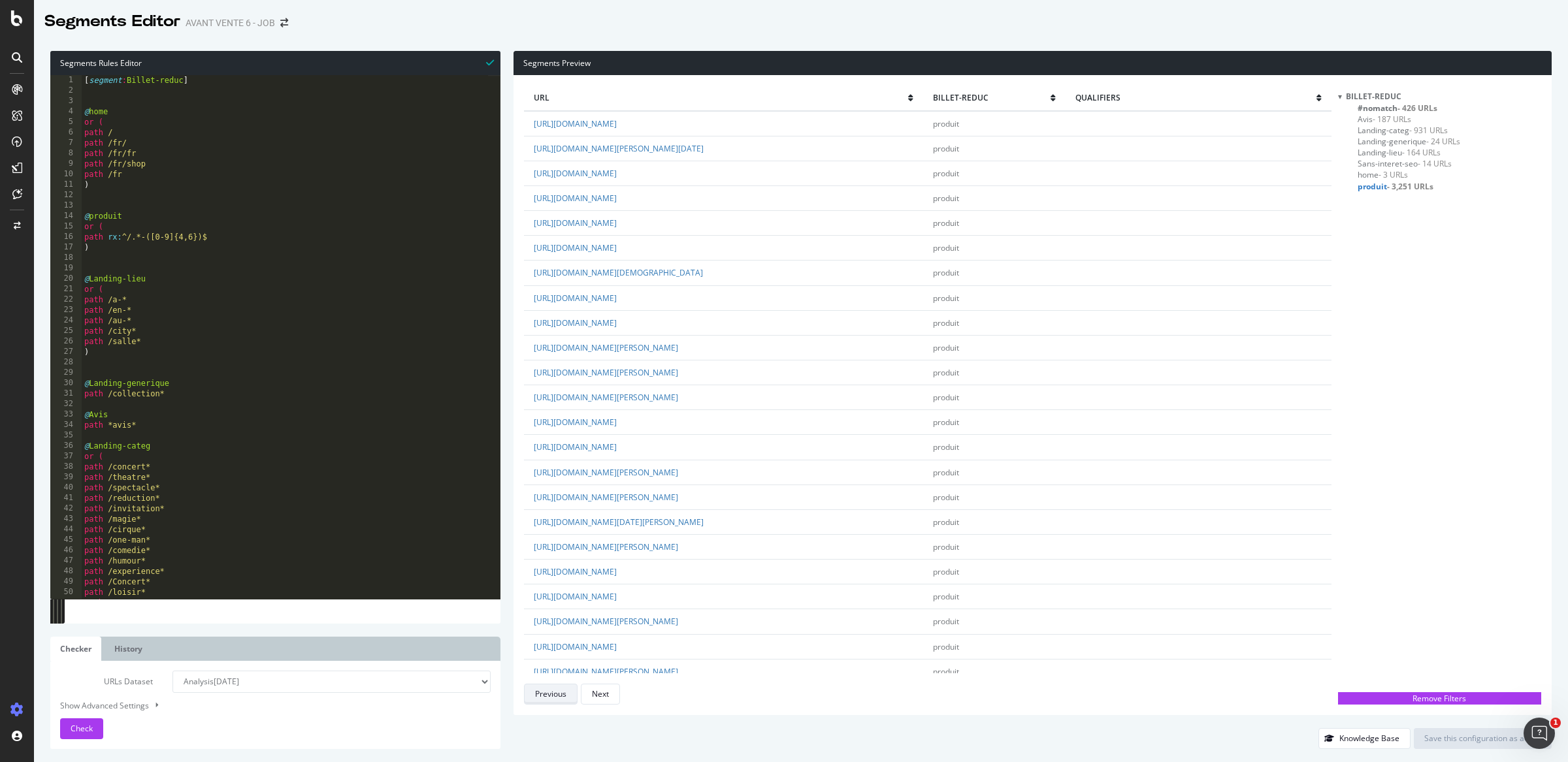
click at [564, 691] on div "Previous" at bounding box center [550, 694] width 31 height 11
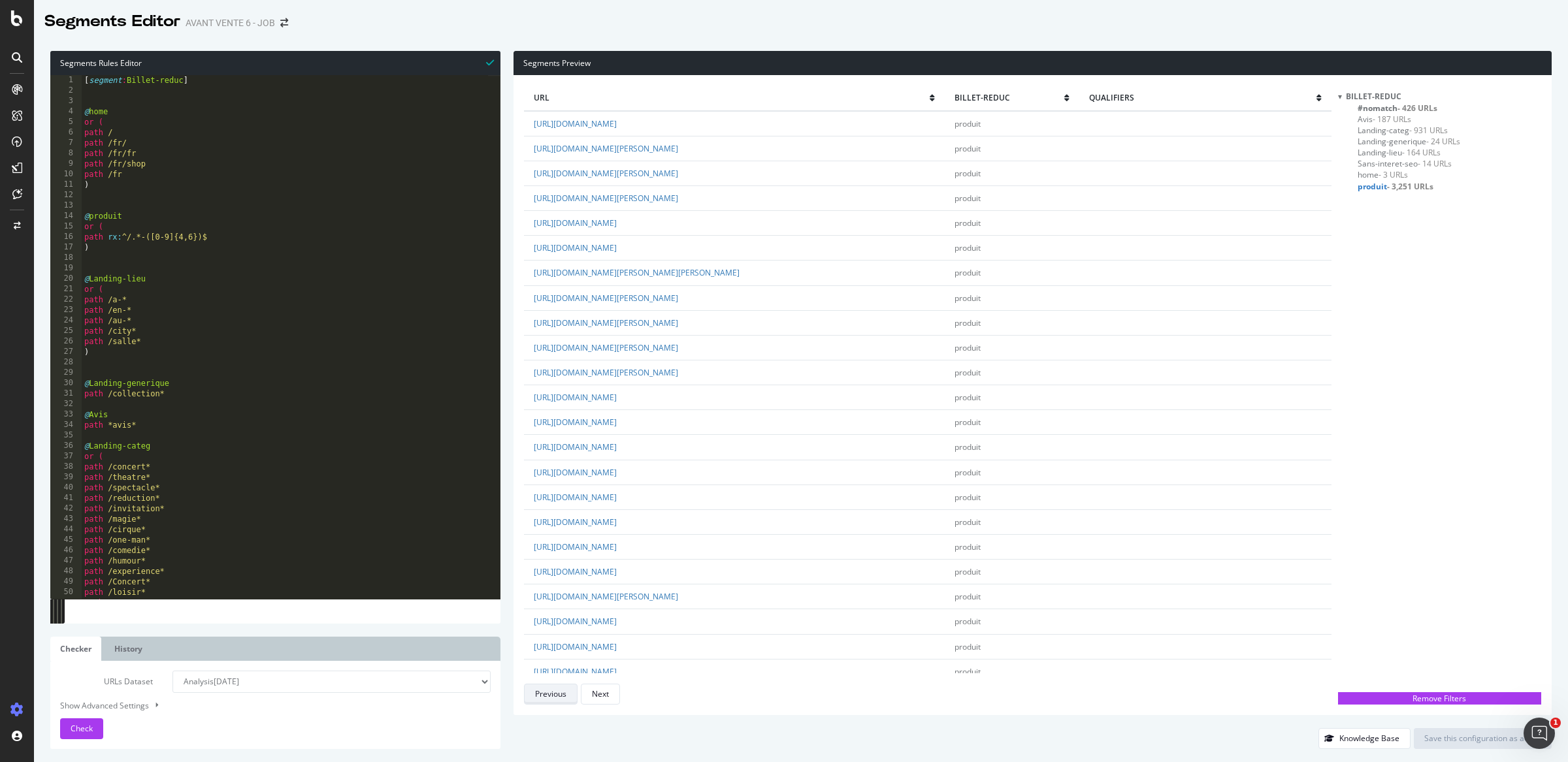
click at [564, 691] on div "Previous" at bounding box center [550, 694] width 31 height 11
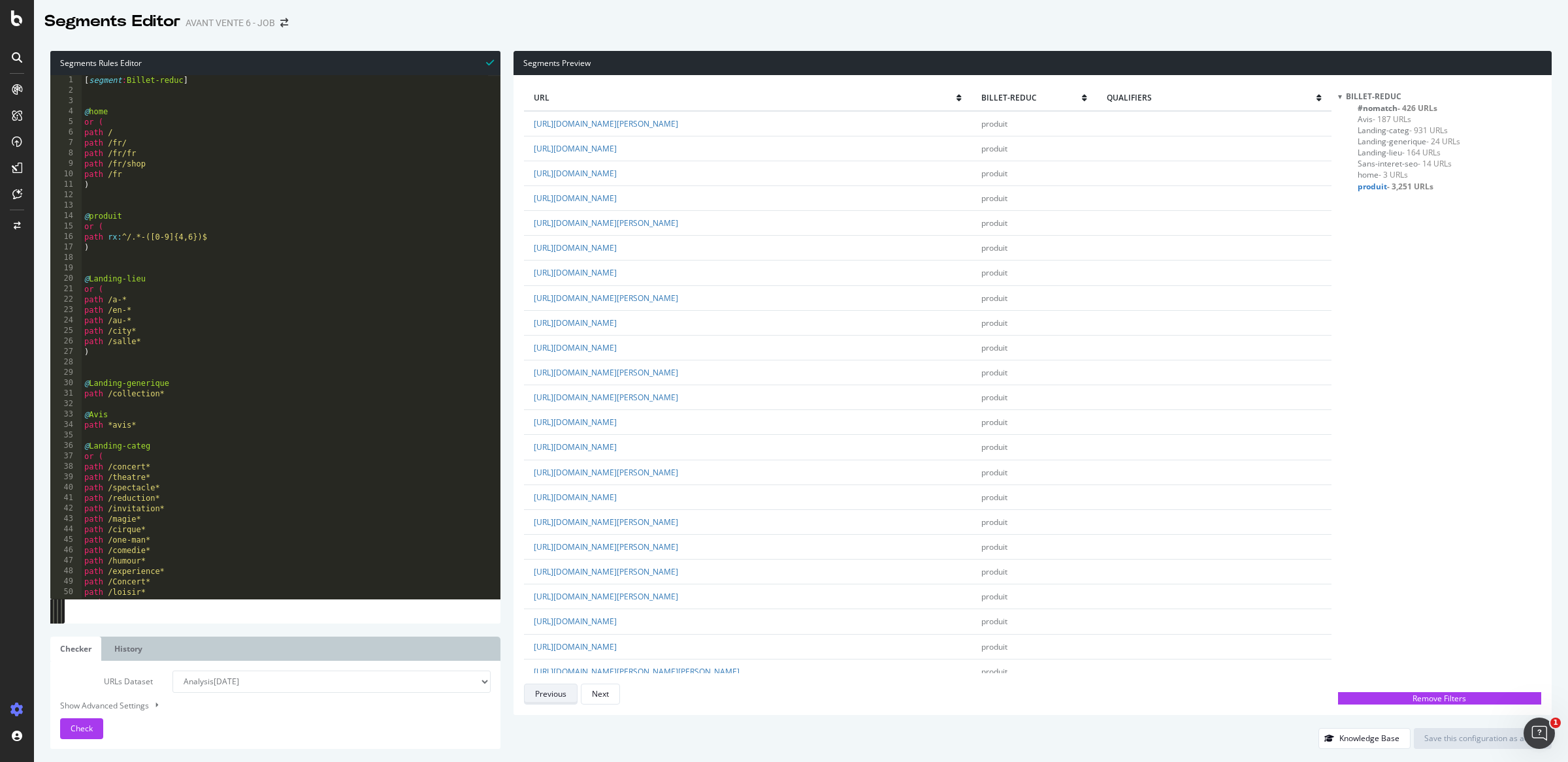
click at [564, 691] on div "Previous" at bounding box center [550, 694] width 31 height 11
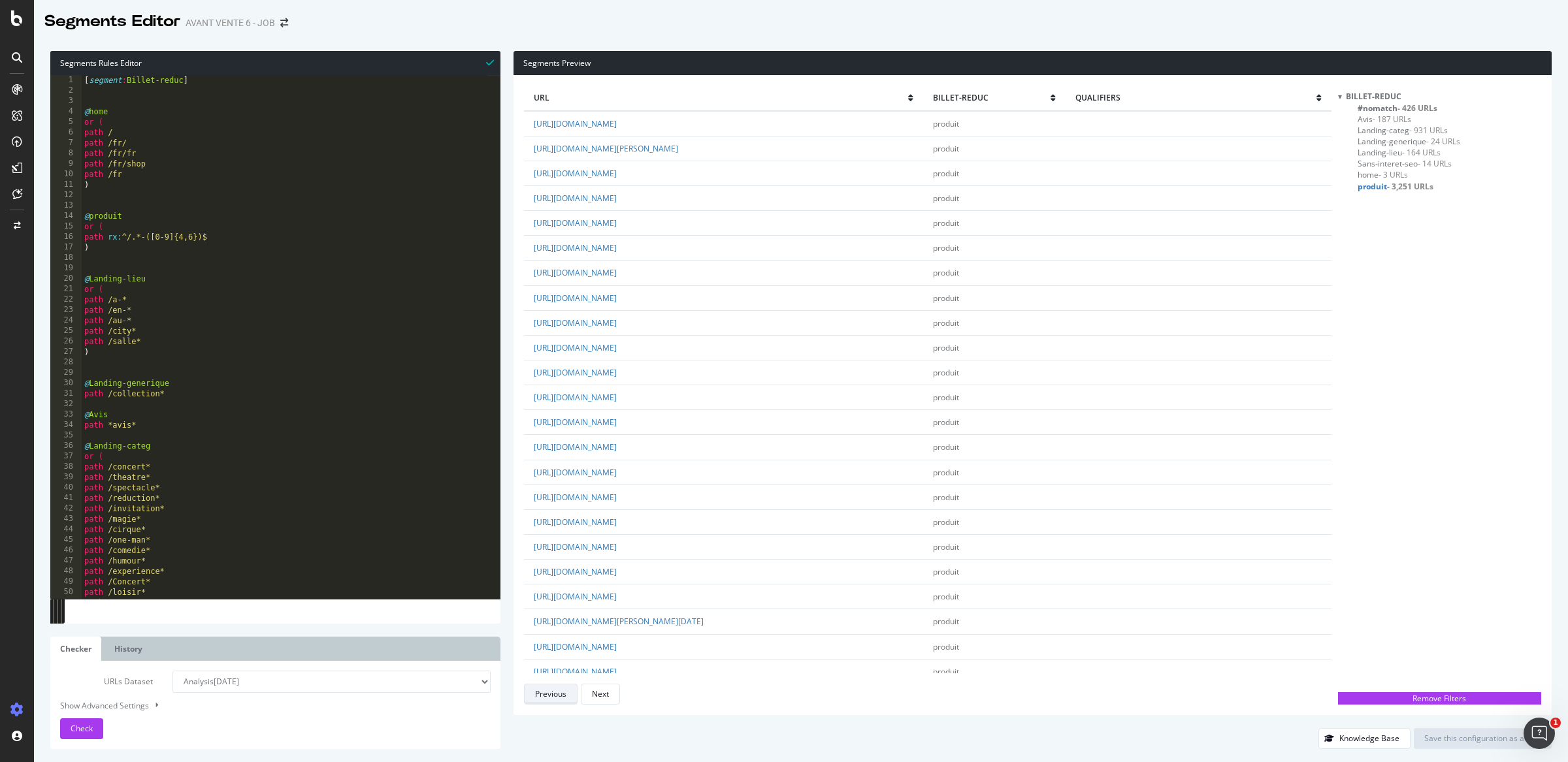
click at [564, 691] on div "Previous" at bounding box center [550, 694] width 31 height 11
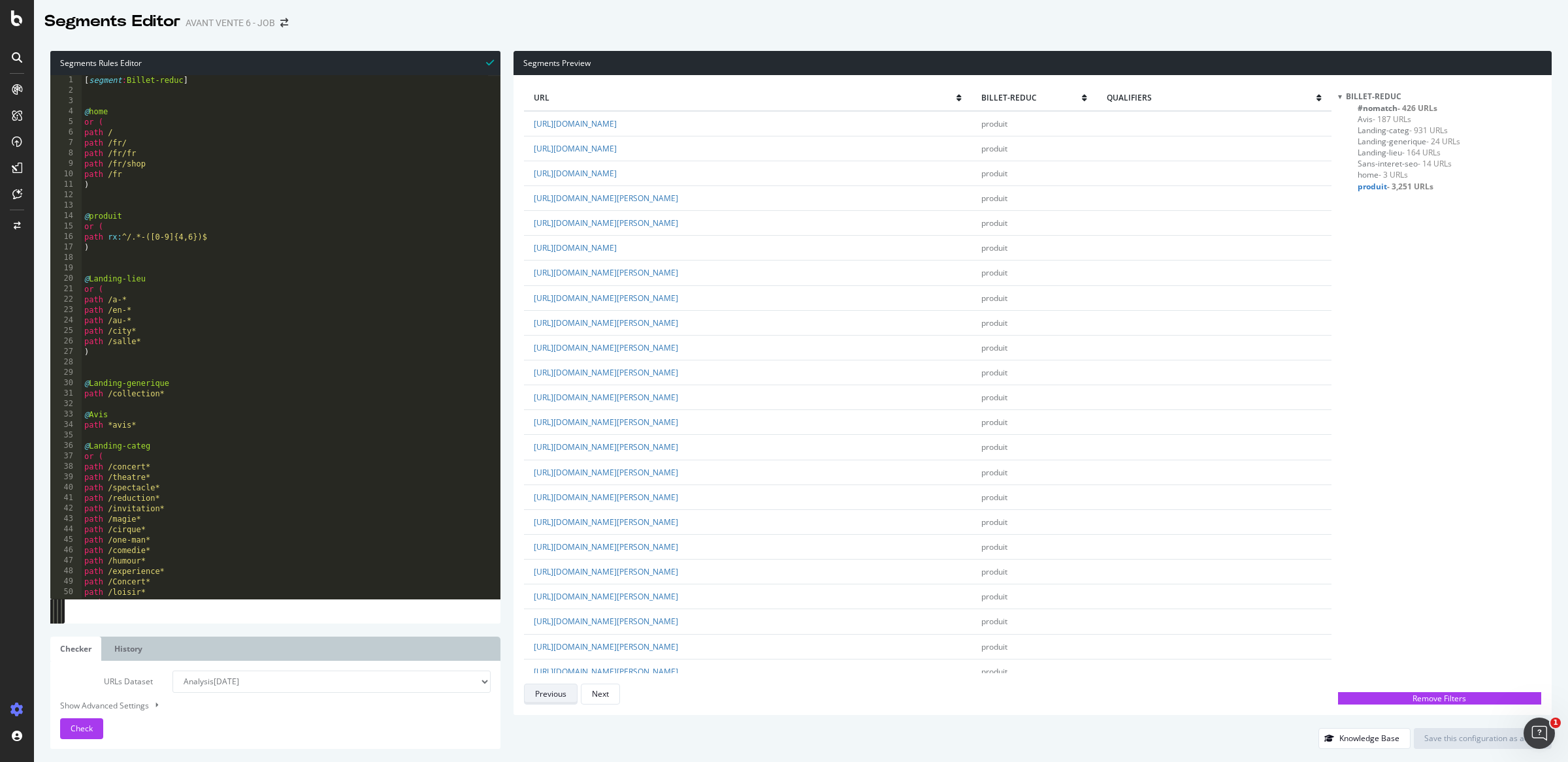
click at [564, 691] on div "Previous" at bounding box center [550, 694] width 31 height 11
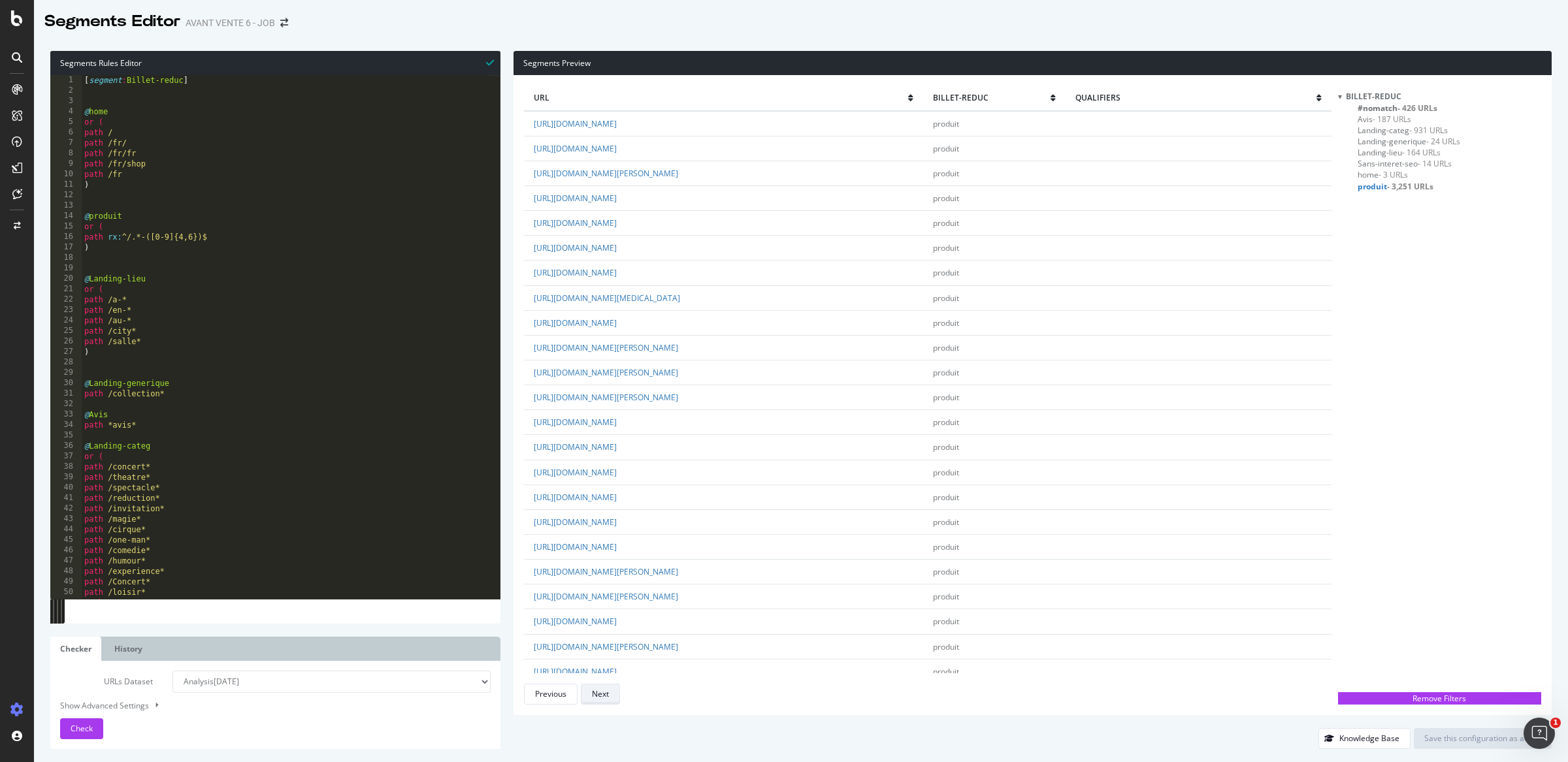
click at [619, 694] on button "Next" at bounding box center [600, 694] width 39 height 21
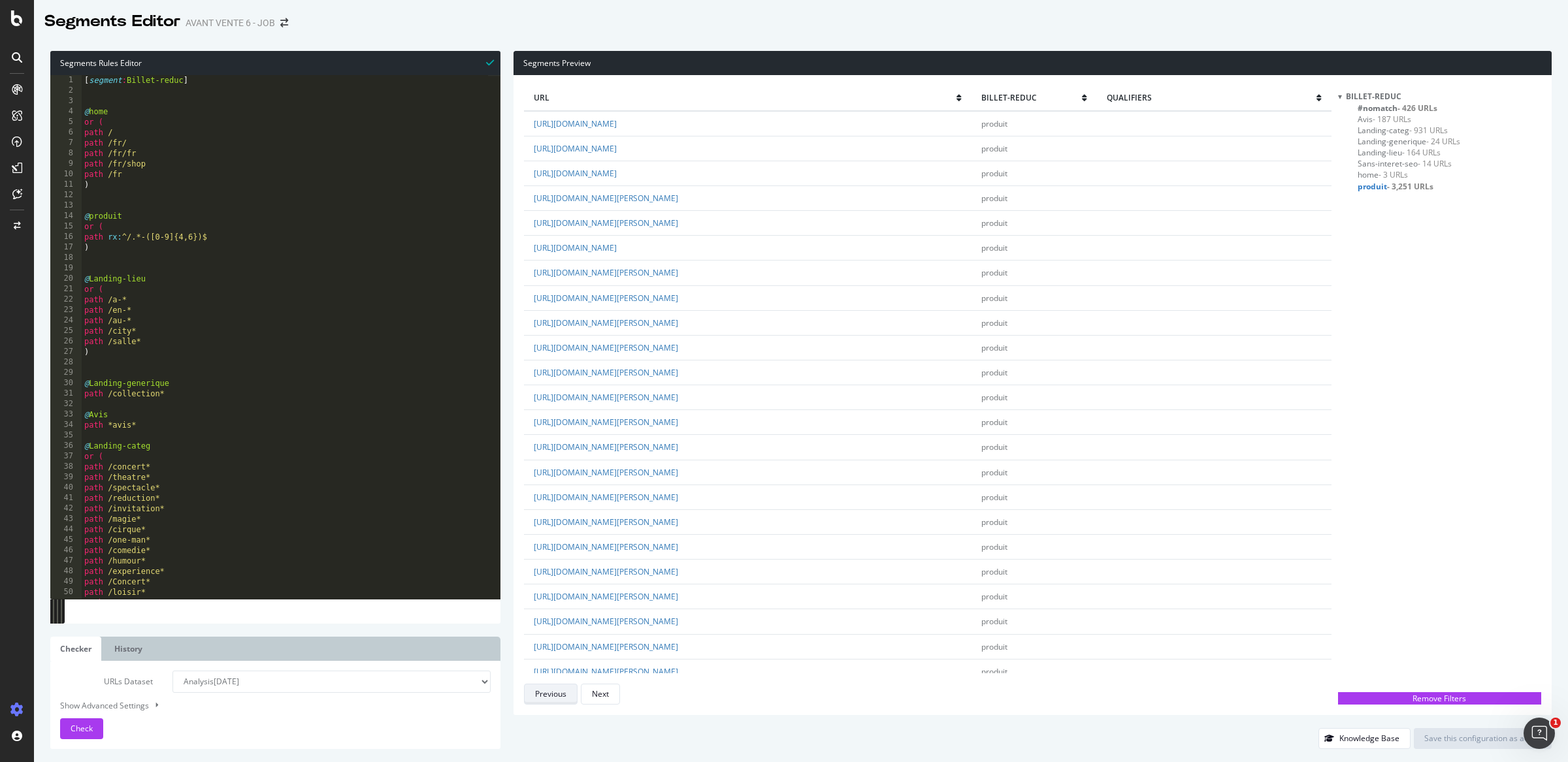
click at [553, 694] on div "Previous" at bounding box center [550, 694] width 31 height 11
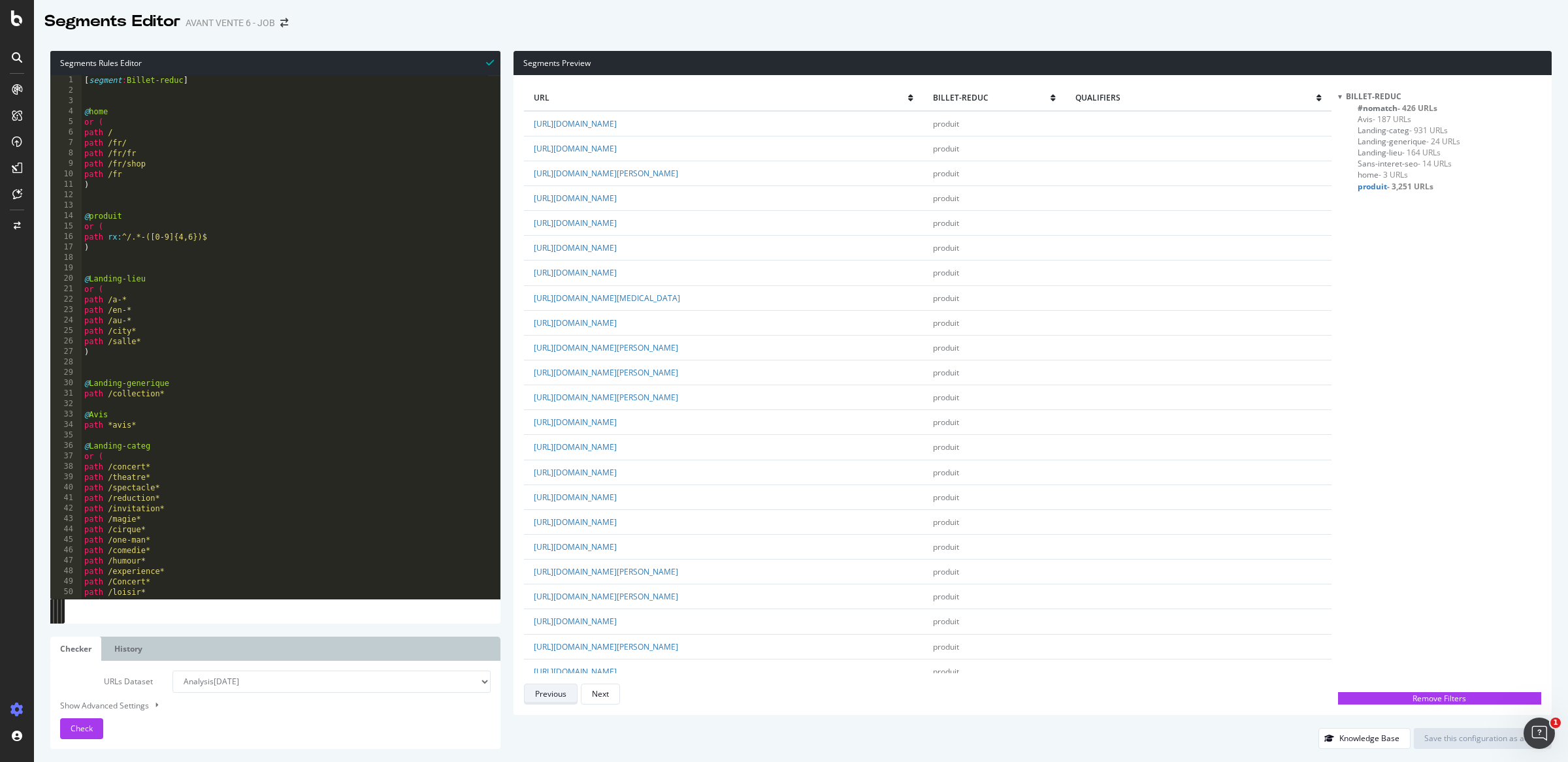
click at [553, 694] on div "Previous" at bounding box center [550, 694] width 31 height 11
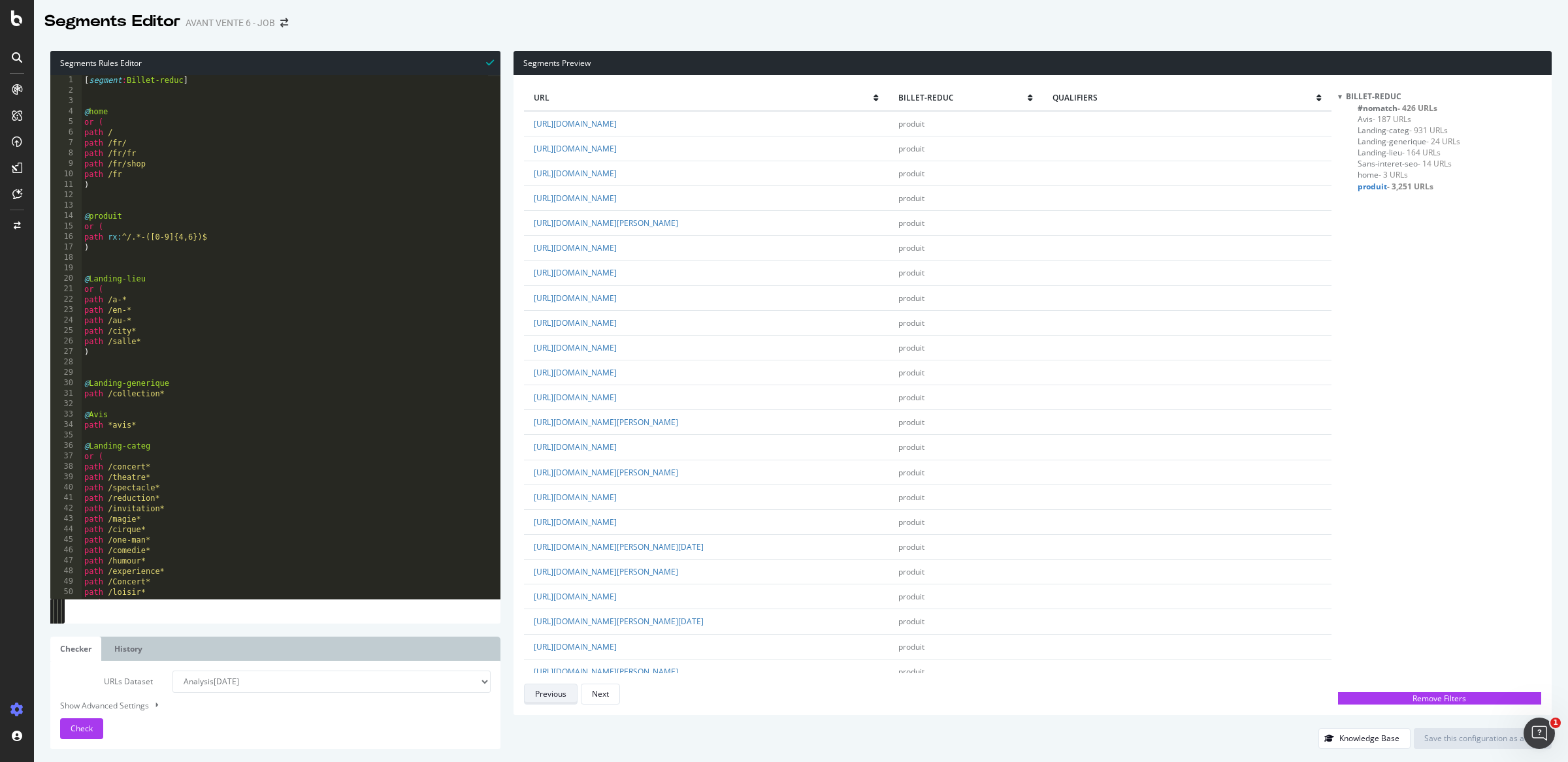
click at [553, 694] on div "Previous" at bounding box center [550, 694] width 31 height 11
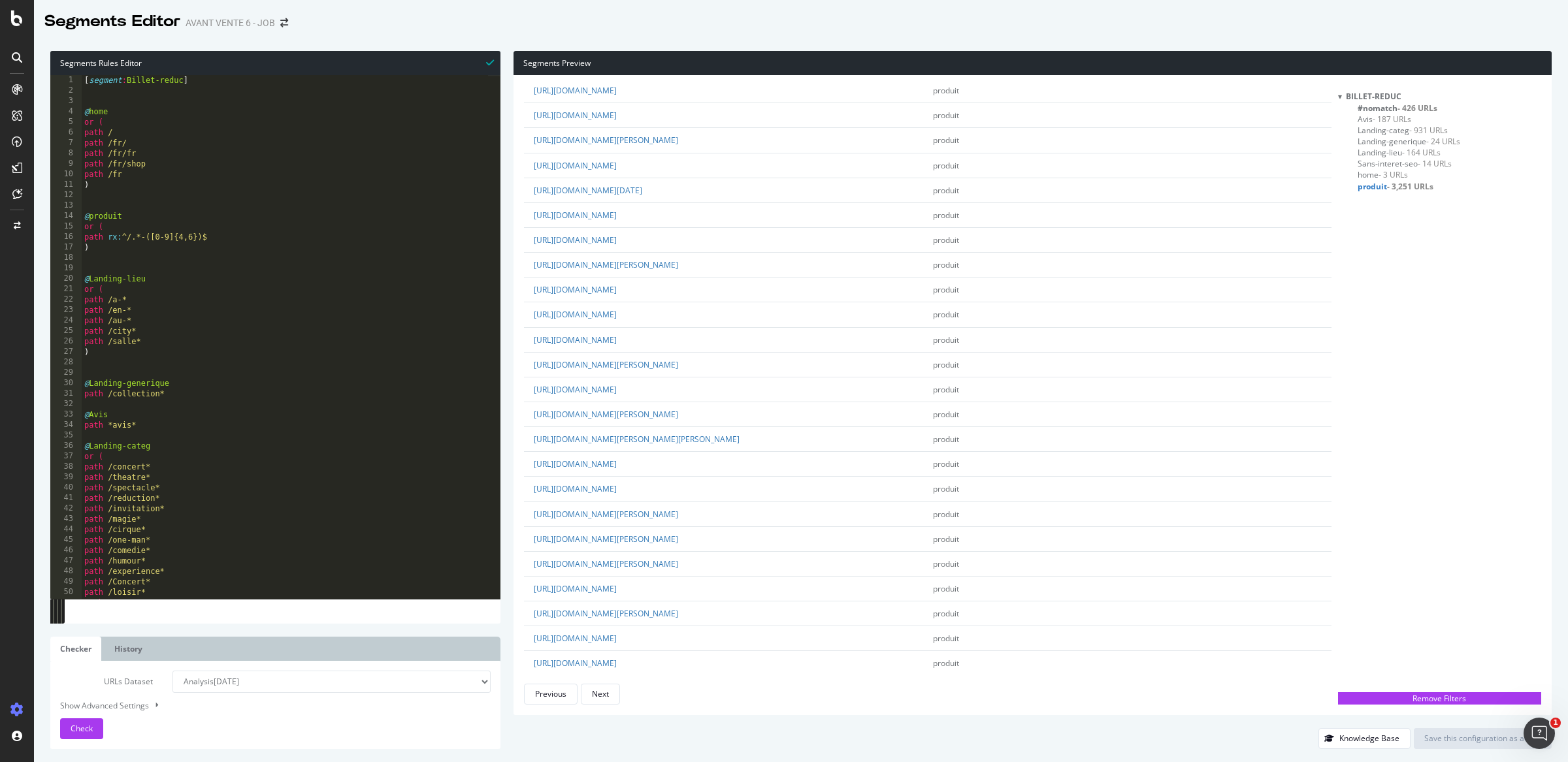
scroll to position [1955, 0]
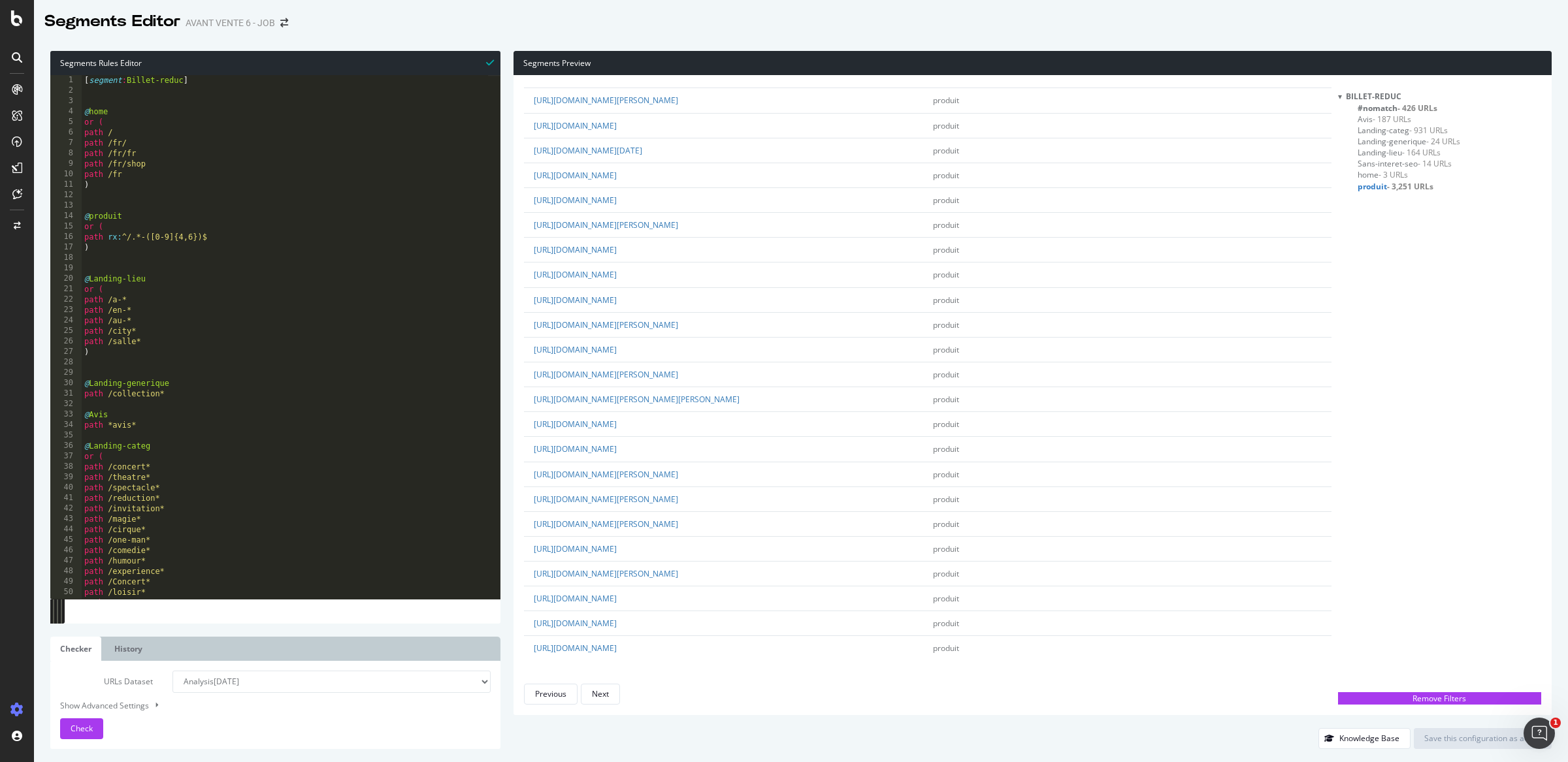
click at [549, 709] on div "url Billet-reduc qualifiers https://www.billetreduc.com/spectacle/come-bach-382…" at bounding box center [1033, 395] width 1038 height 640
click at [559, 695] on div "Previous" at bounding box center [550, 694] width 31 height 11
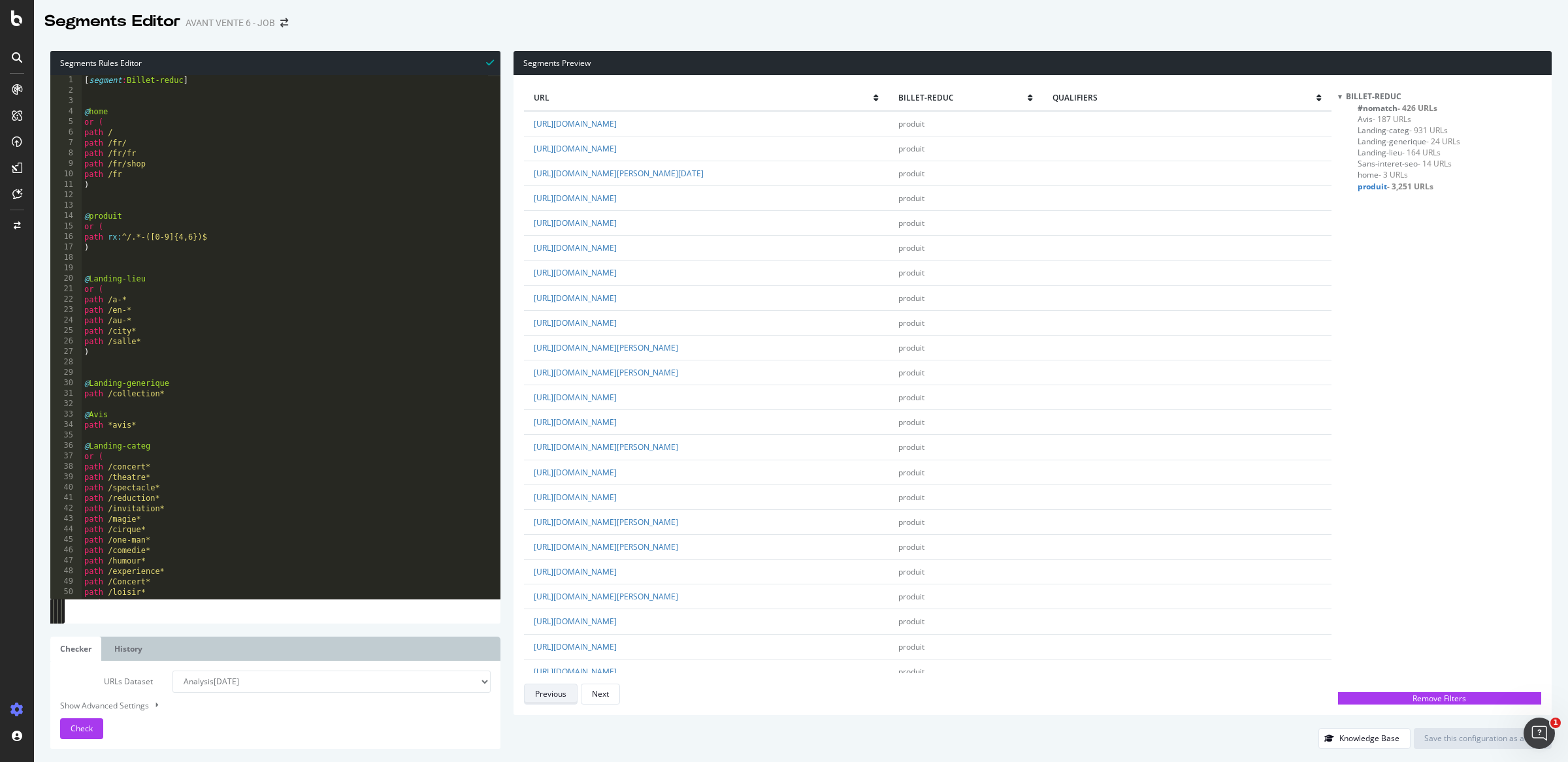
click at [553, 695] on div "Previous" at bounding box center [550, 694] width 31 height 11
click at [558, 697] on div "Previous" at bounding box center [550, 694] width 31 height 11
click at [558, 695] on div "Previous" at bounding box center [550, 694] width 31 height 11
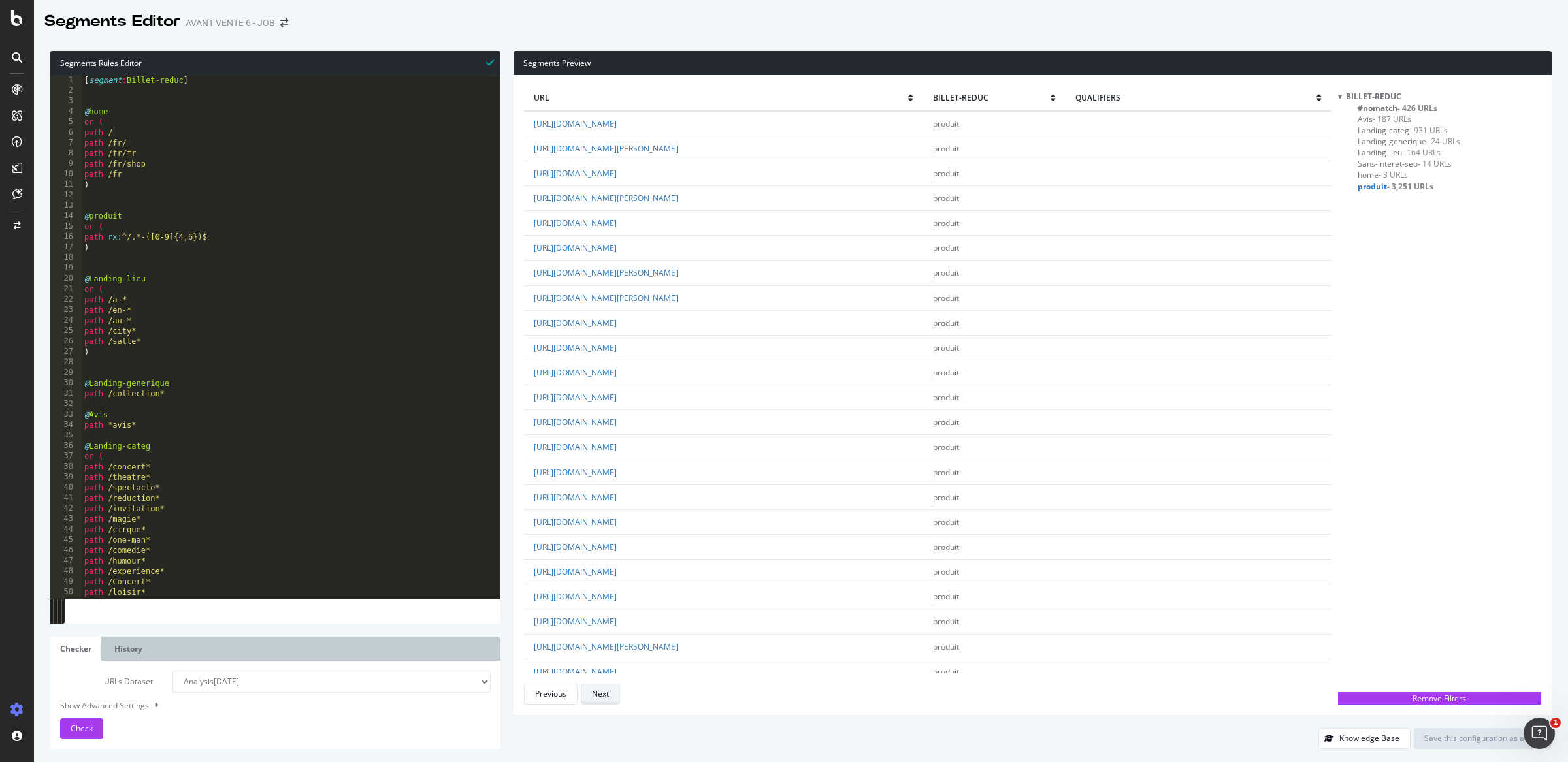
click at [594, 691] on div "Next" at bounding box center [600, 694] width 17 height 11
click at [545, 697] on div "Previous" at bounding box center [550, 694] width 31 height 11
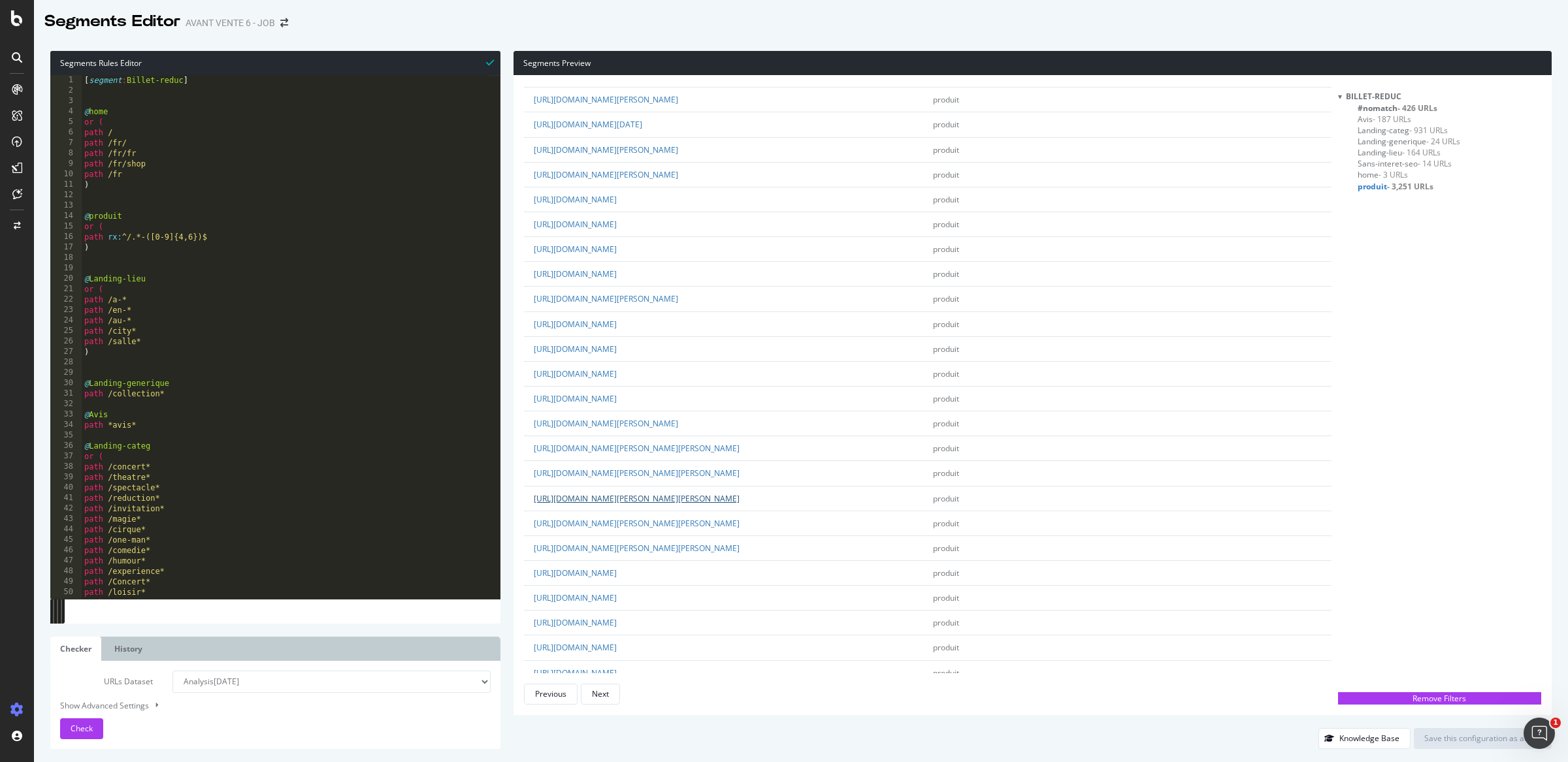
scroll to position [1955, 0]
click at [564, 680] on div "url Billet-reduc qualifiers https://www.billetreduc.com/spectacle/t-i-m-e-le-sh…" at bounding box center [927, 395] width 806 height 619
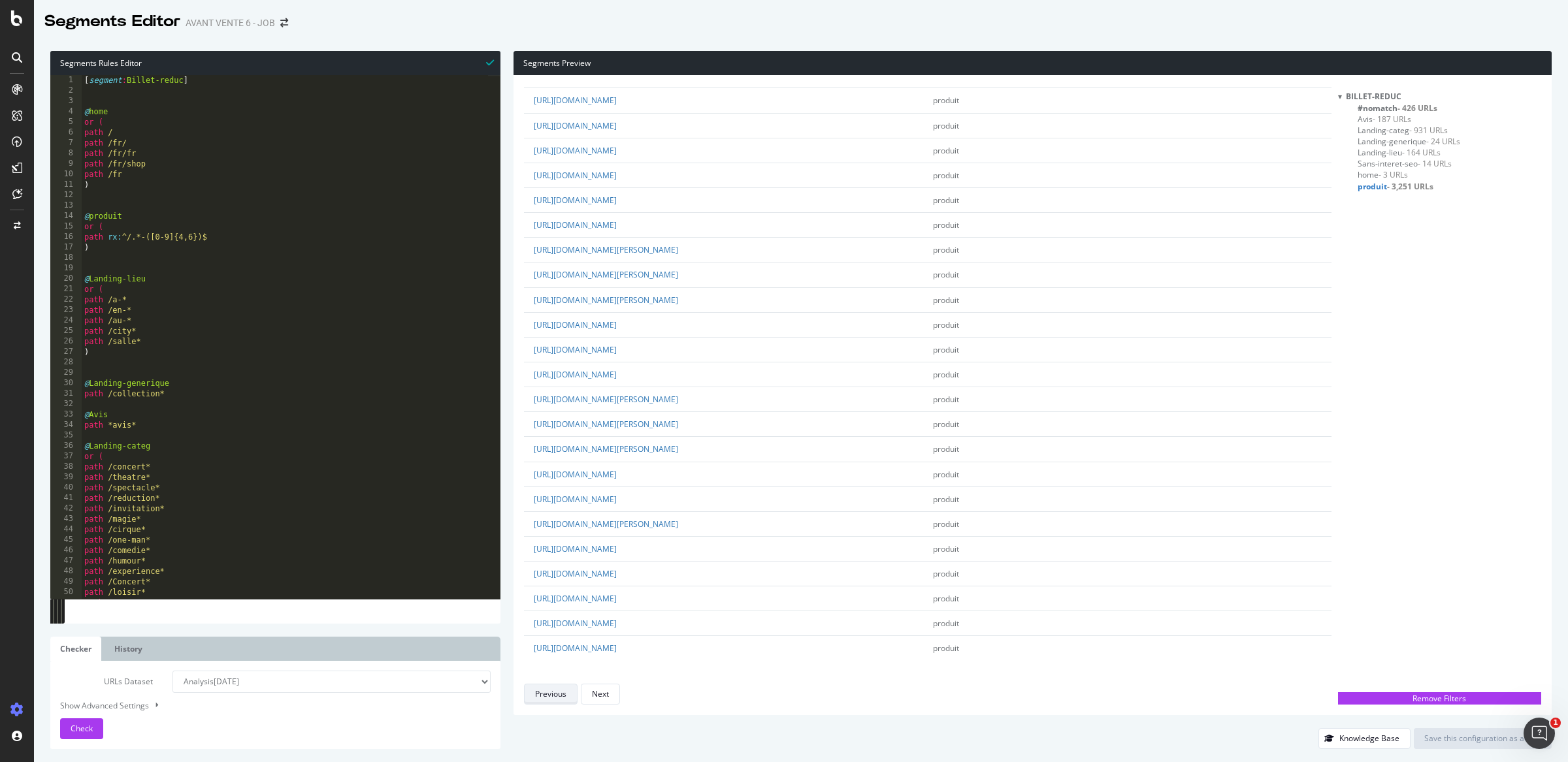
click at [559, 691] on div "Previous" at bounding box center [550, 694] width 31 height 11
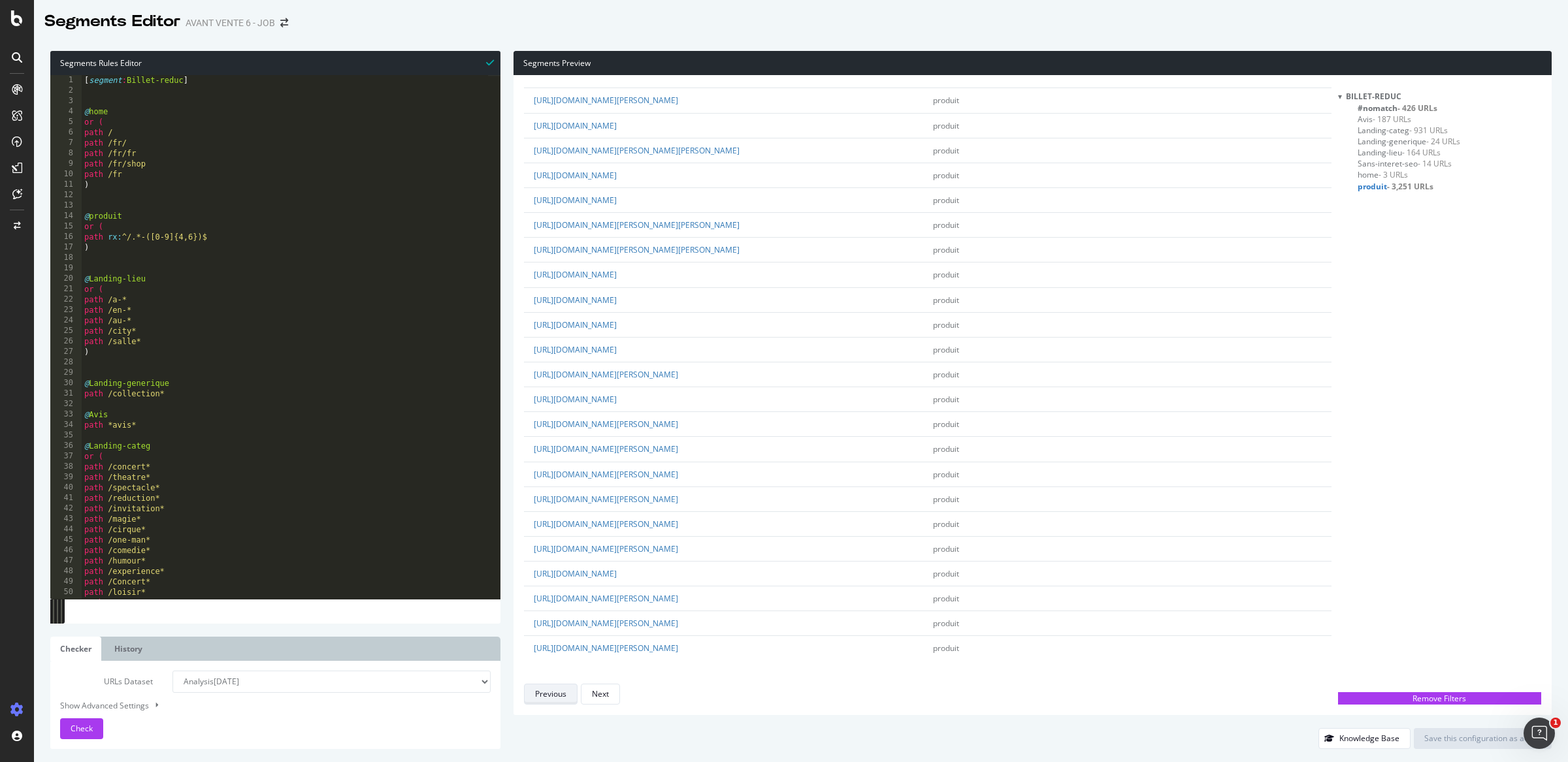
scroll to position [0, 0]
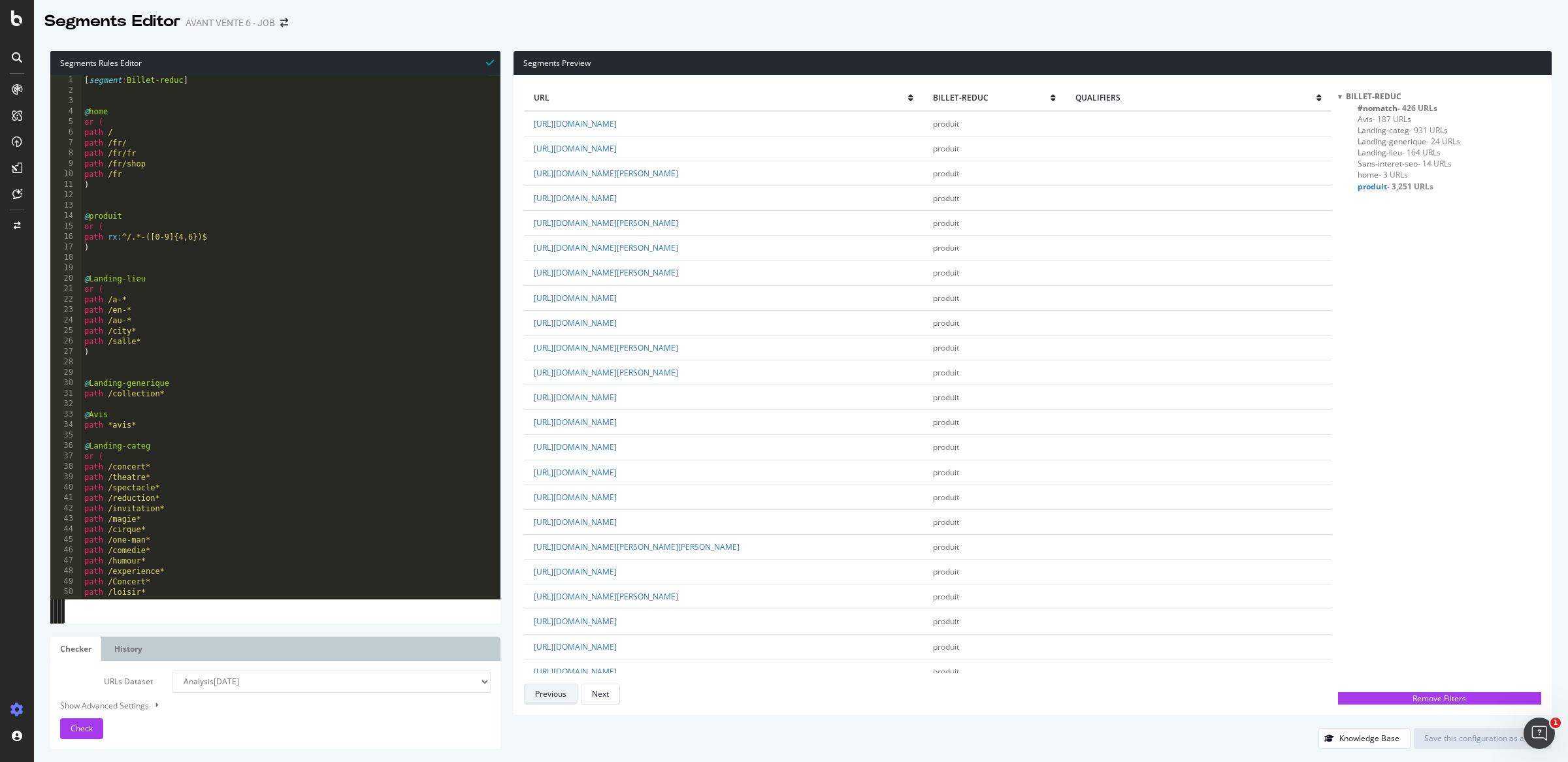
click at [559, 691] on div "Previous" at bounding box center [550, 694] width 31 height 11
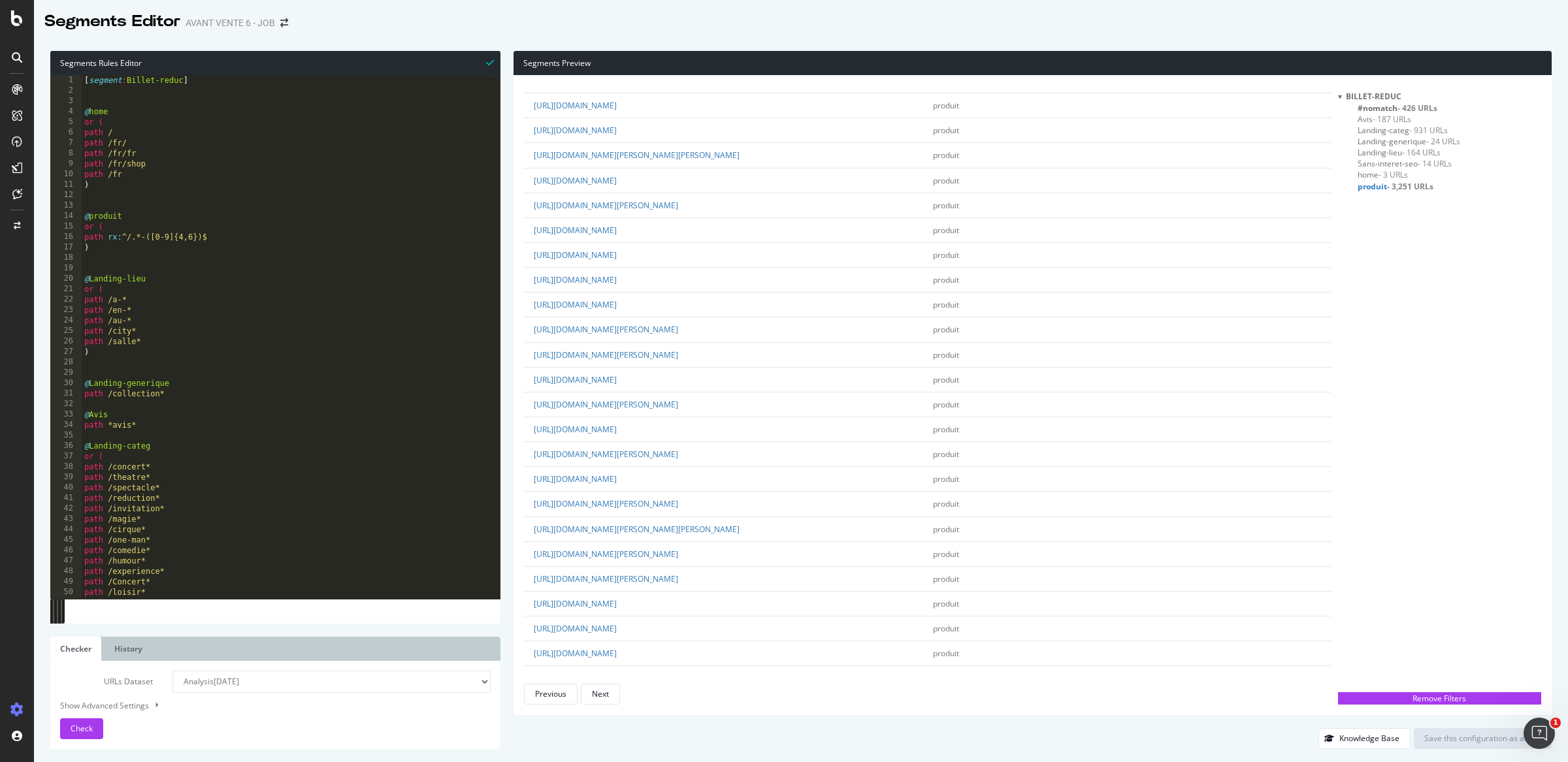
scroll to position [1955, 0]
click at [558, 686] on div "Previous" at bounding box center [550, 694] width 31 height 18
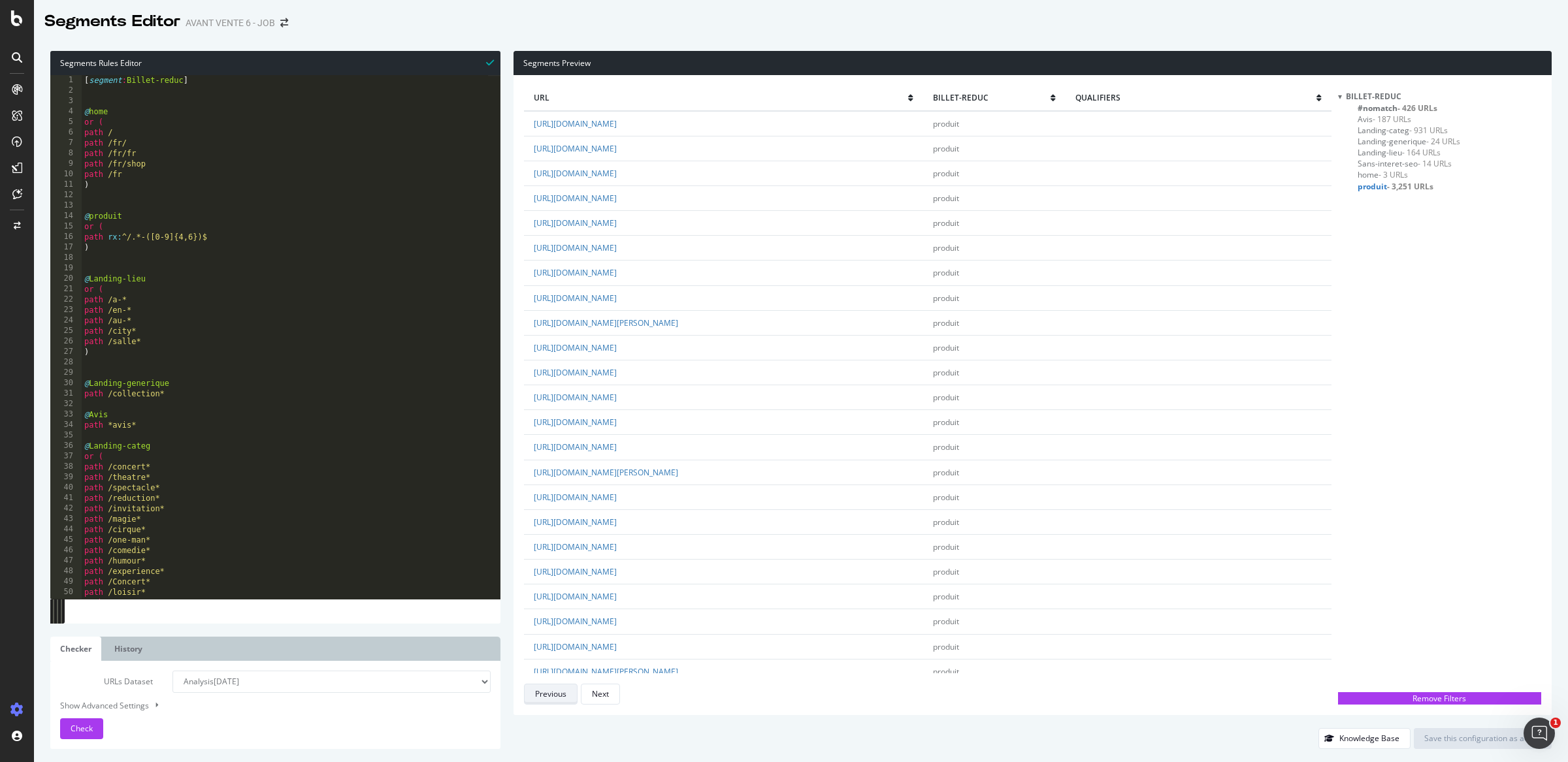
click at [558, 692] on div "Previous" at bounding box center [550, 694] width 31 height 11
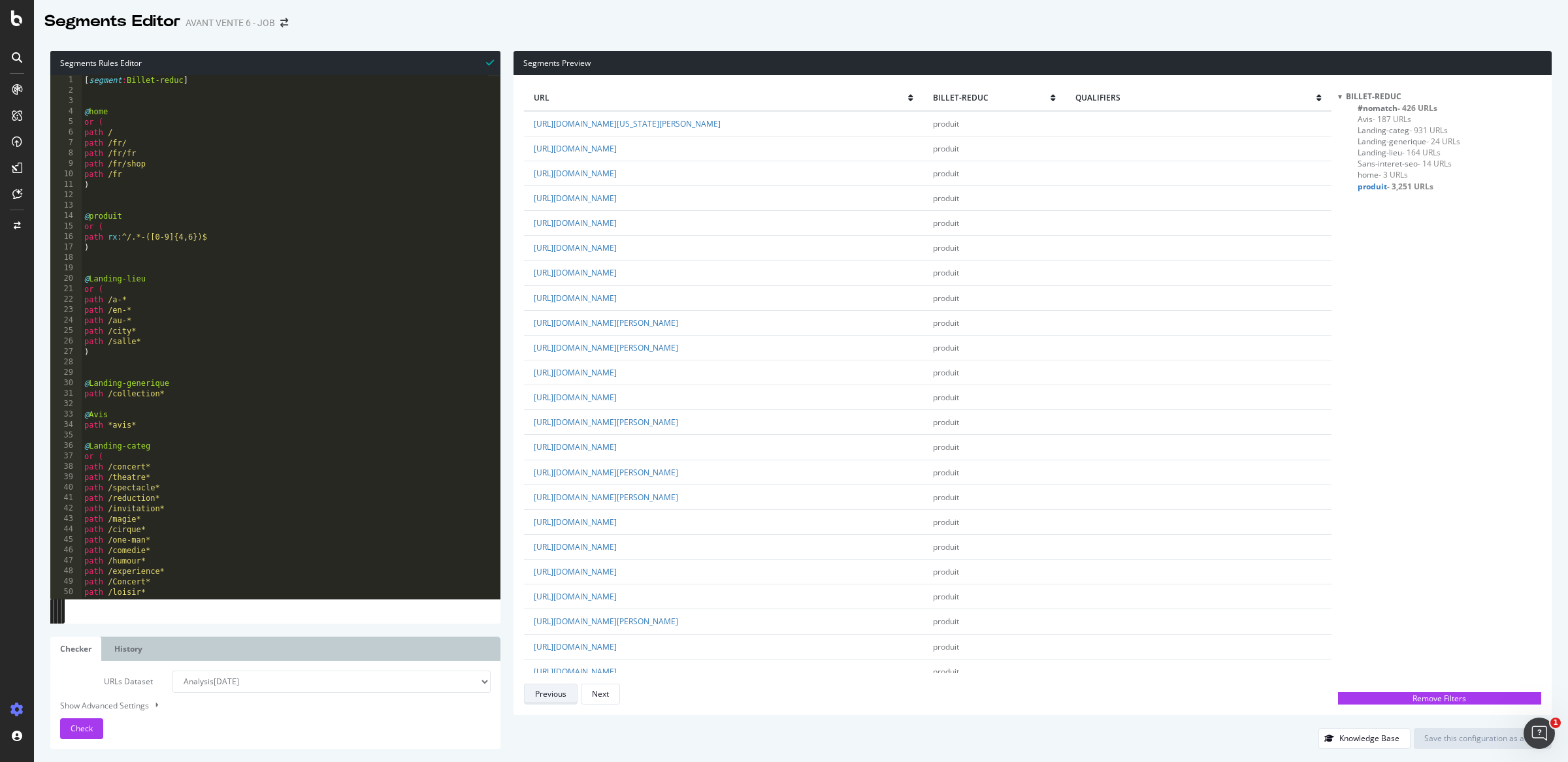
click at [558, 692] on div "Previous" at bounding box center [550, 694] width 31 height 11
click at [735, 397] on link "https://www.billetreduc.com/spectacle/la-separation-avec-catherine-hiegel-et-le…" at bounding box center [636, 399] width 206 height 11
click at [641, 352] on link "https://www.billetreduc.com/spectacle/eric-dupond-moretti-dans-j-ai-dit-oui-364…" at bounding box center [606, 350] width 144 height 11
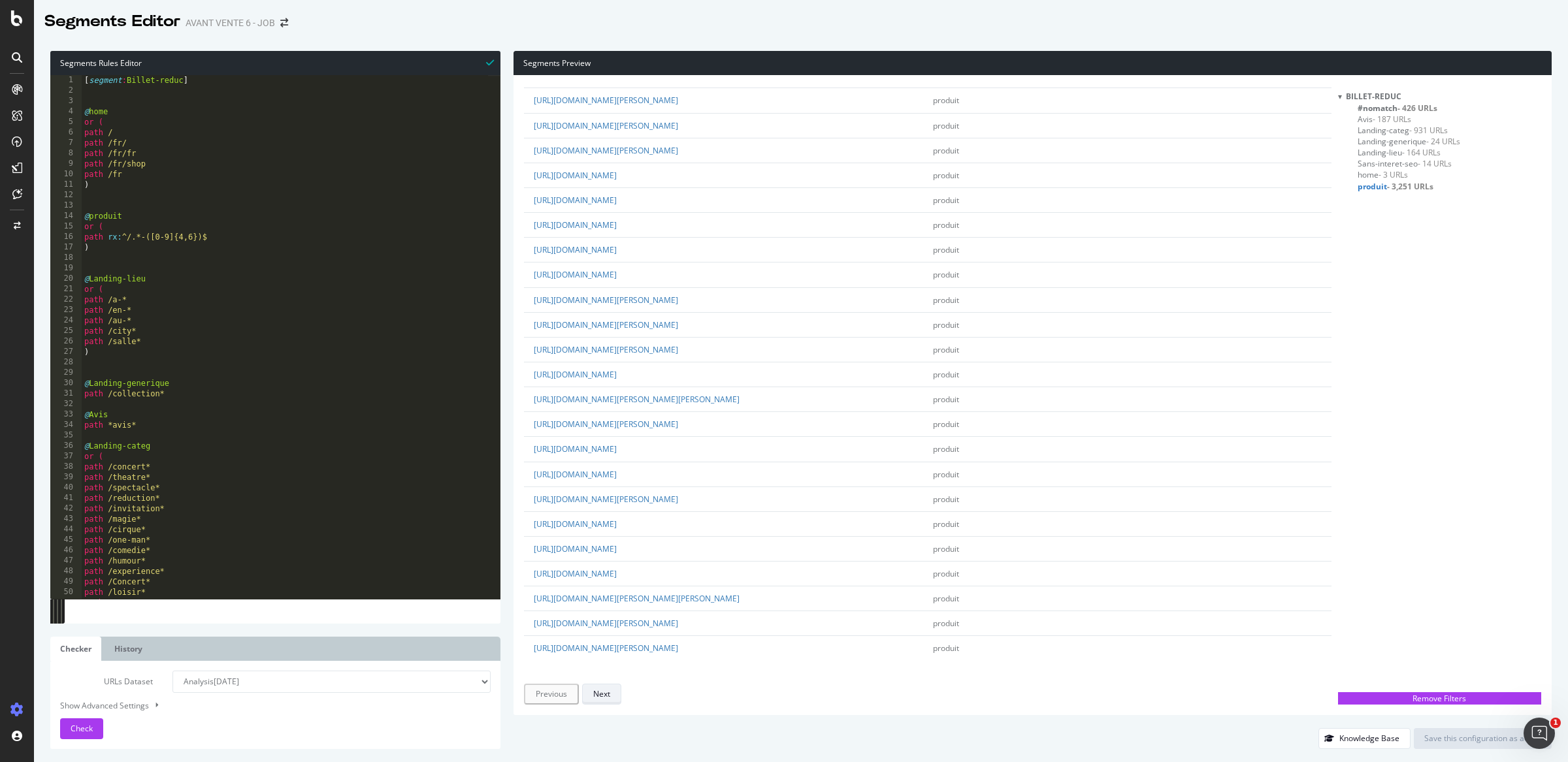
click at [611, 691] on button "Next" at bounding box center [601, 694] width 39 height 21
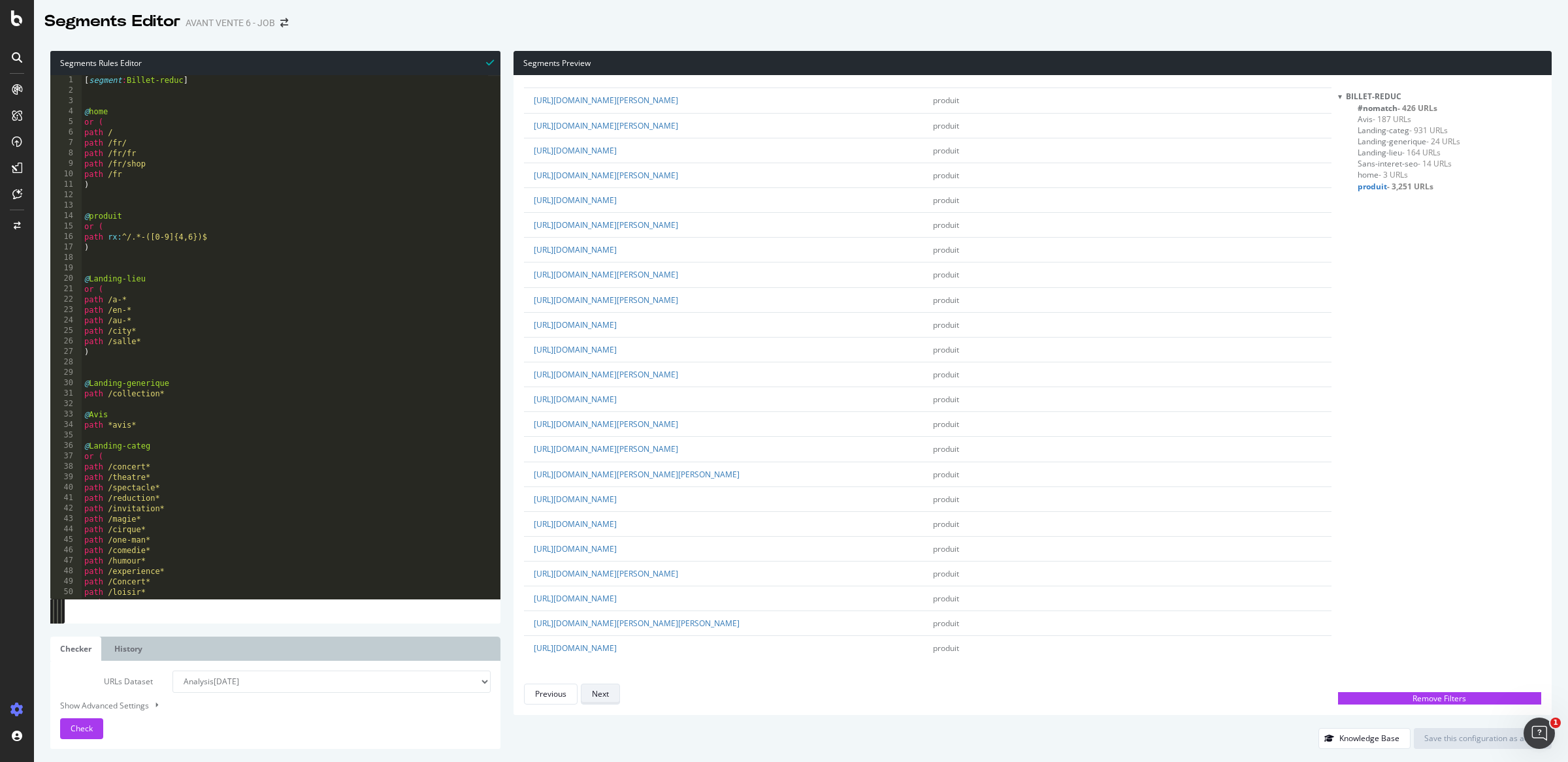
scroll to position [0, 0]
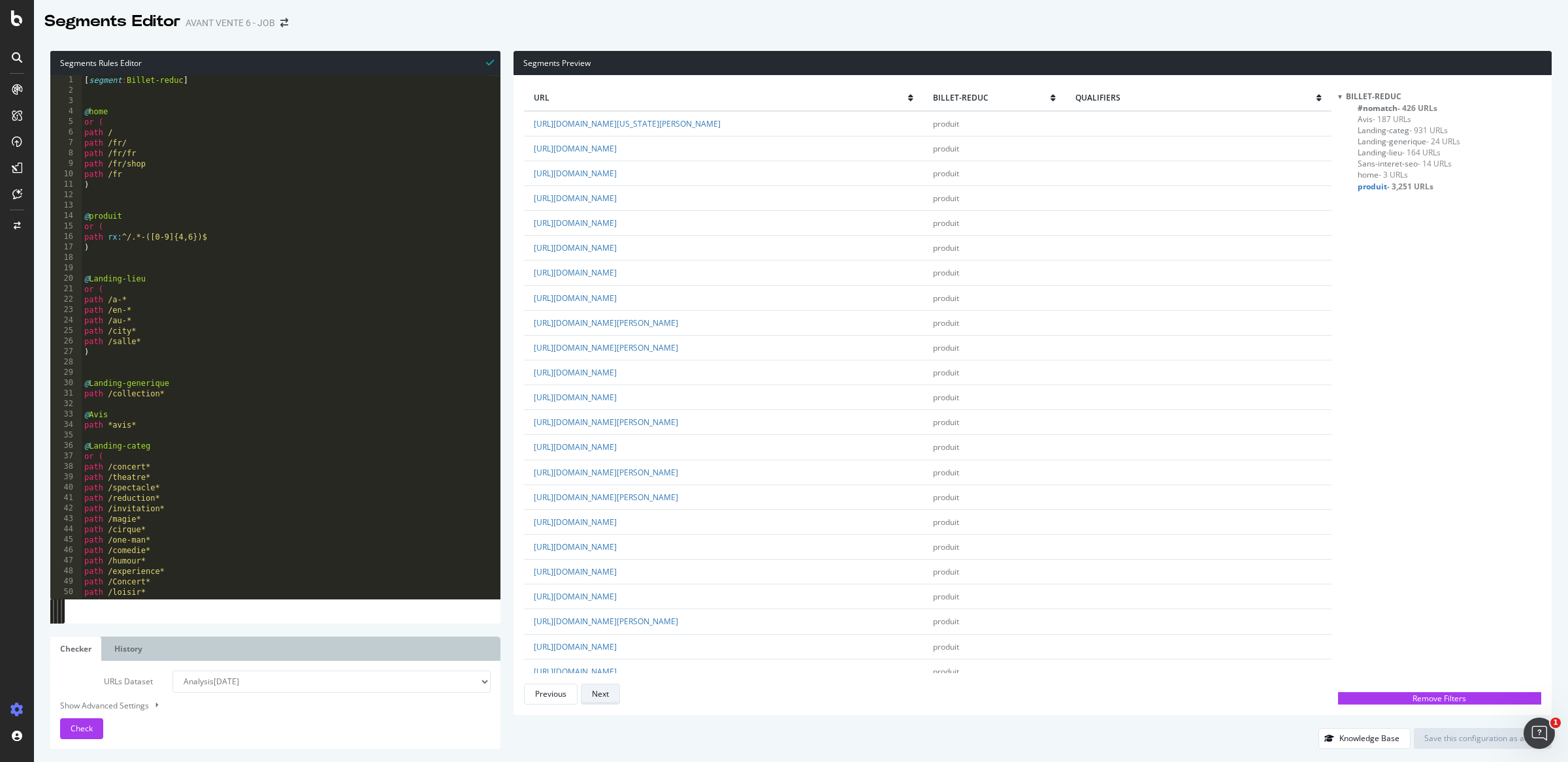
click at [611, 691] on button "Next" at bounding box center [600, 694] width 39 height 21
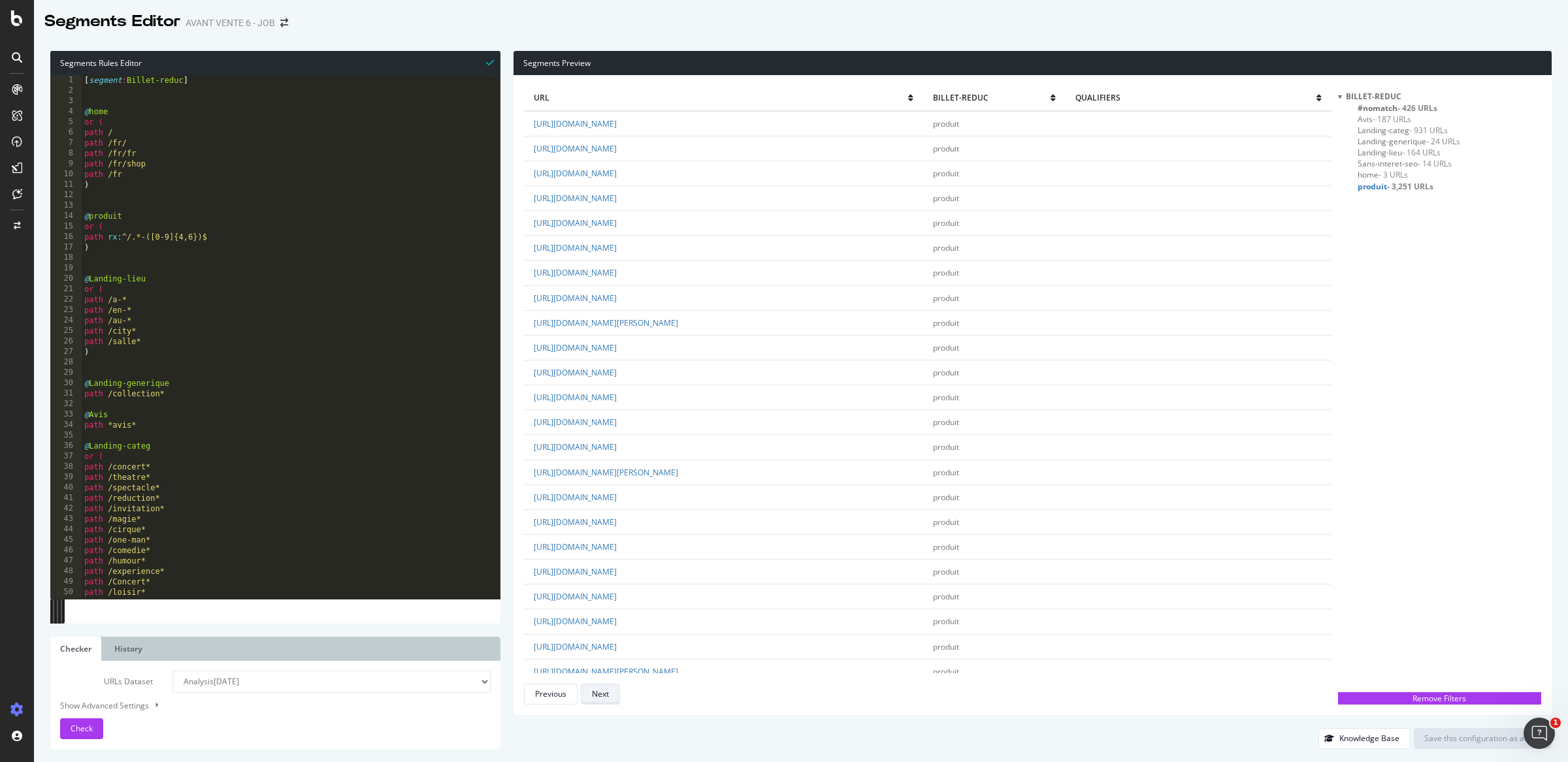
click at [611, 691] on button "Next" at bounding box center [600, 694] width 39 height 21
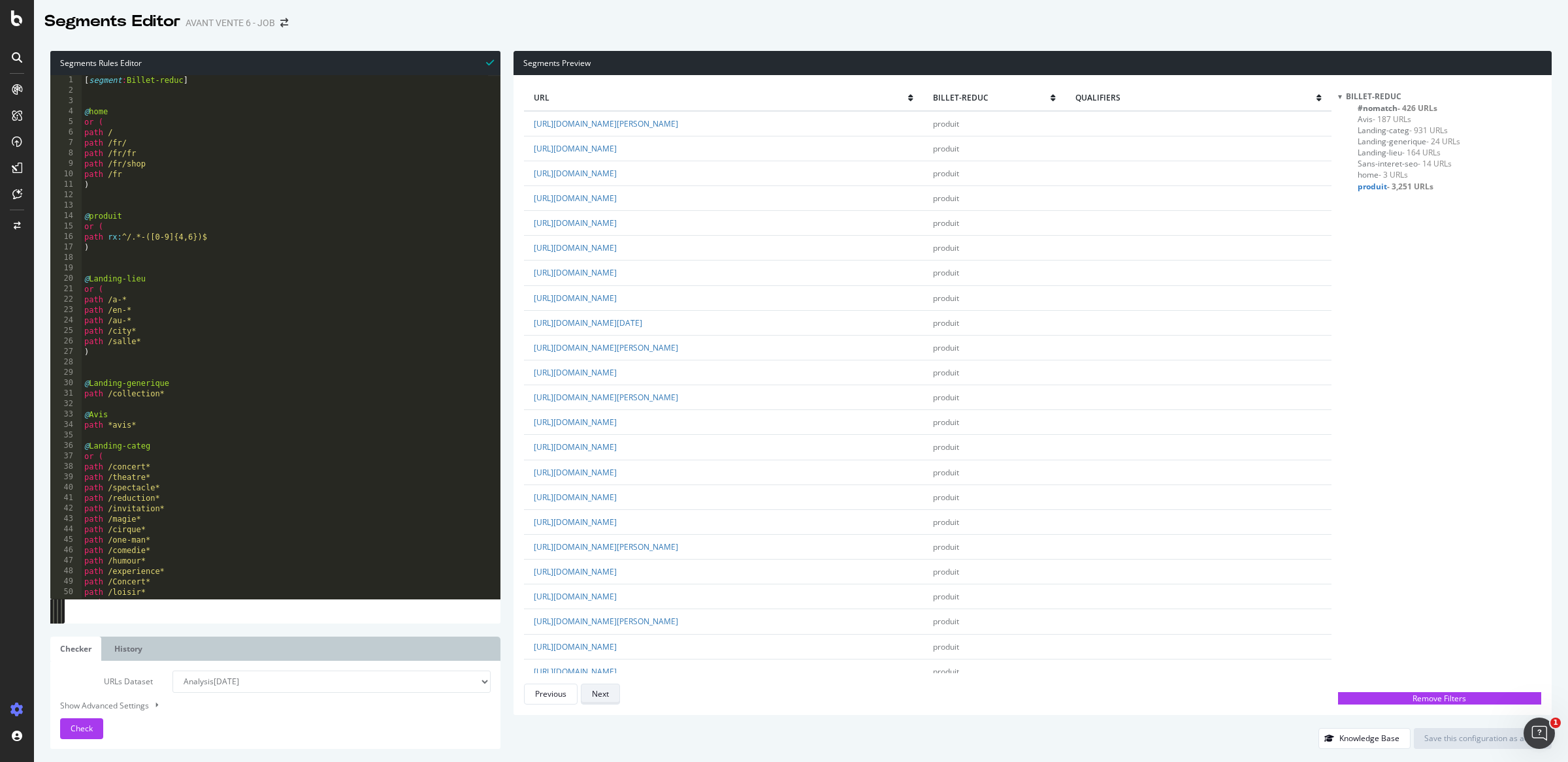
click at [611, 691] on button "Next" at bounding box center [600, 694] width 39 height 21
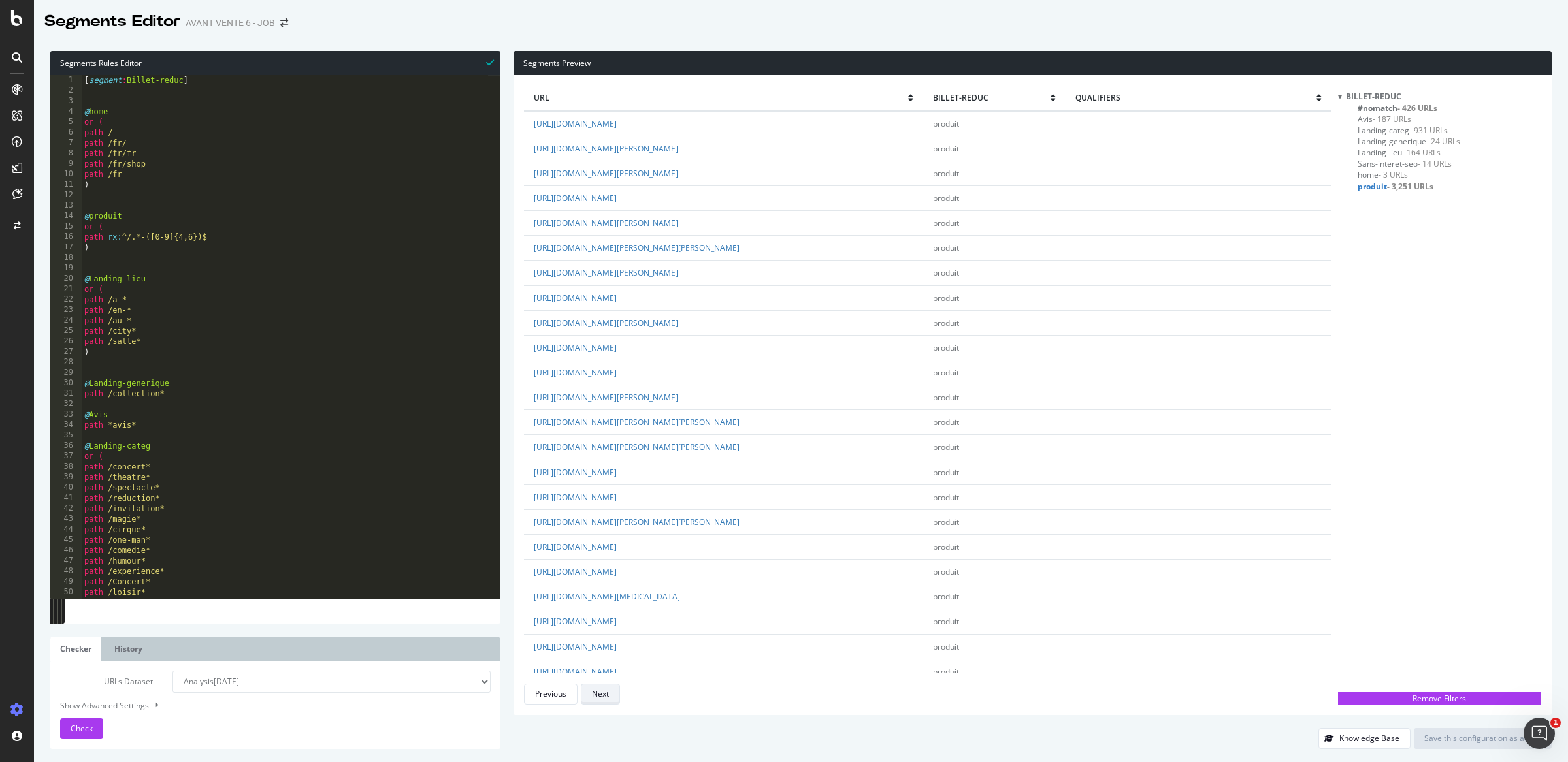
click at [611, 691] on button "Next" at bounding box center [600, 694] width 39 height 21
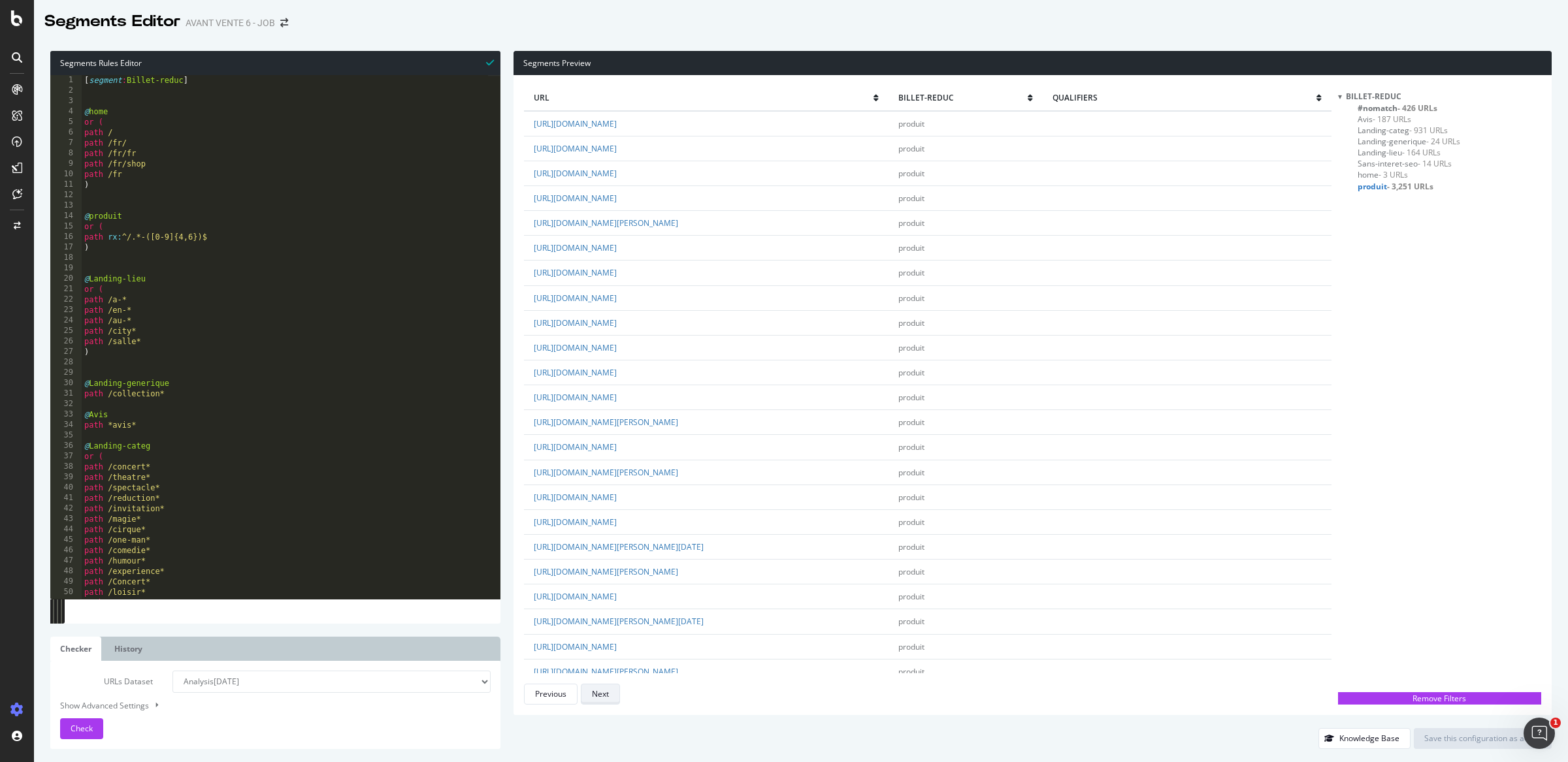
click at [611, 691] on button "Next" at bounding box center [600, 694] width 39 height 21
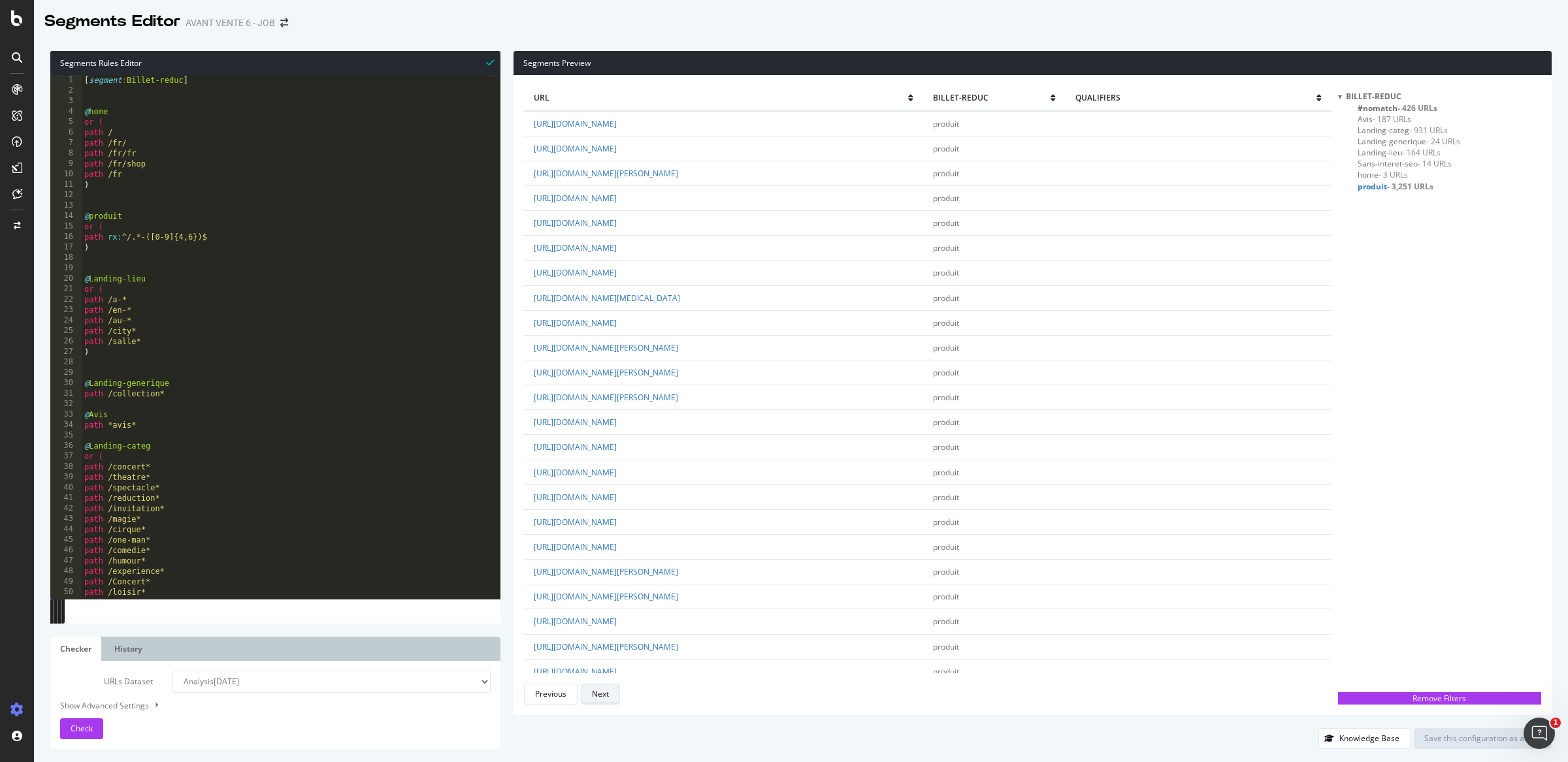
click at [611, 691] on button "Next" at bounding box center [600, 694] width 39 height 21
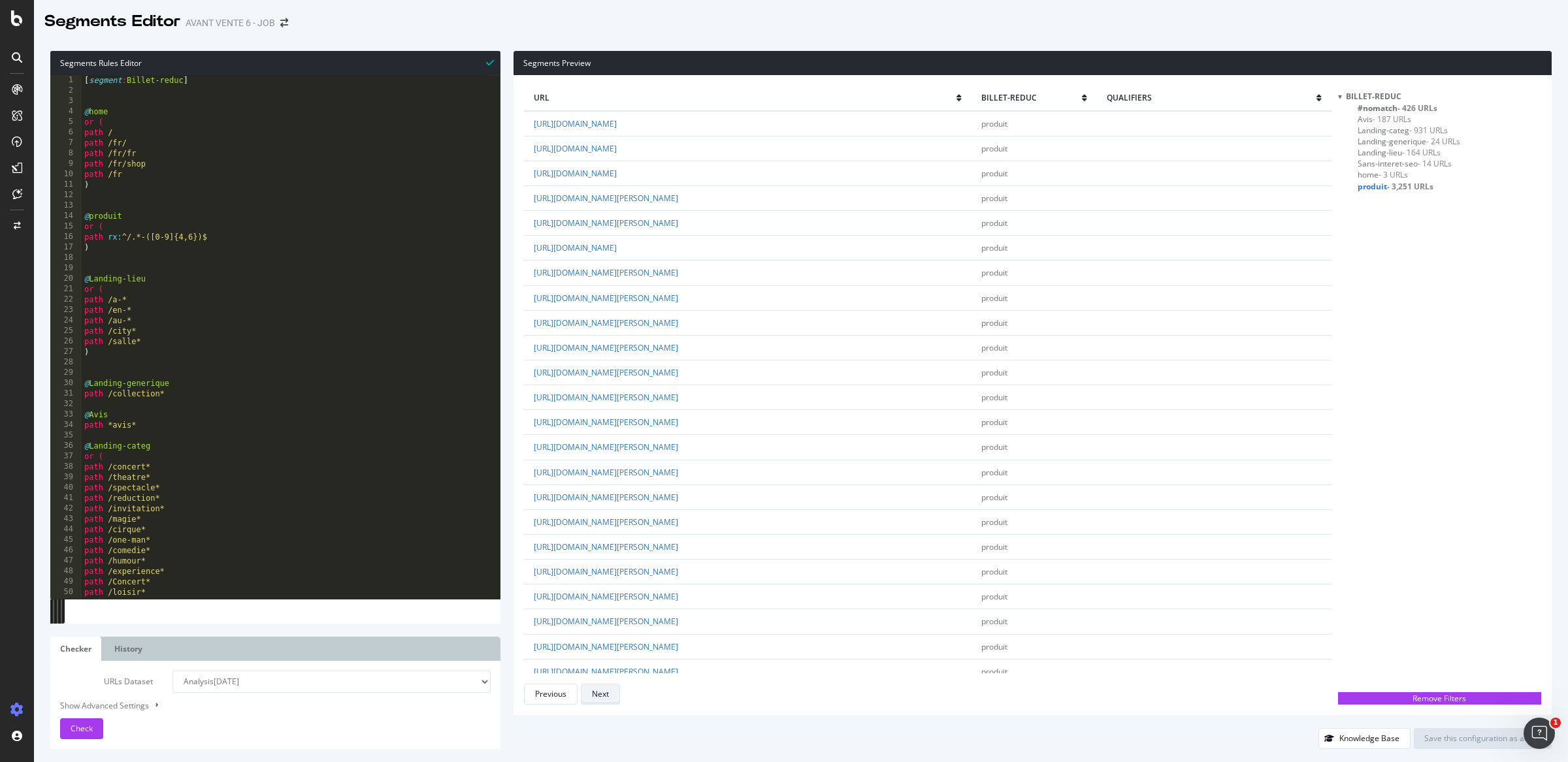
click at [611, 691] on button "Next" at bounding box center [600, 694] width 39 height 21
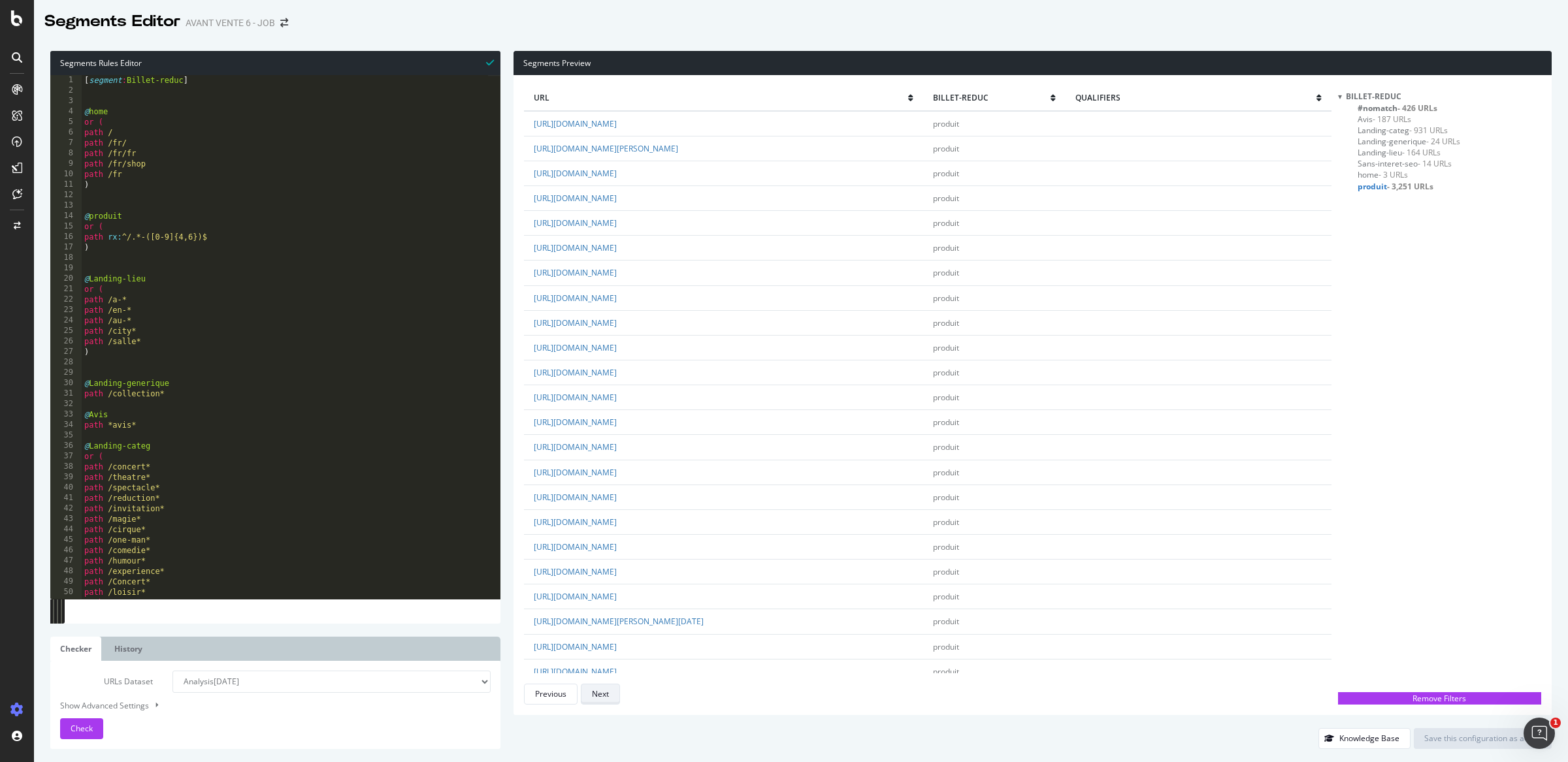
click at [611, 691] on button "Next" at bounding box center [600, 694] width 39 height 21
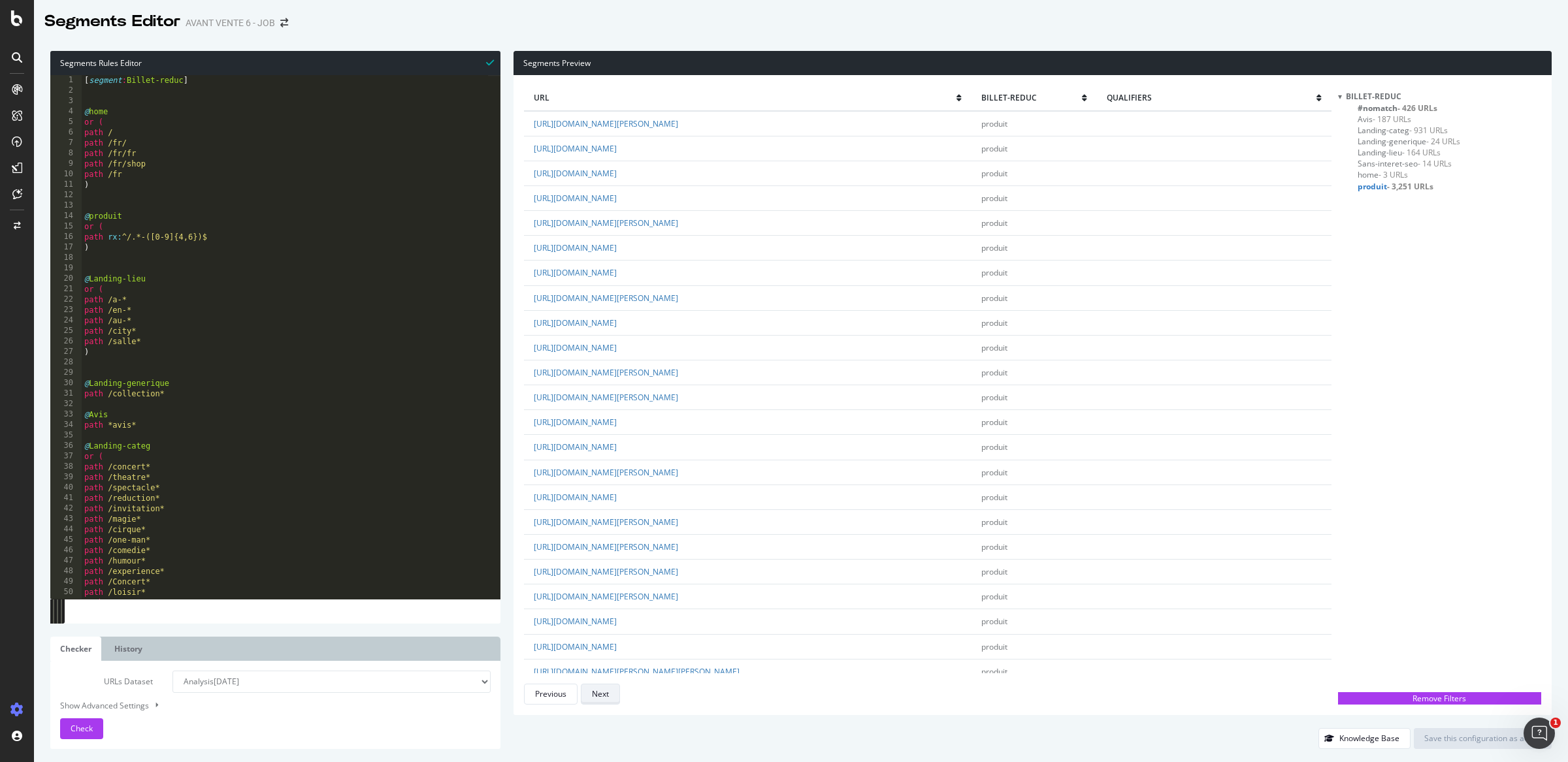
click at [611, 691] on button "Next" at bounding box center [600, 694] width 39 height 21
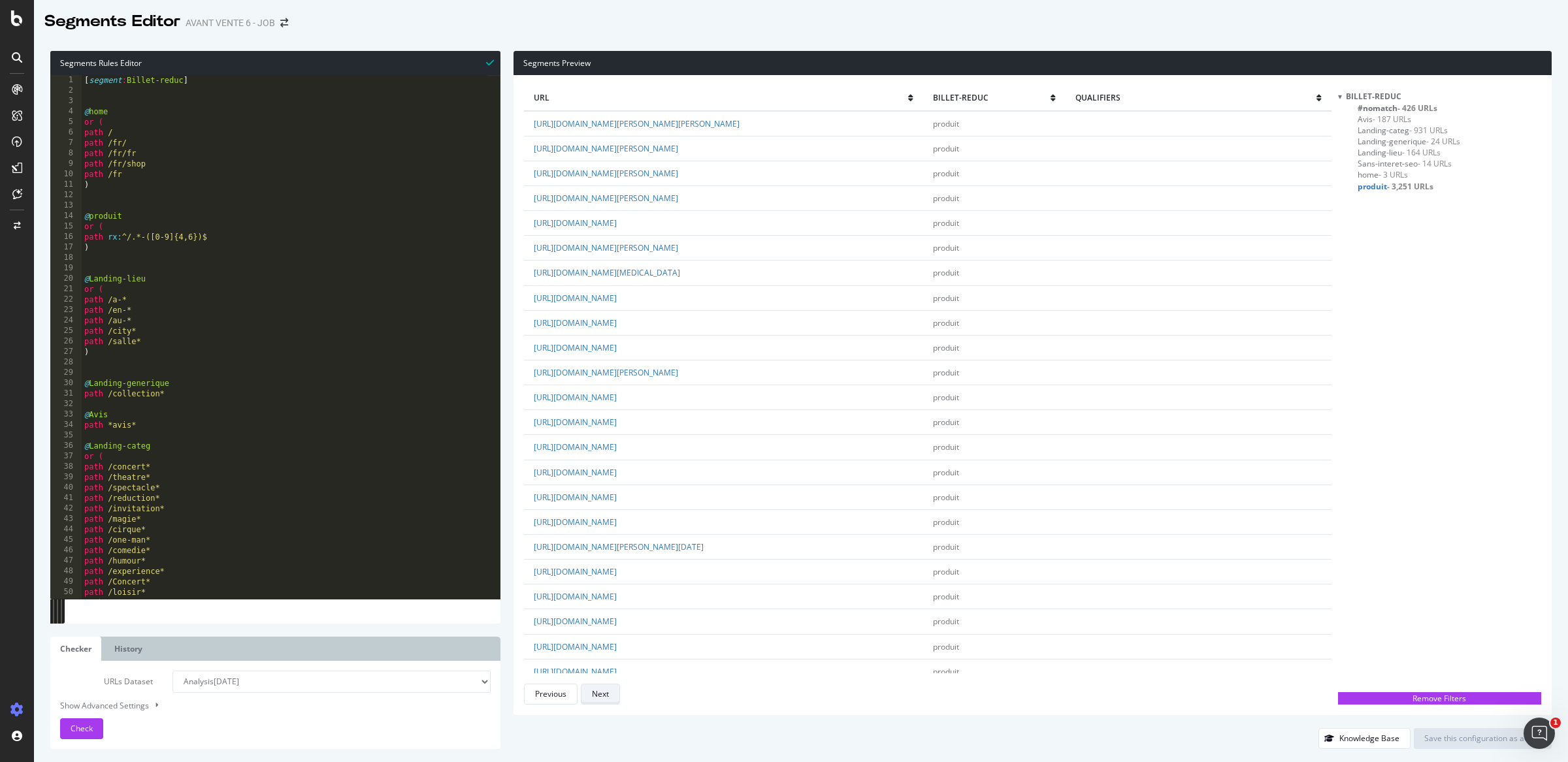
click at [611, 691] on button "Next" at bounding box center [600, 694] width 39 height 21
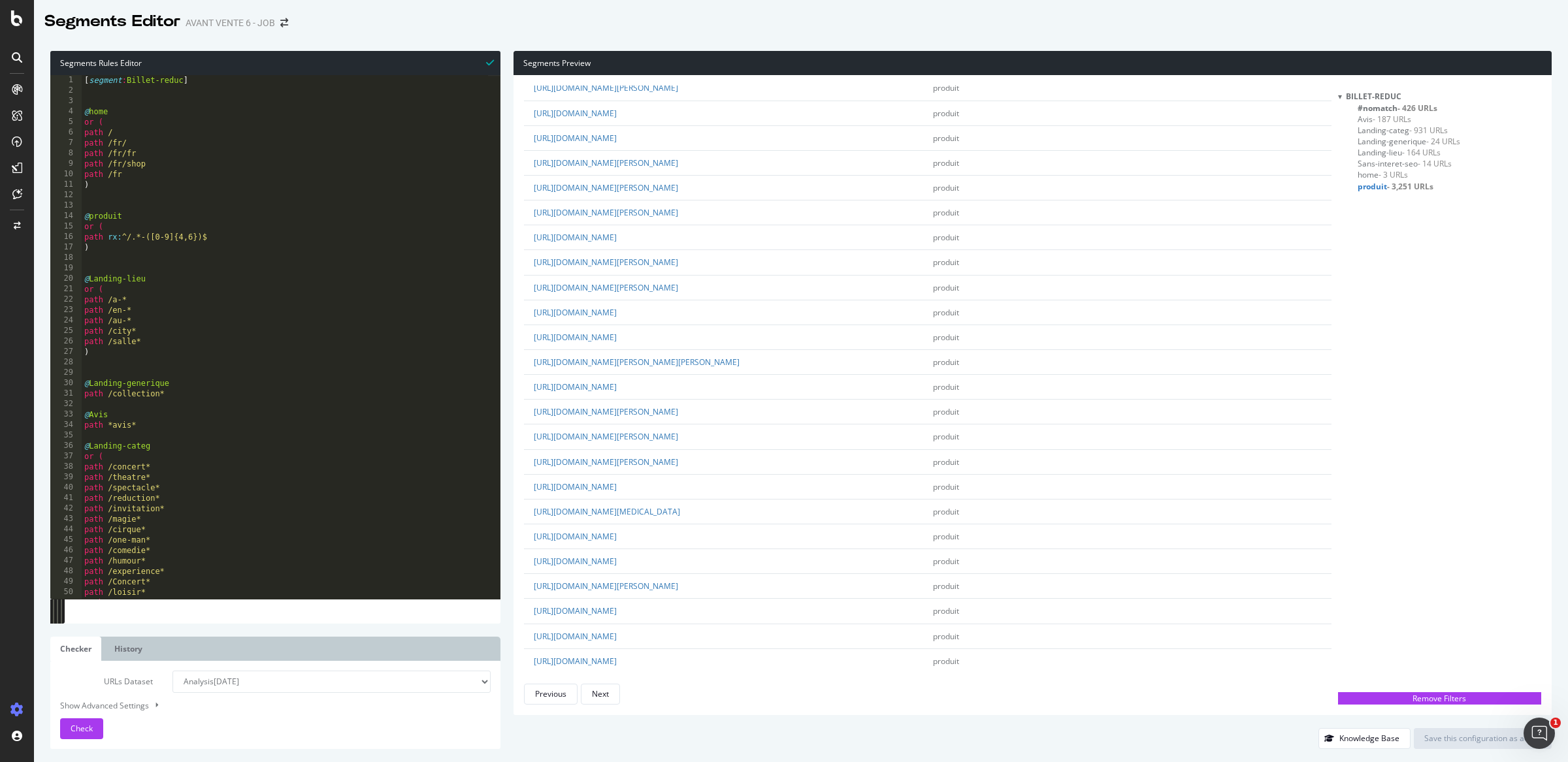
scroll to position [1243, 0]
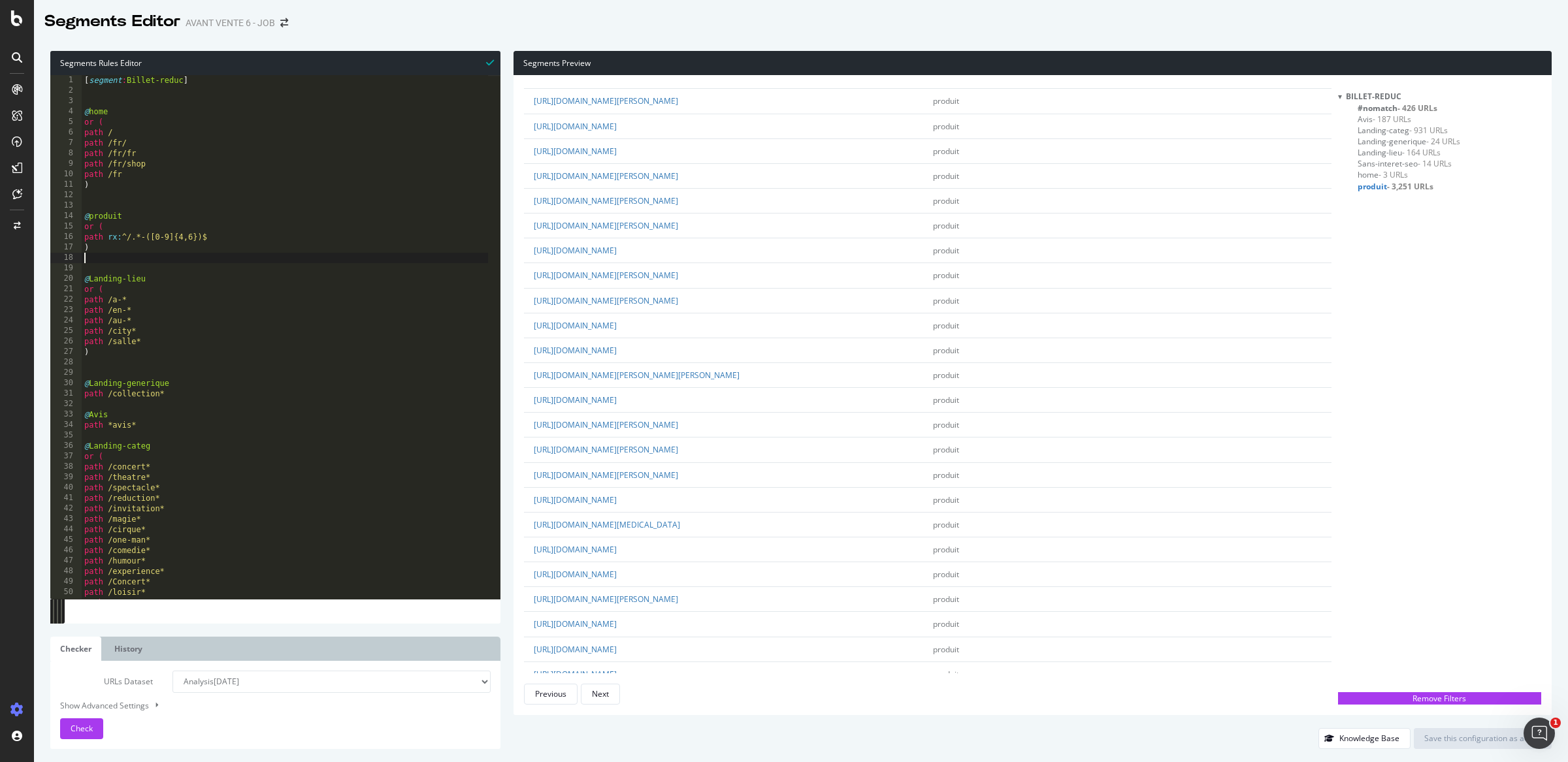
click at [164, 253] on div "[ segment : Billet-reduc ] @ home or ( path / path /fr/ path /fr/fr path /fr/sh…" at bounding box center [284, 348] width 406 height 545
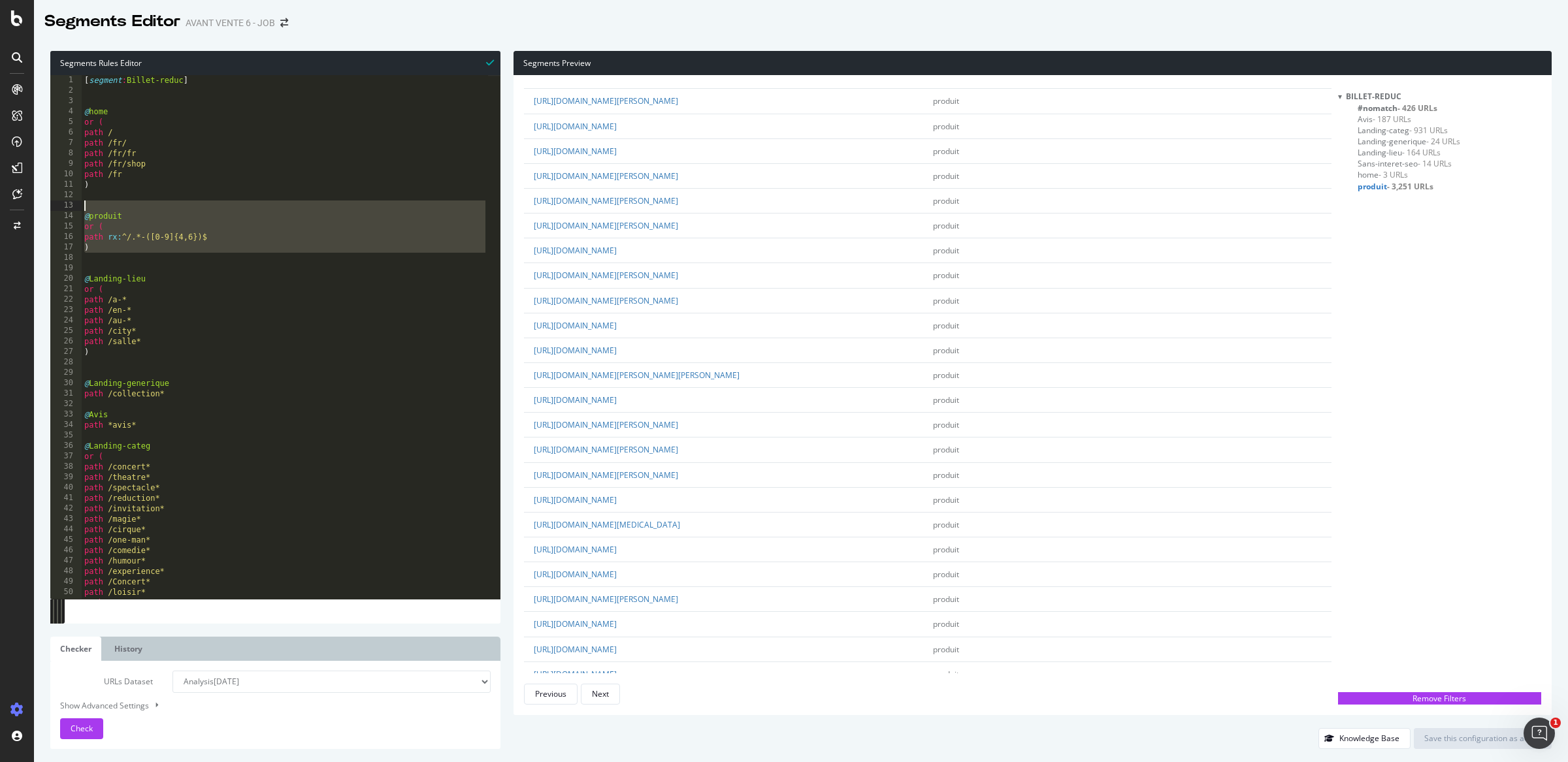
drag, startPoint x: 156, startPoint y: 257, endPoint x: 29, endPoint y: 211, distance: 135.1
click at [29, 211] on div "Segments Editor AVANT VENTE 6 - JOB Segments Rules Editor 1 2 3 4 5 6 7 8 9 10 …" at bounding box center [784, 381] width 1568 height 762
type textarea "@produit"
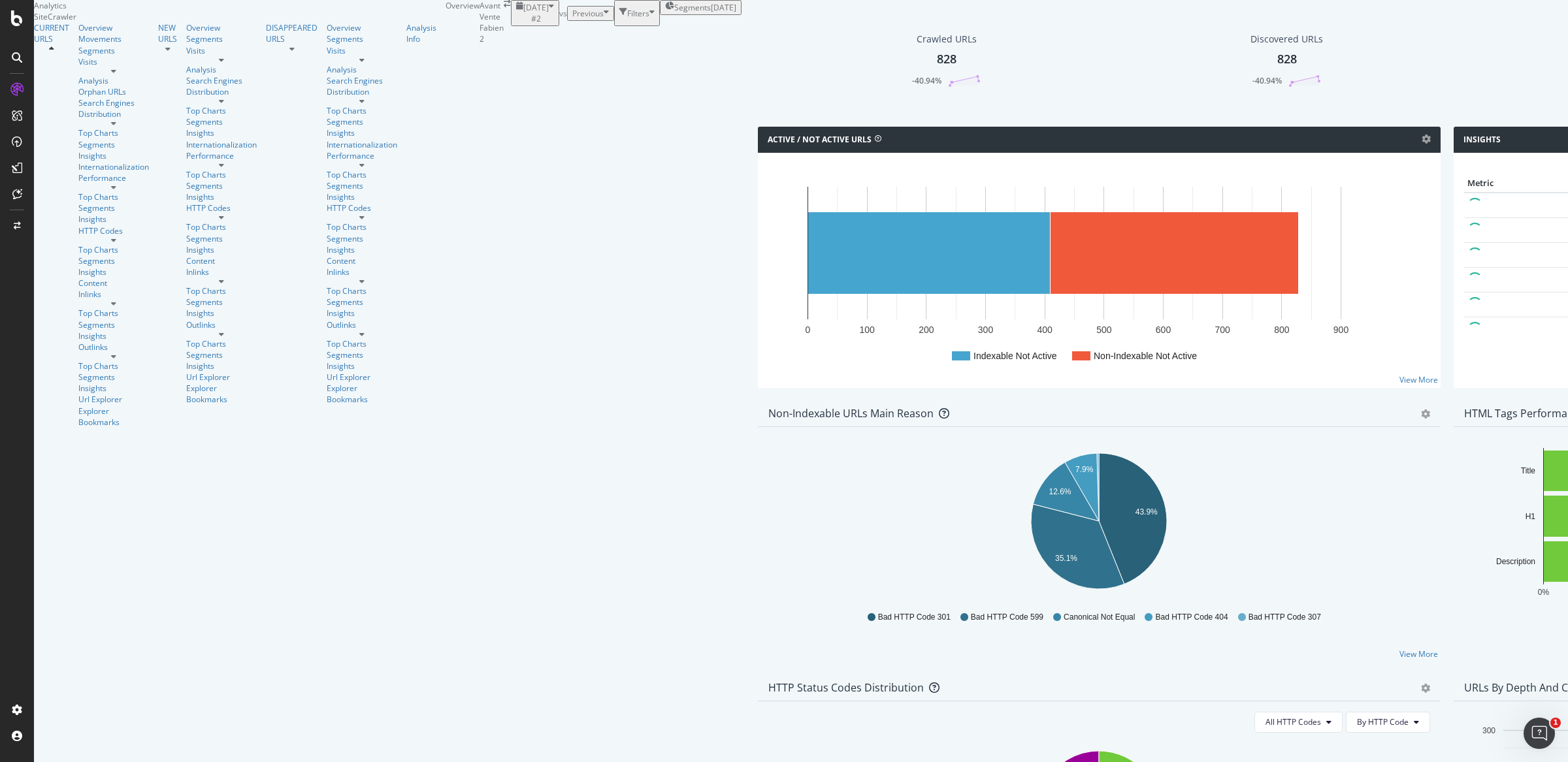
click at [847, 205] on div "Active / Not Active URLs Chart (by Value) Chart (by Percentage) Table Expand Ex…" at bounding box center [1099, 264] width 695 height 274
click at [847, 205] on div "Active / Not Active URLs Chart (by Value) Chart (by Percentage) Table Expand Ex…" at bounding box center [1099, 264] width 695 height 274
click at [674, 13] on span "Segments" at bounding box center [692, 8] width 36 height 11
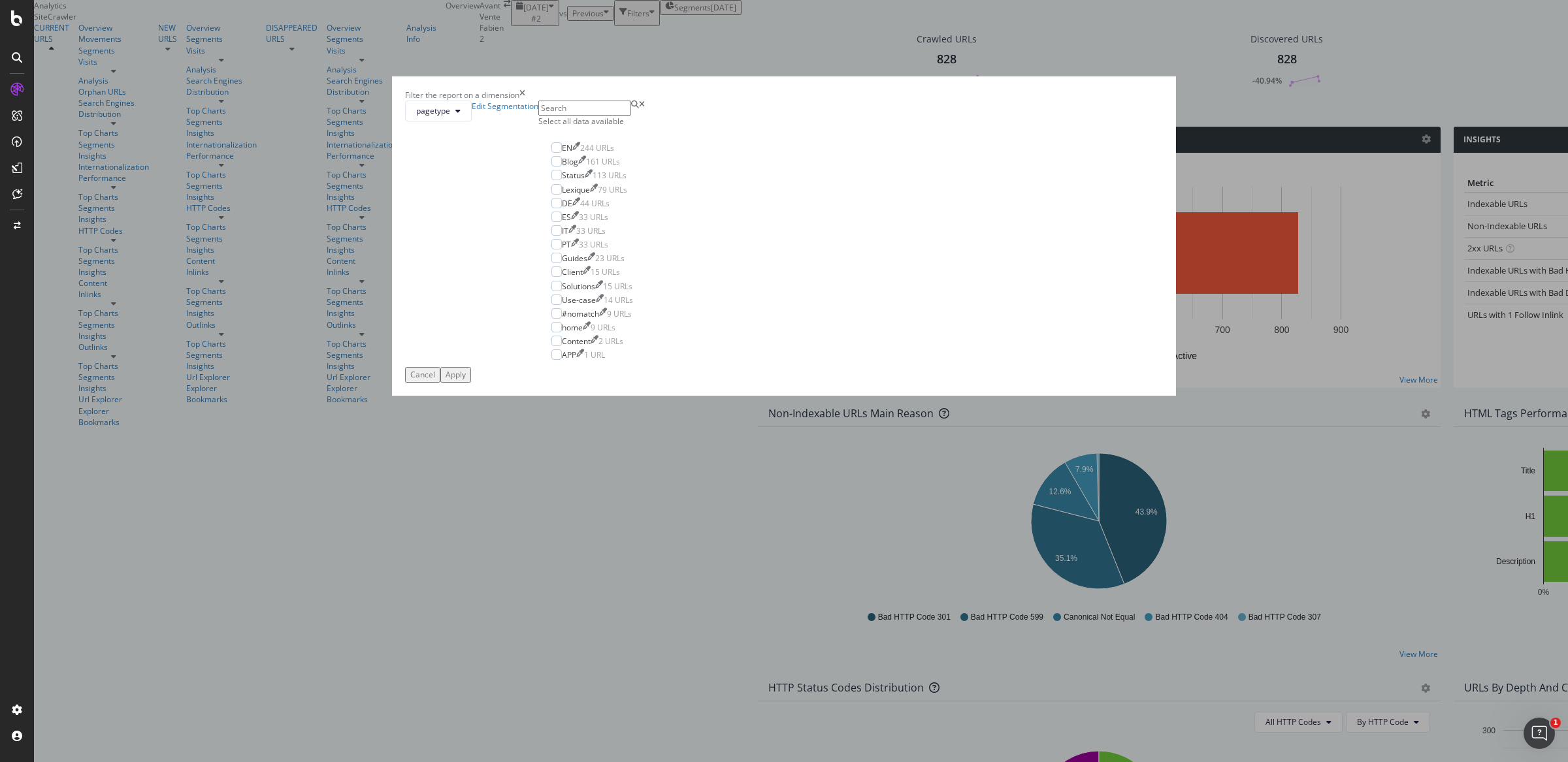
click at [646, 127] on div "Select all data available" at bounding box center [592, 122] width 108 height 11
click at [466, 380] on div "Apply" at bounding box center [455, 375] width 20 height 11
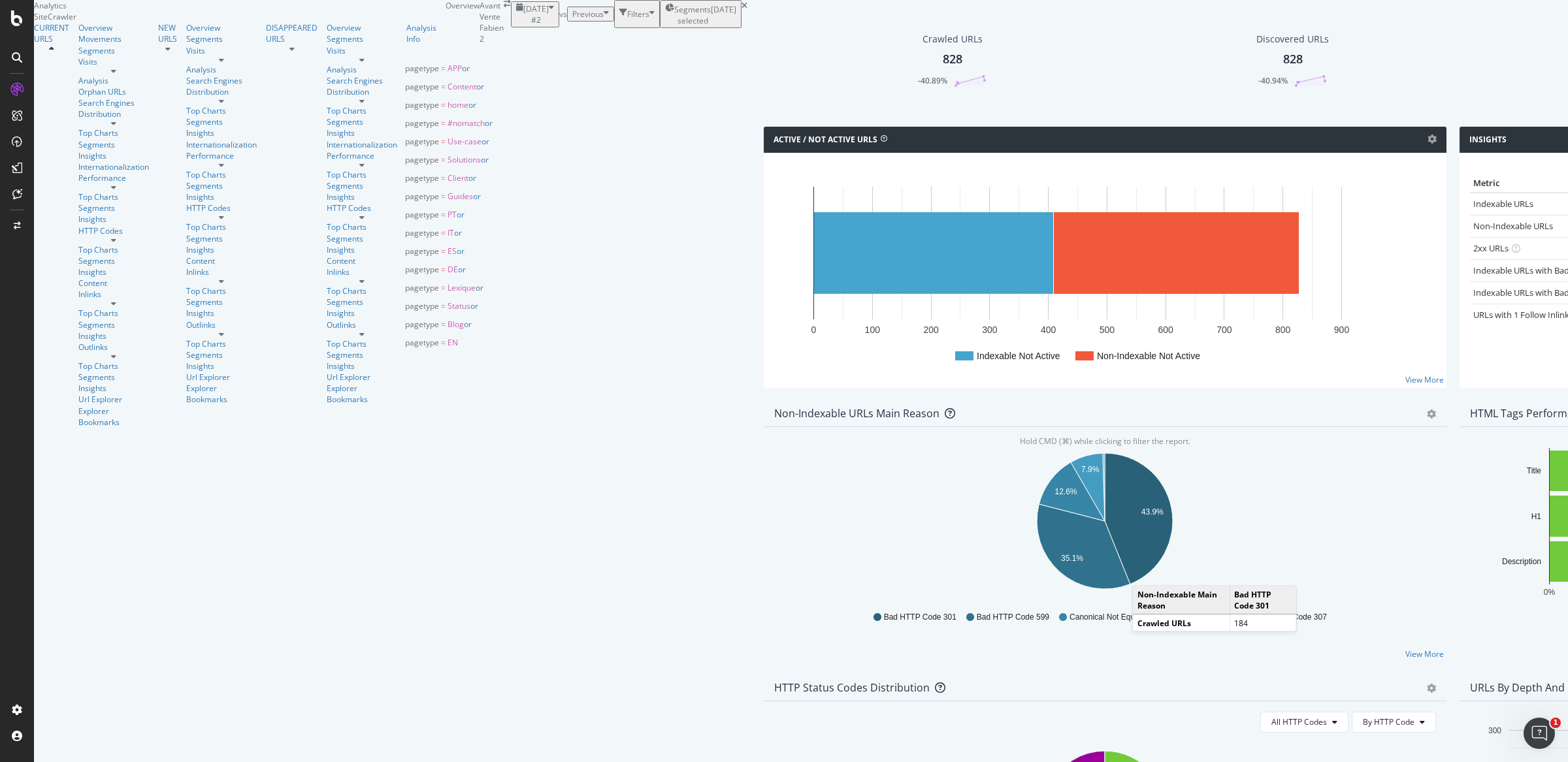
click at [674, 26] on span "Segments selected" at bounding box center [692, 15] width 36 height 22
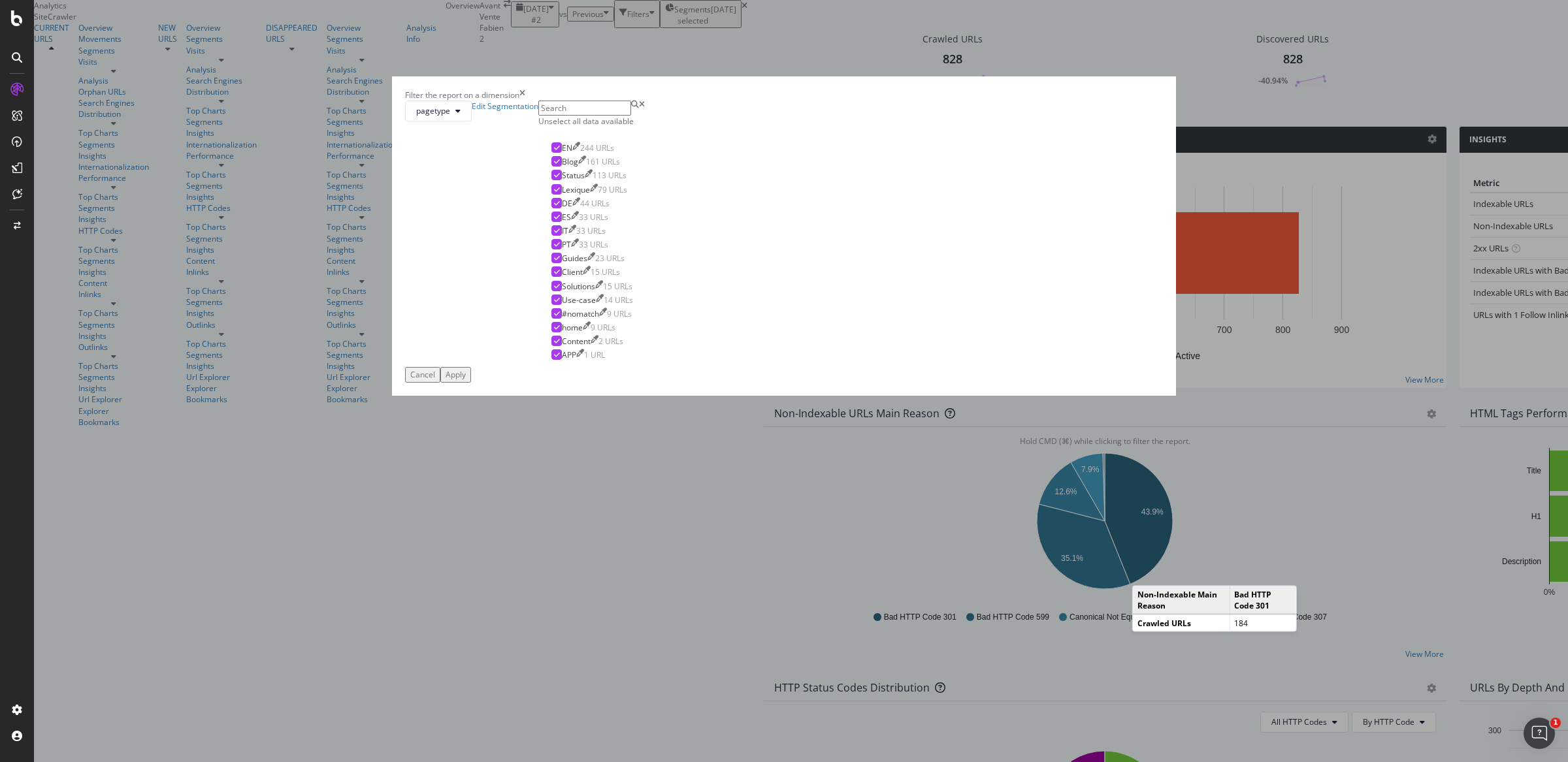
click at [526, 100] on icon "times" at bounding box center [522, 95] width 6 height 11
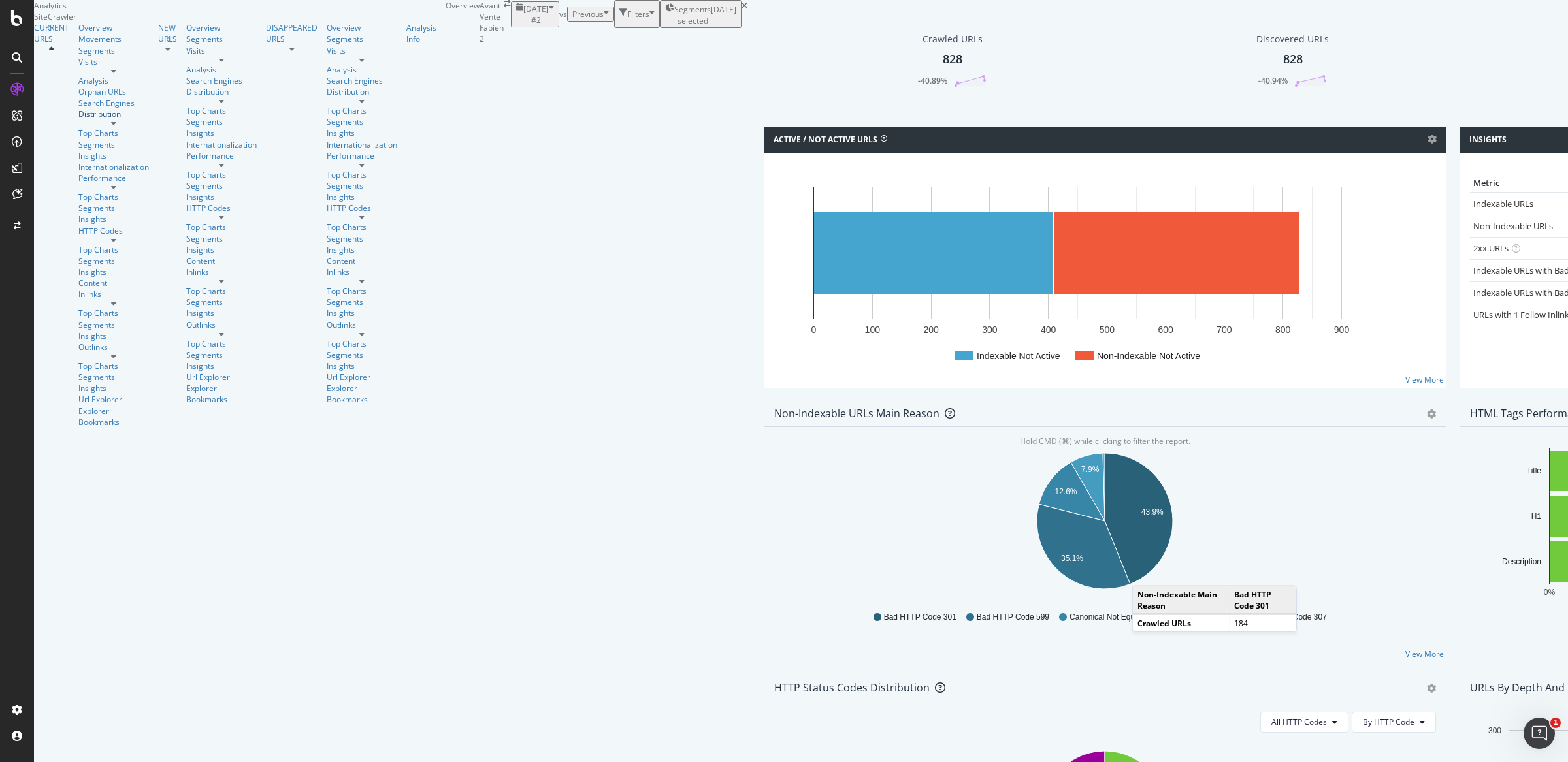
click at [78, 119] on div "Distribution" at bounding box center [113, 114] width 70 height 11
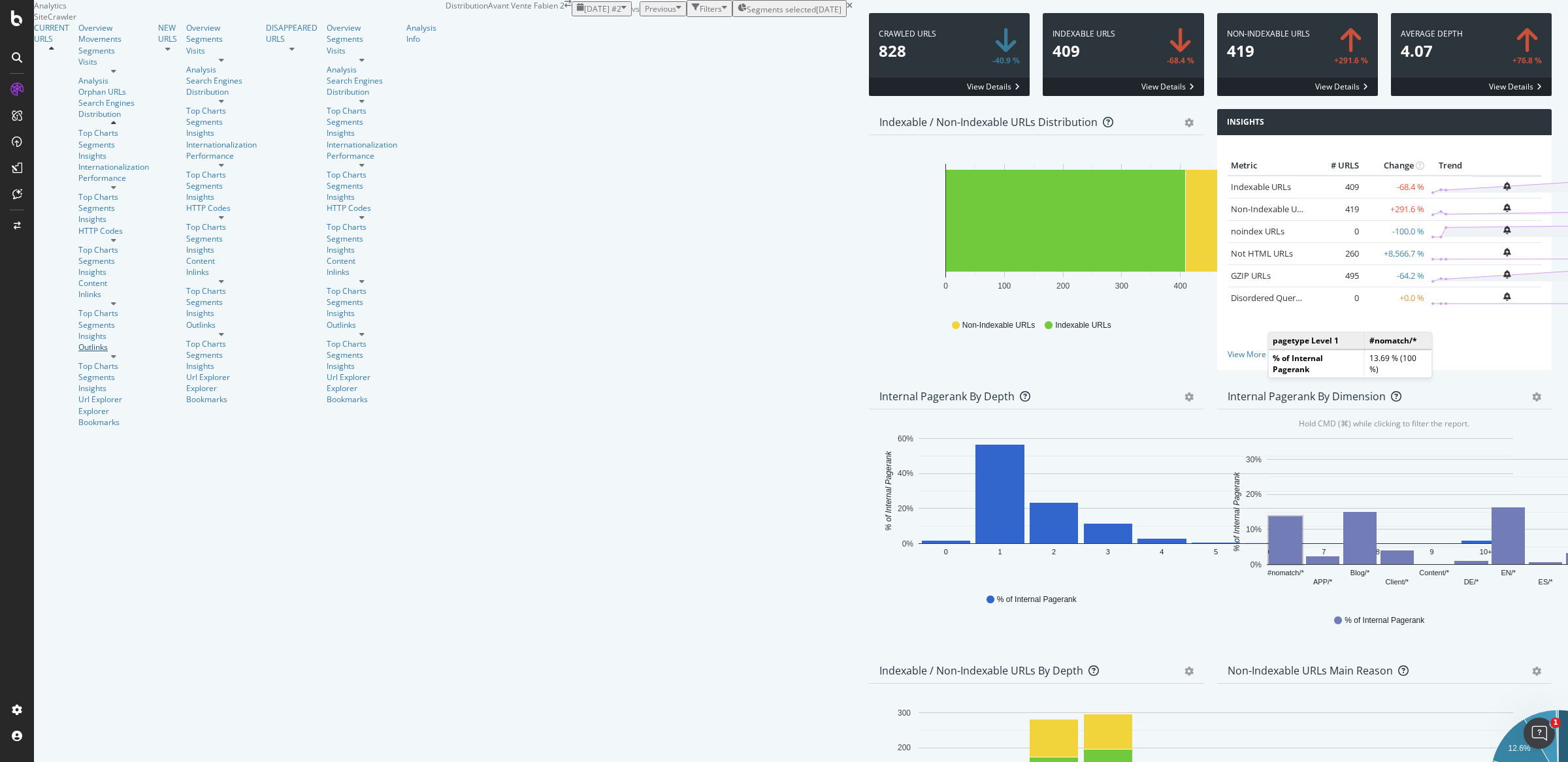
click at [78, 345] on div "Outlinks" at bounding box center [113, 347] width 70 height 11
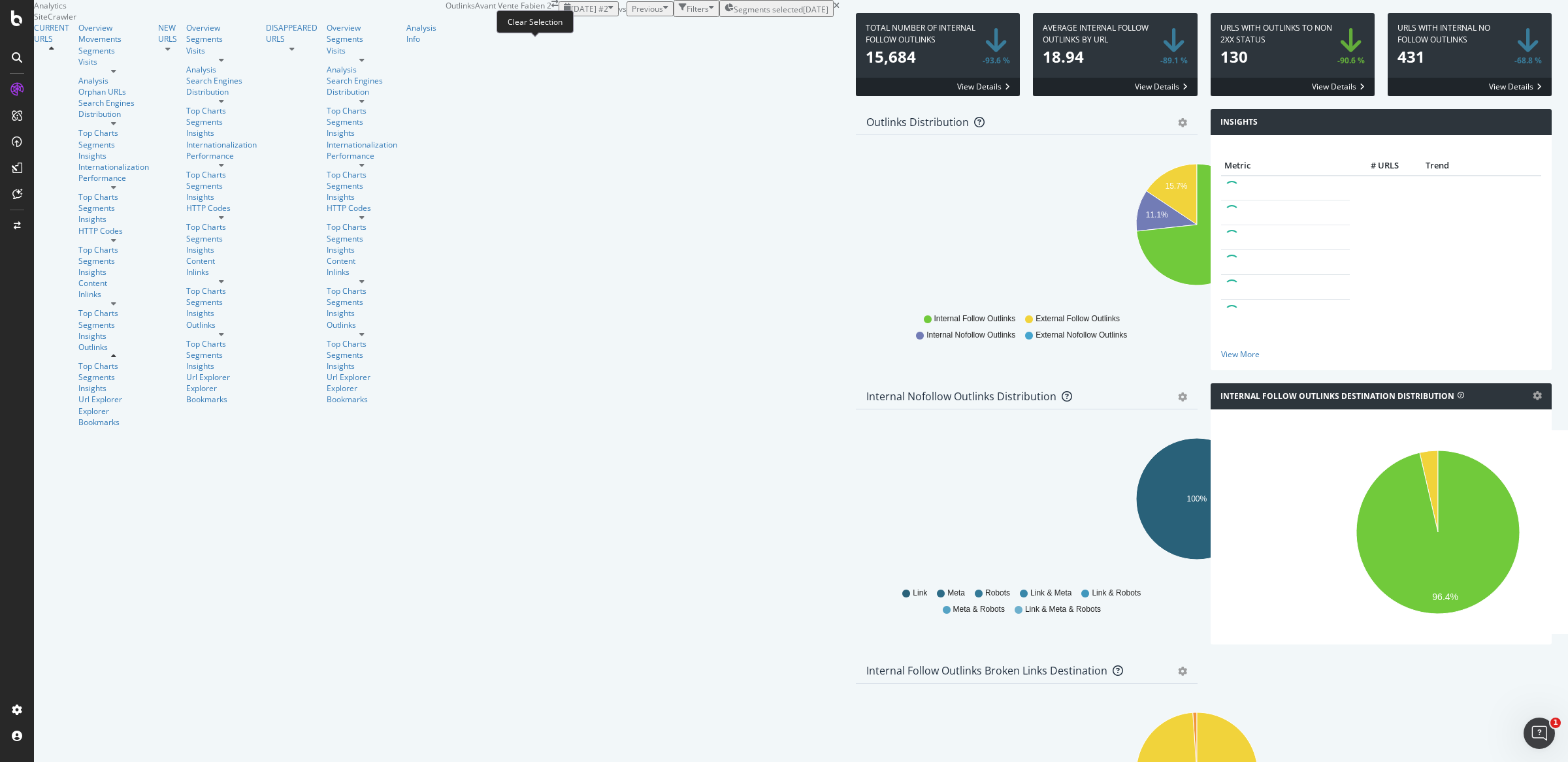
click at [833, 10] on icon at bounding box center [836, 6] width 6 height 8
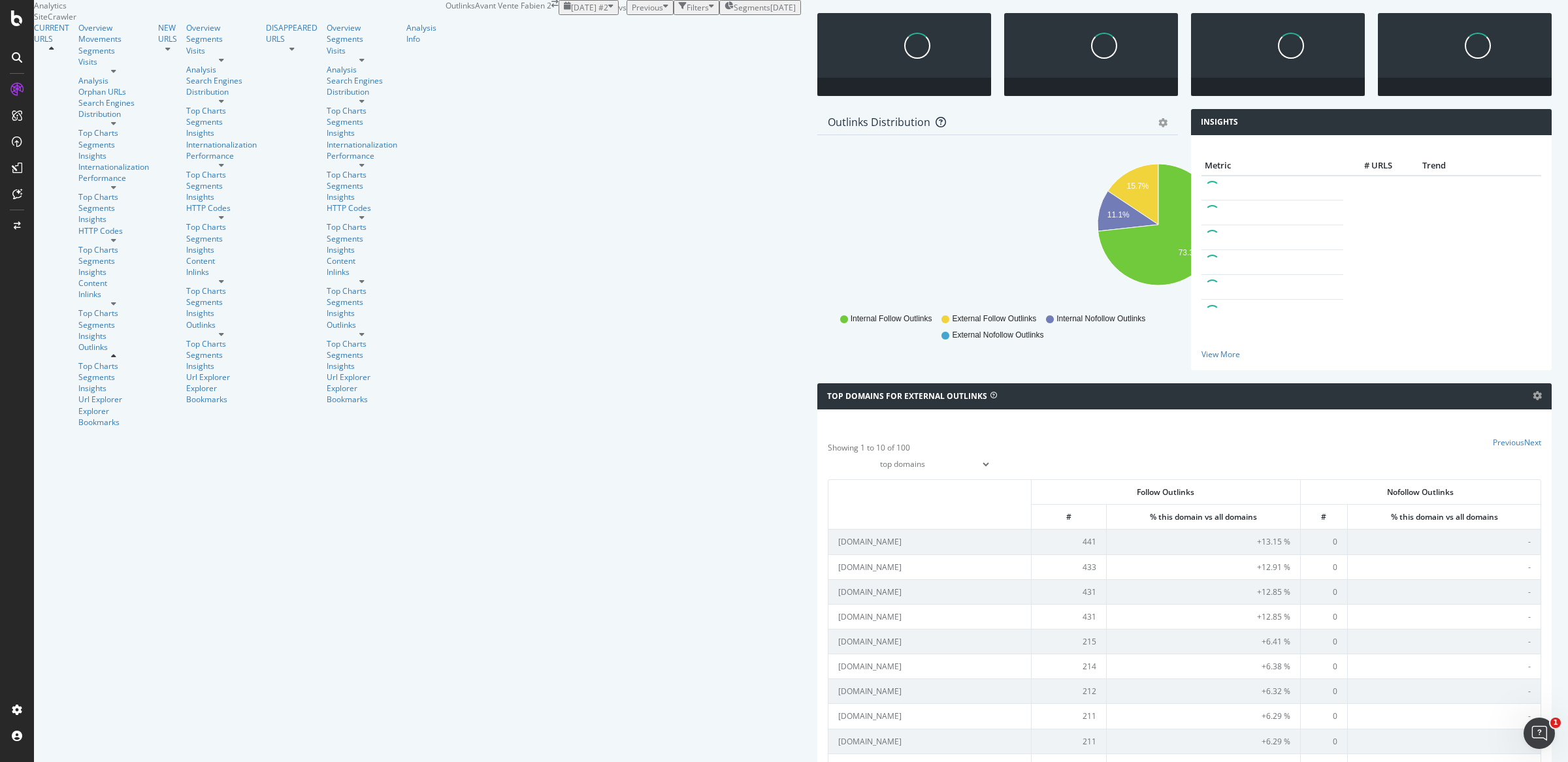
scroll to position [400, 0]
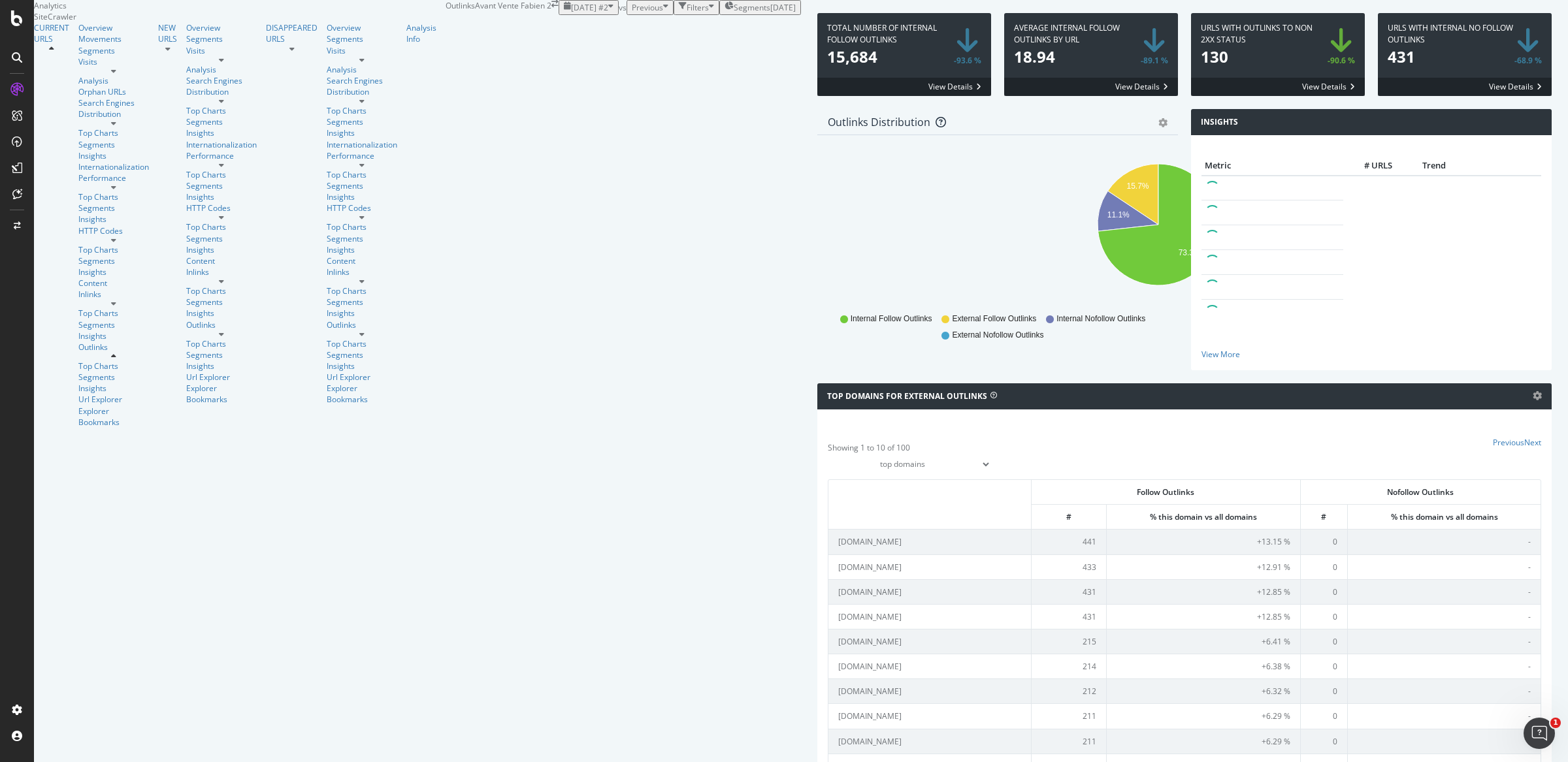
click at [44, 73] on div "CURRENT URLS" at bounding box center [56, 225] width 44 height 405
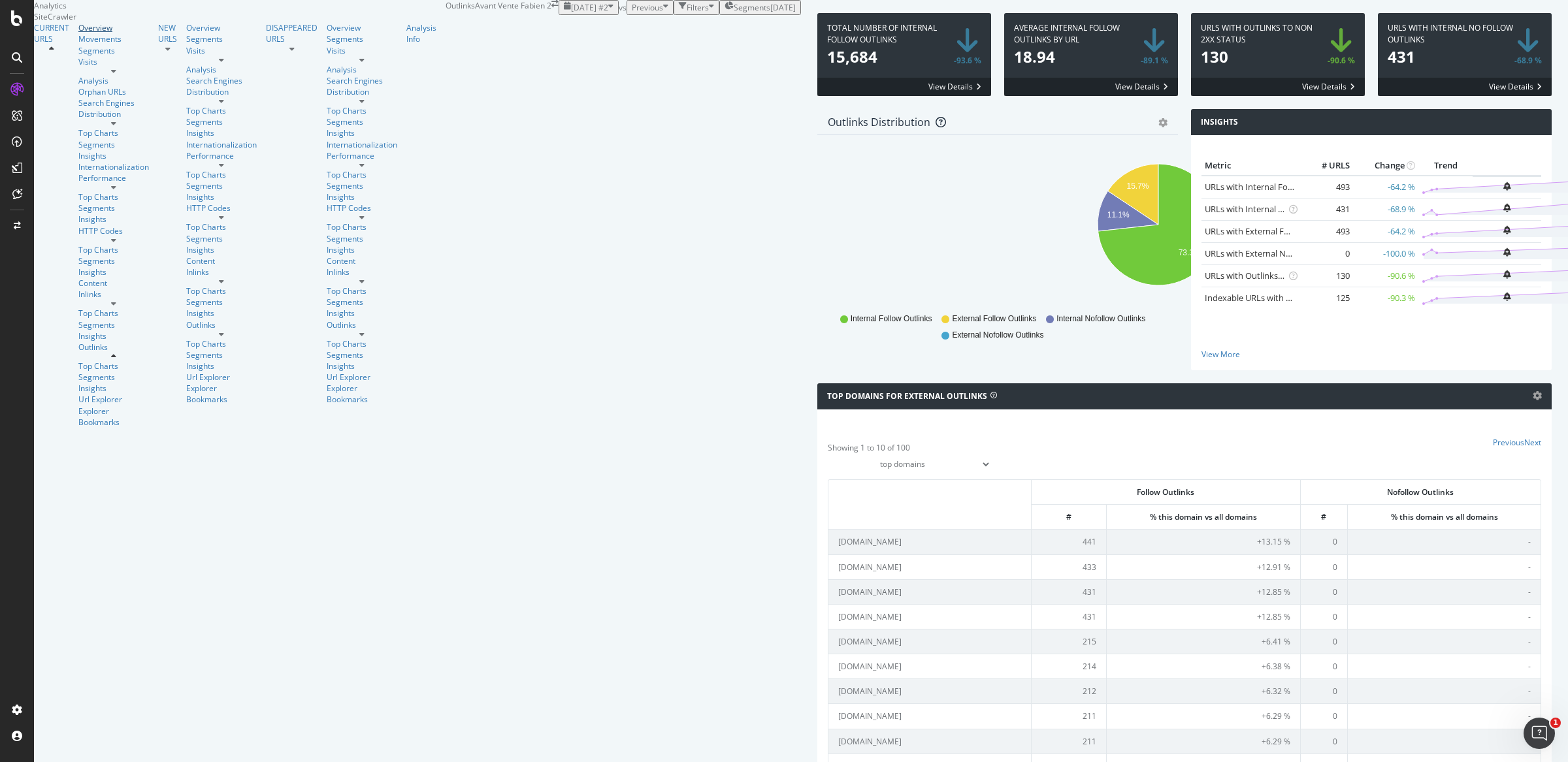
click at [78, 33] on div "Overview" at bounding box center [113, 28] width 70 height 11
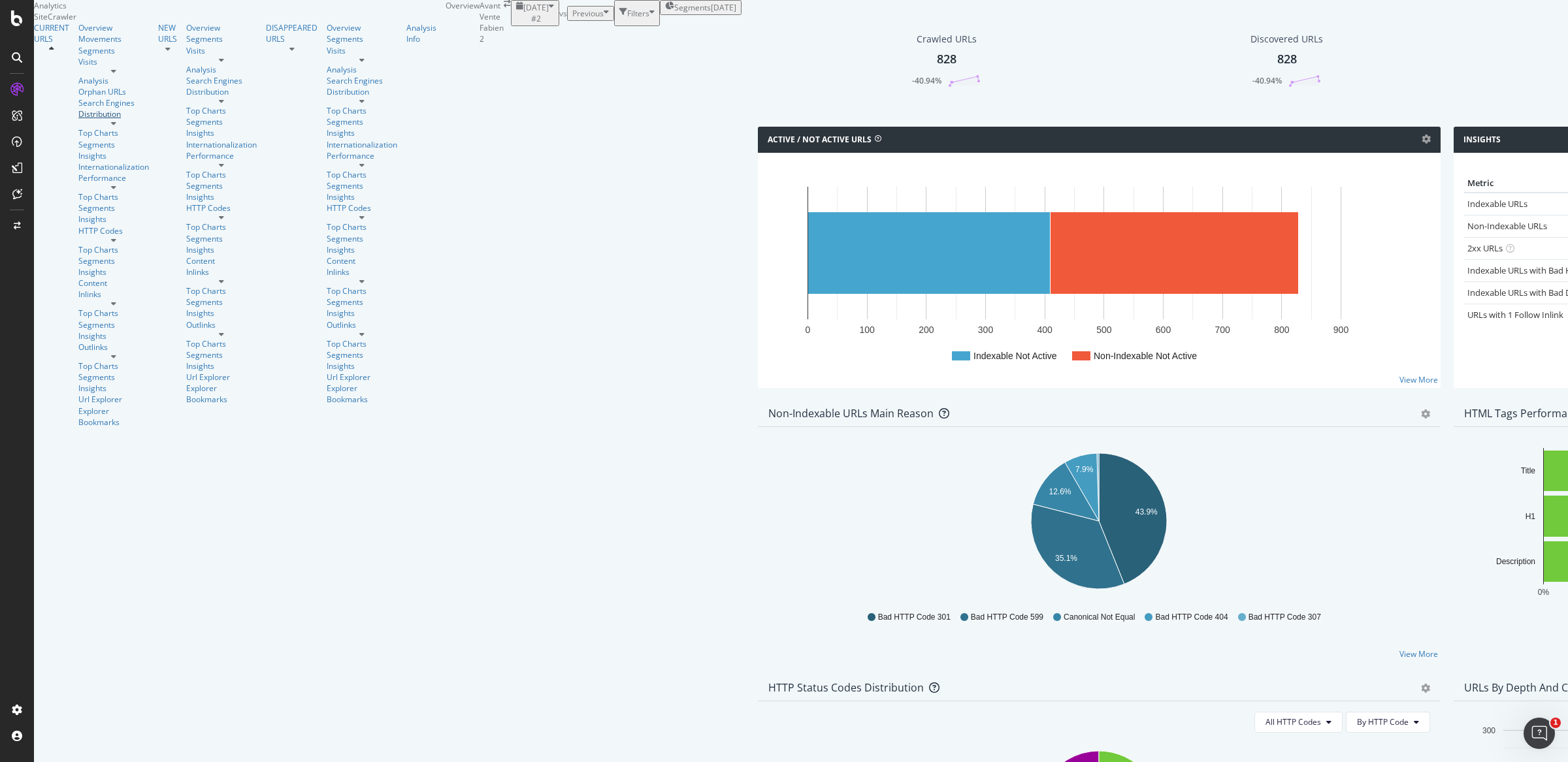
click at [80, 119] on div "Distribution" at bounding box center [113, 114] width 70 height 11
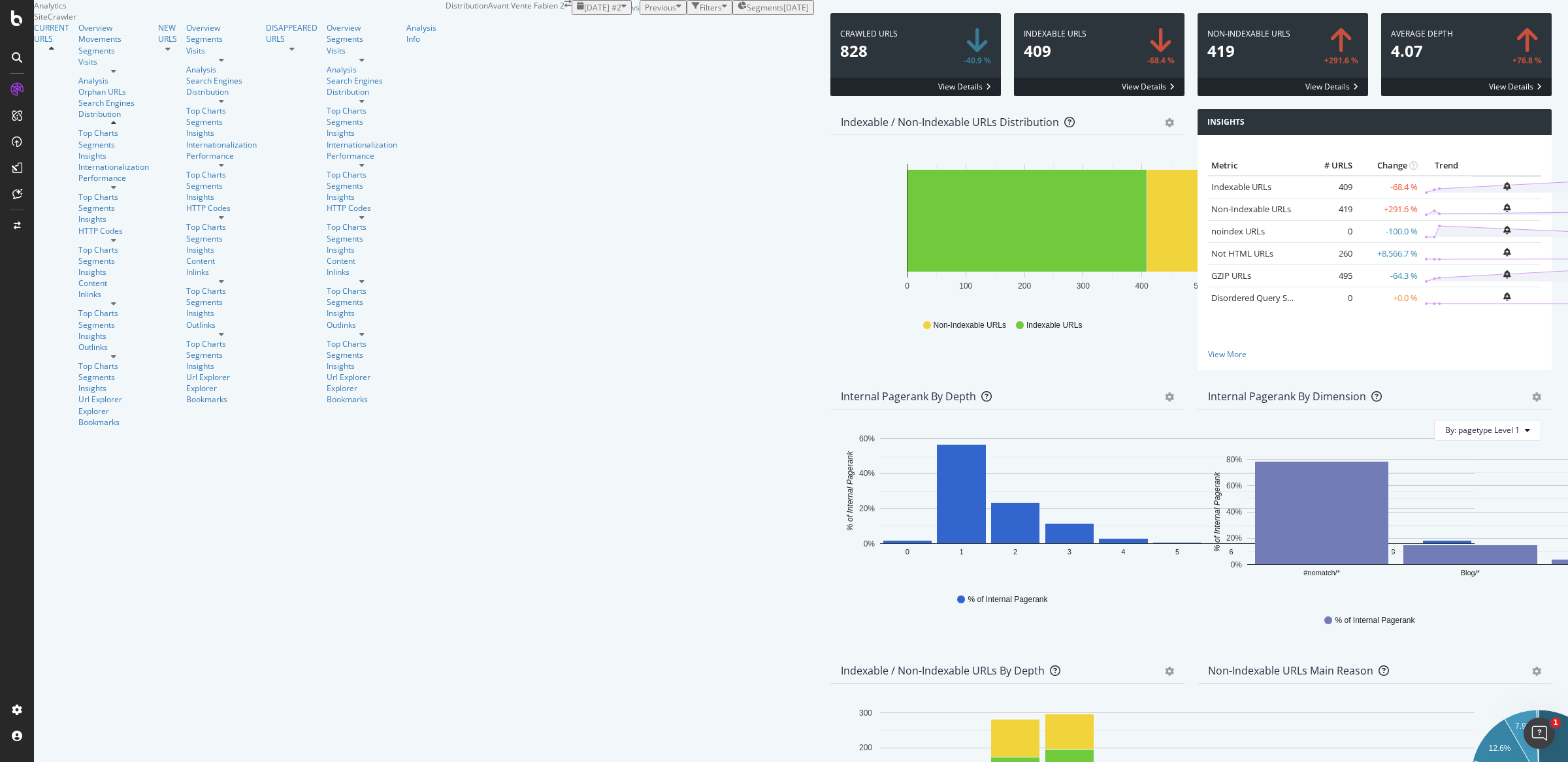
click at [783, 13] on div "2025-09-29" at bounding box center [796, 8] width 26 height 11
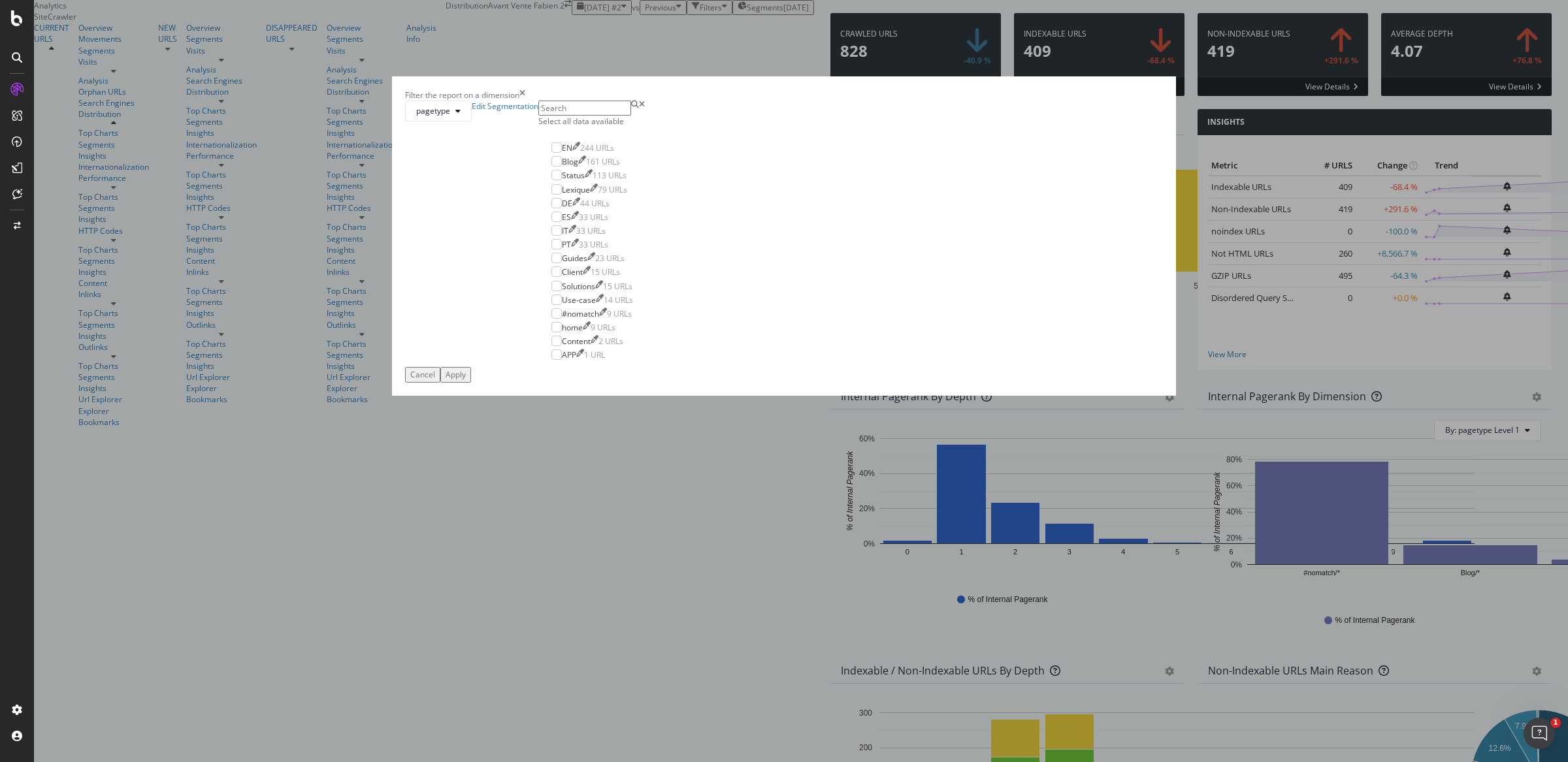
click at [646, 127] on div "Select all data available" at bounding box center [592, 122] width 108 height 11
click at [466, 380] on div "Apply" at bounding box center [455, 375] width 20 height 11
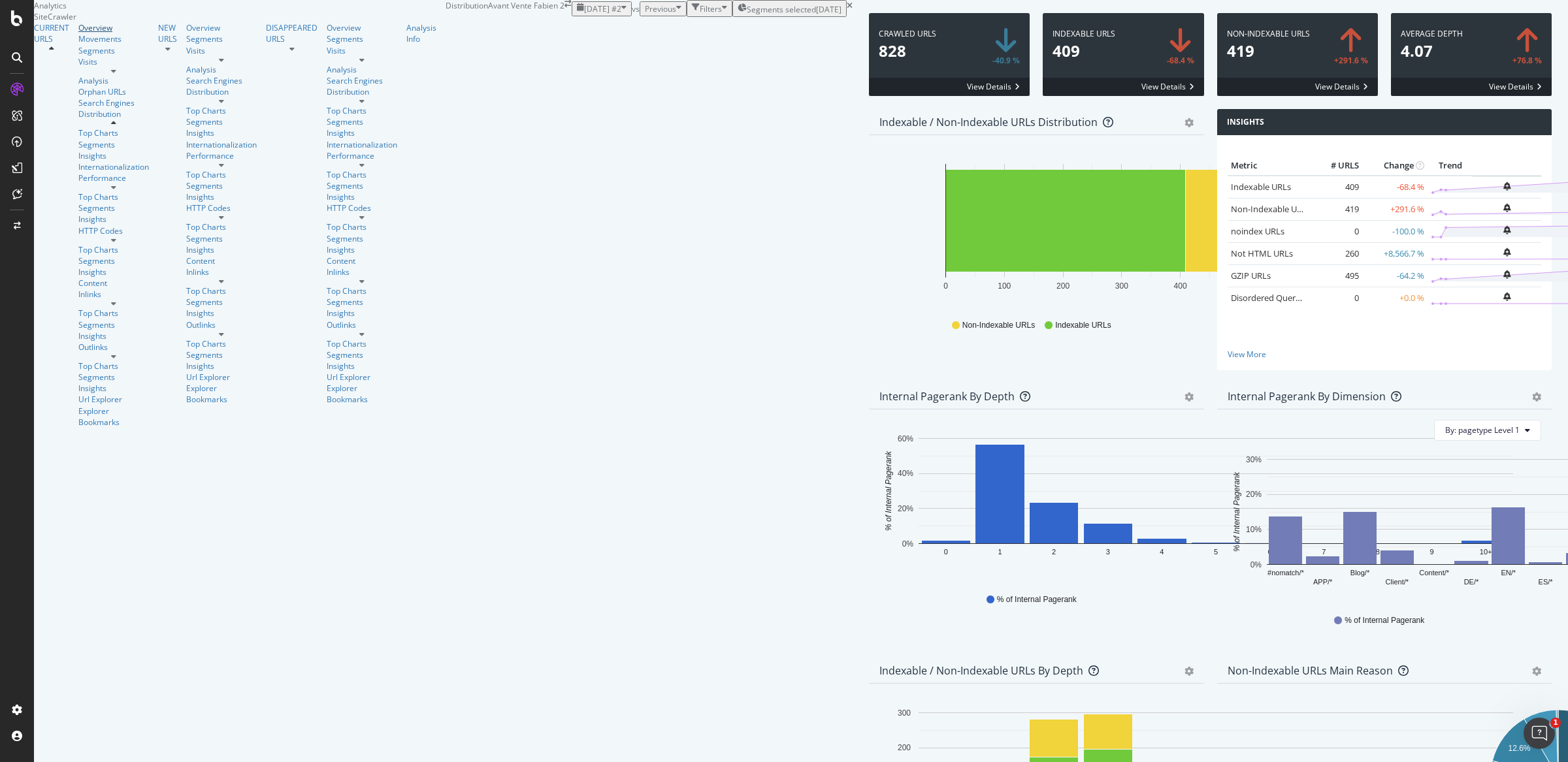
click at [78, 33] on div "Overview" at bounding box center [113, 28] width 70 height 11
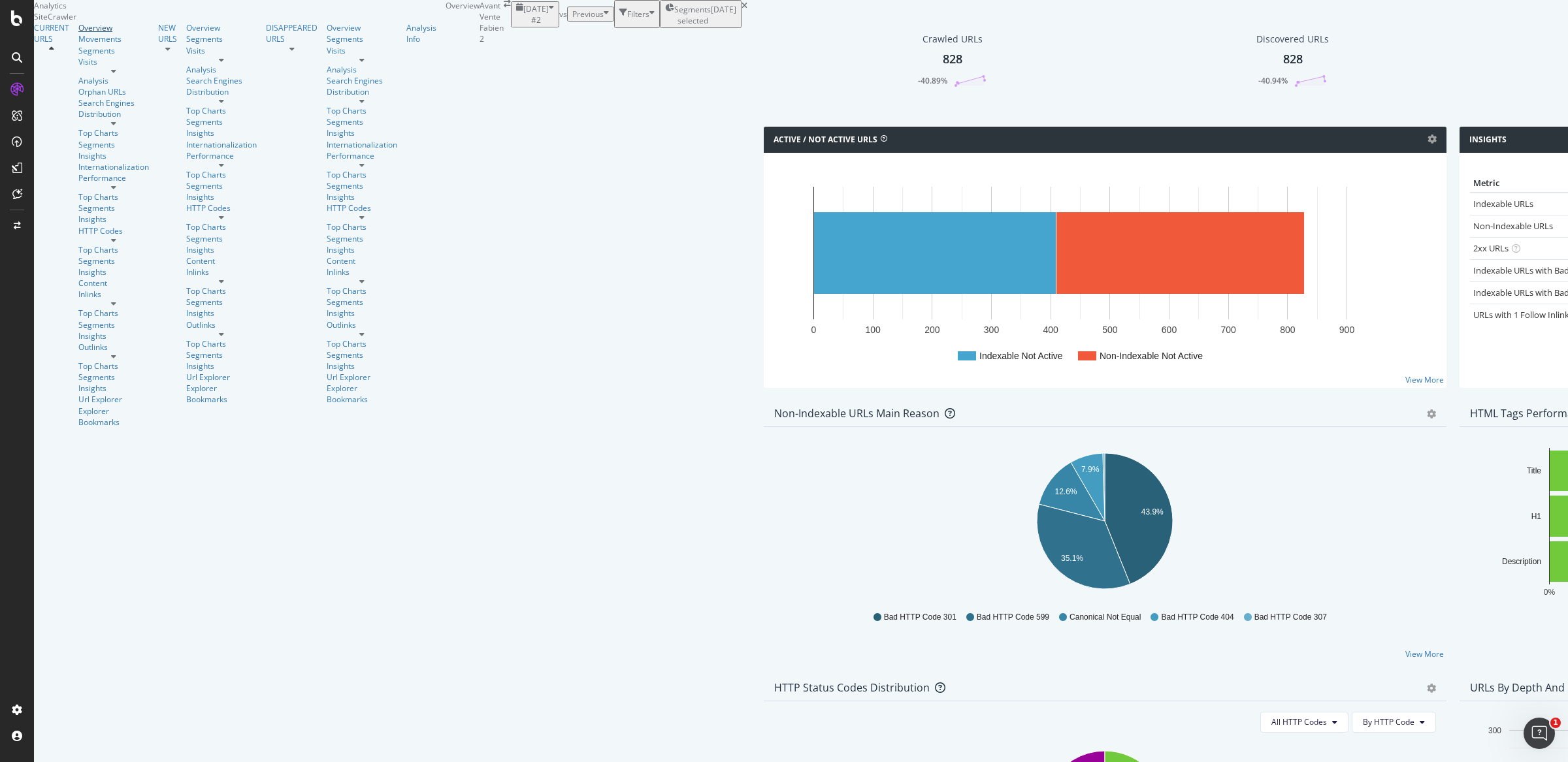
scroll to position [1134, 0]
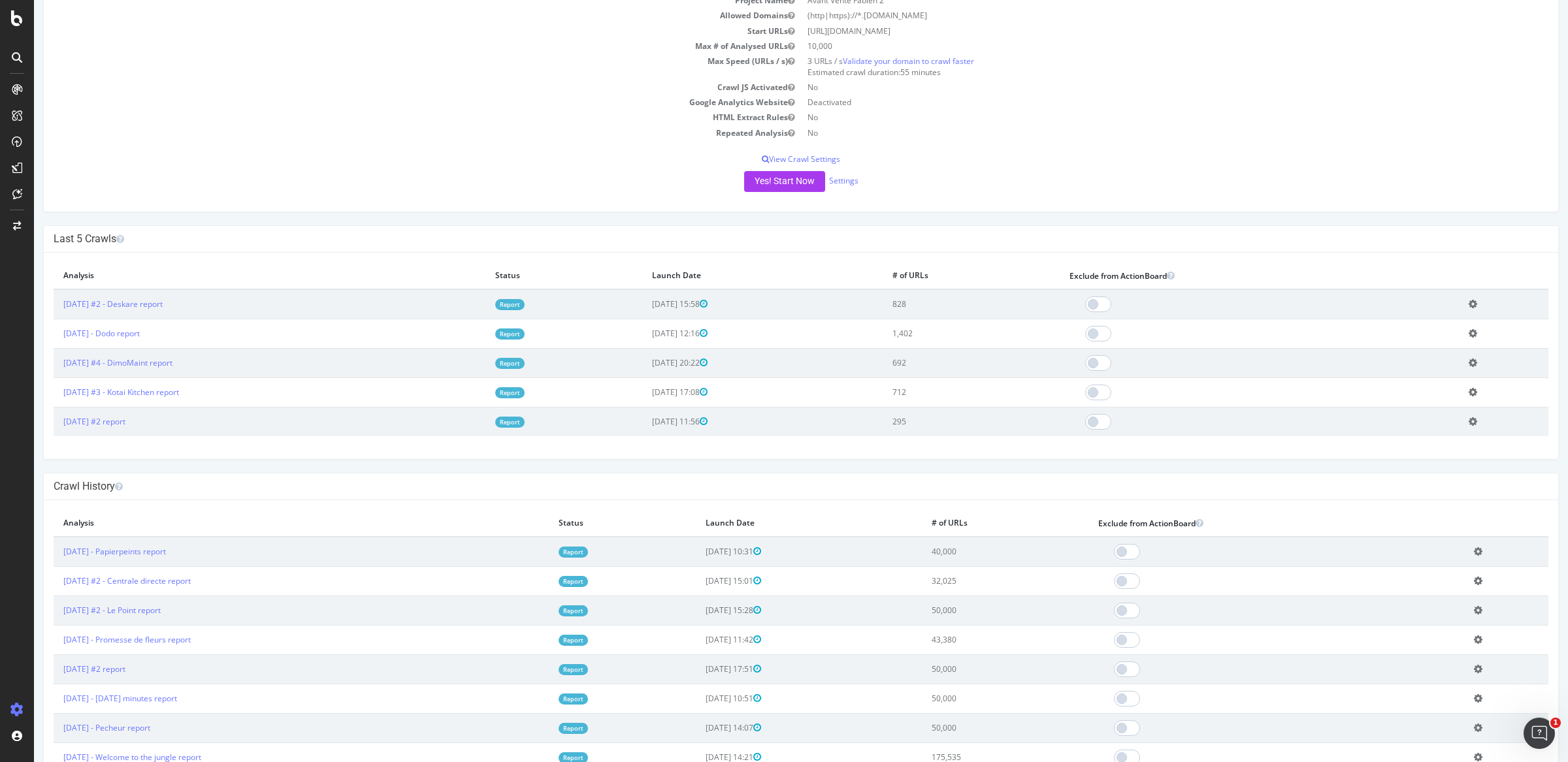
scroll to position [114, 0]
click at [836, 181] on link "Settings" at bounding box center [843, 178] width 29 height 11
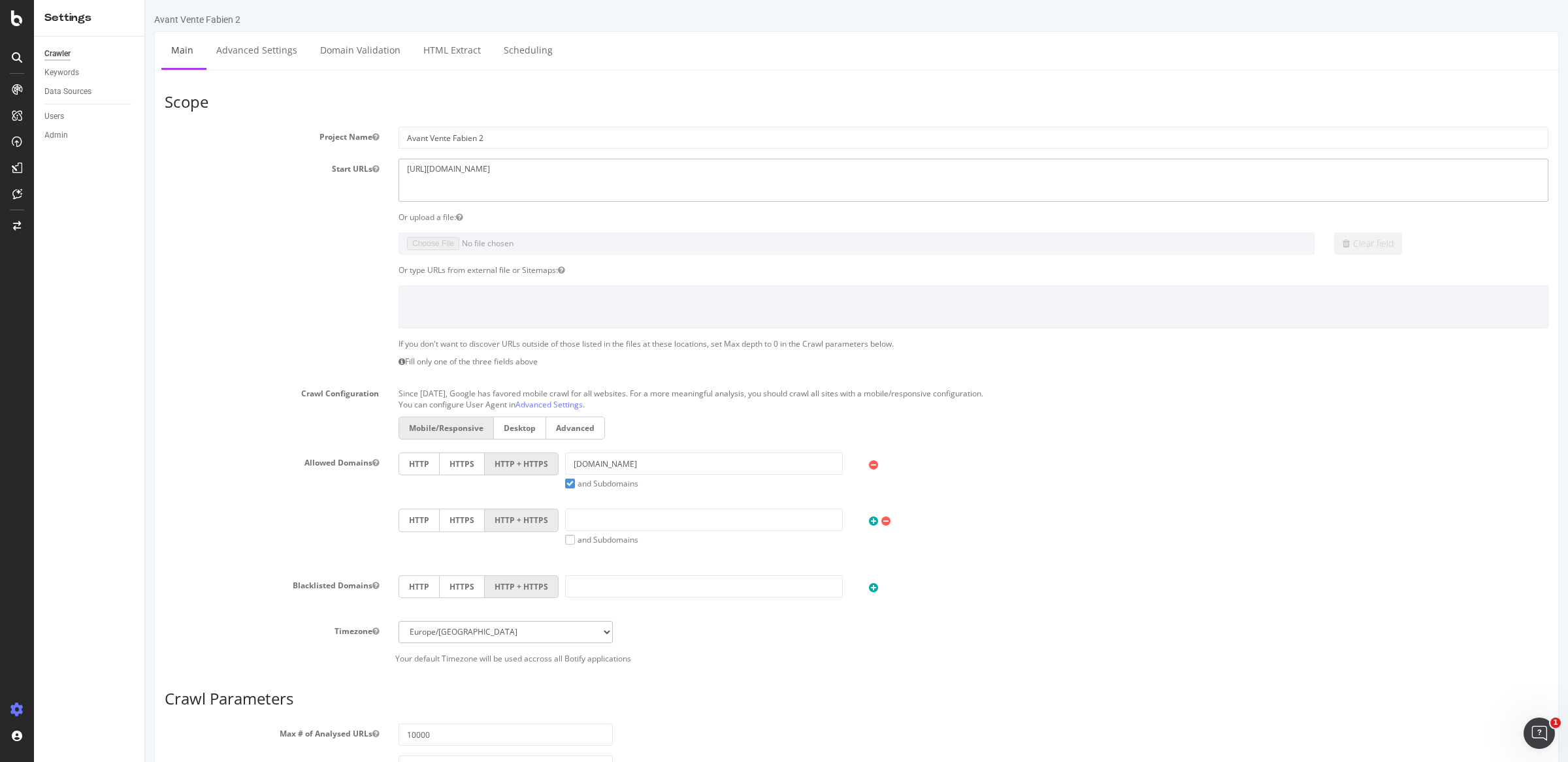
drag, startPoint x: 486, startPoint y: 176, endPoint x: 310, endPoint y: 163, distance: 176.5
click at [310, 163] on div "Start URLs [URL][DOMAIN_NAME]" at bounding box center [856, 180] width 1403 height 43
paste textarea "[DOMAIN_NAME][URL]"
type textarea "[URL][DOMAIN_NAME]"
drag, startPoint x: 649, startPoint y: 465, endPoint x: 469, endPoint y: 464, distance: 180.0
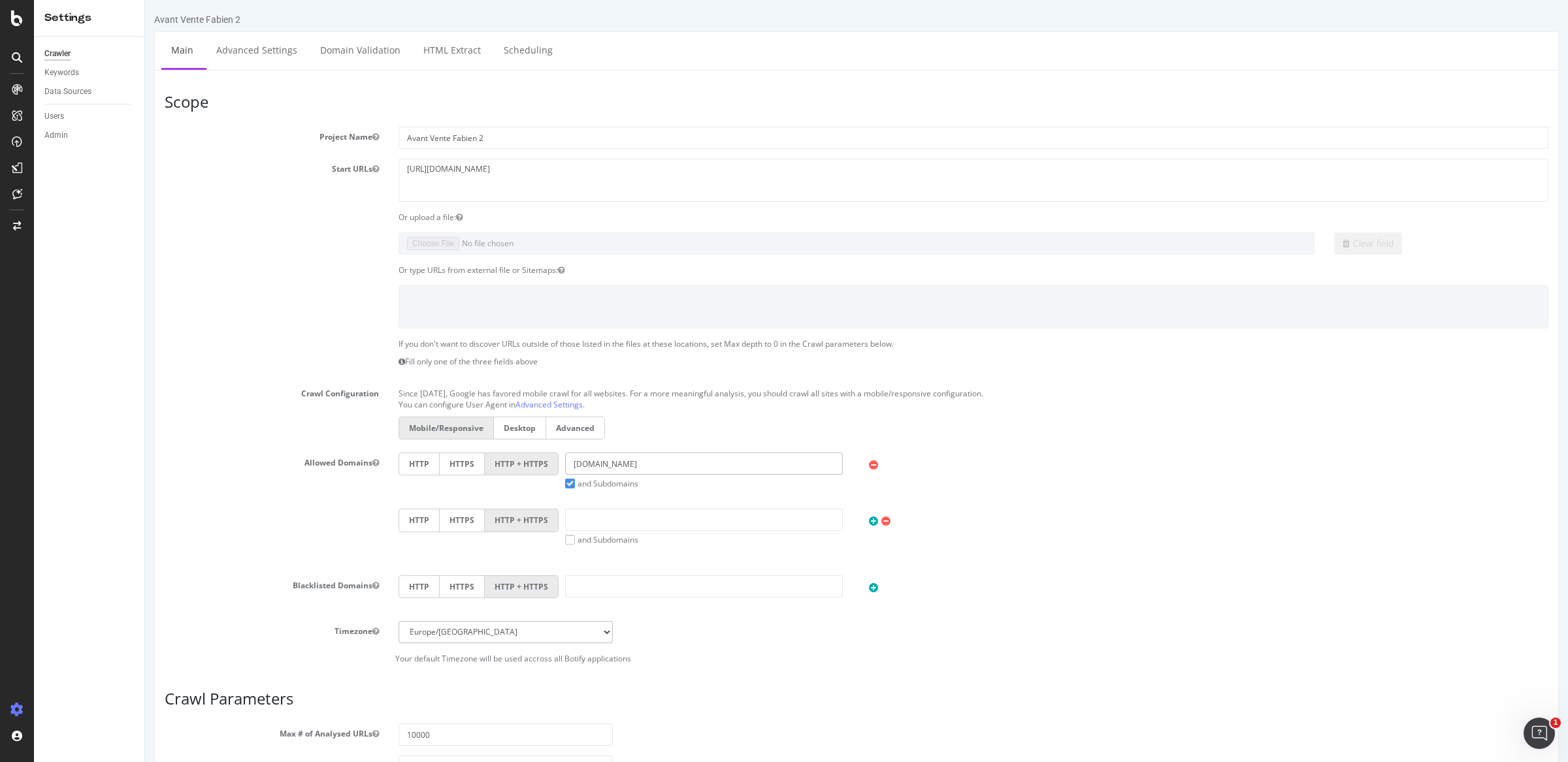
click at [469, 464] on div "HTTP HTTPS HTTP + HTTPS [DOMAIN_NAME] and Subdomains User Agent: Mobile Desktop…" at bounding box center [973, 471] width 1163 height 36
paste input "[URL][DOMAIN_NAME]"
drag, startPoint x: 619, startPoint y: 468, endPoint x: 454, endPoint y: 468, distance: 165.0
click at [454, 468] on div "HTTP HTTPS HTTP + HTTPS [URL][DOMAIN_NAME] and Subdomains User Agent: Mobile De…" at bounding box center [973, 471] width 1163 height 36
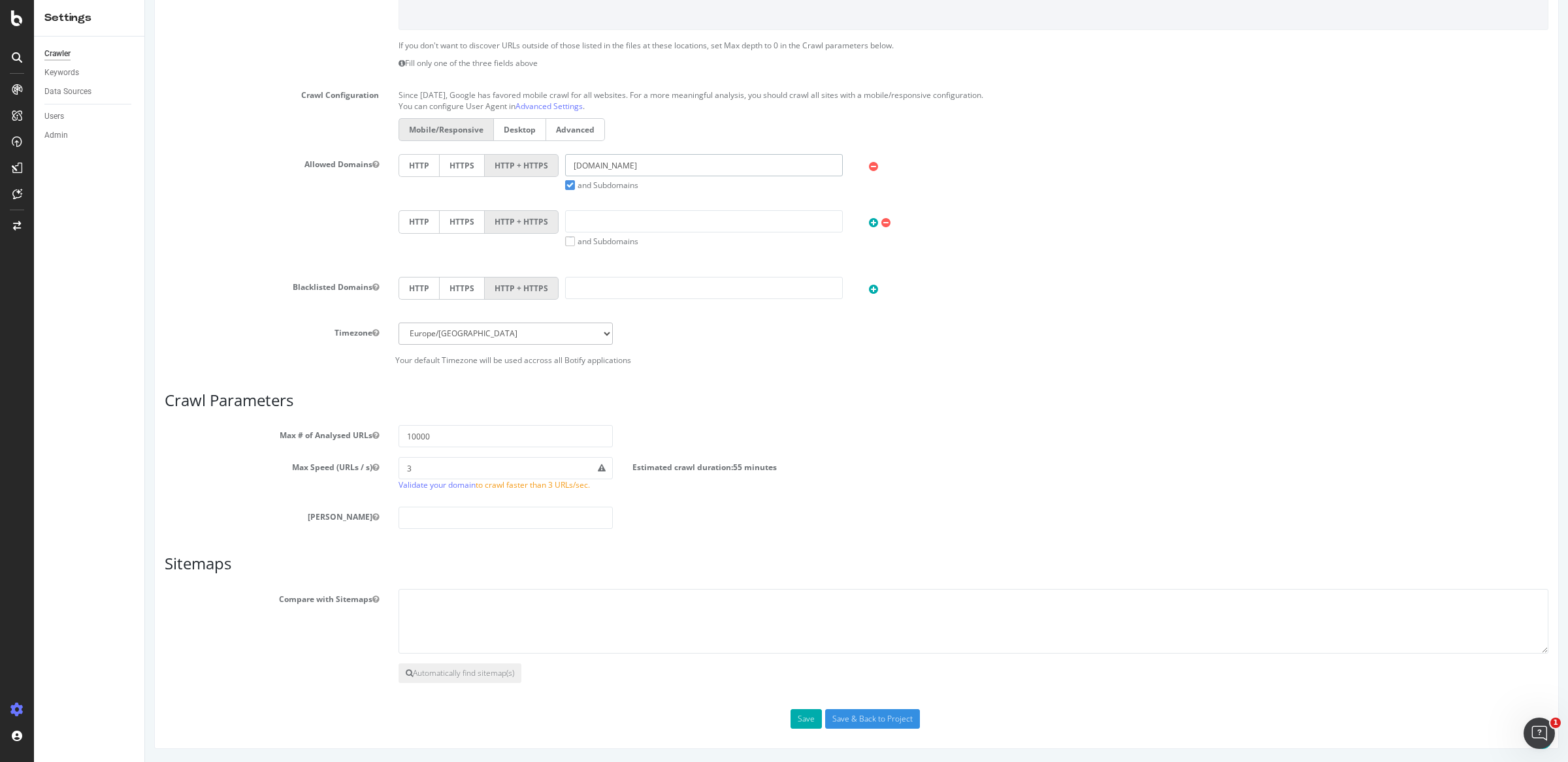
type input "[DOMAIN_NAME]"
click at [860, 709] on input "Save & Back to Project" at bounding box center [872, 719] width 95 height 20
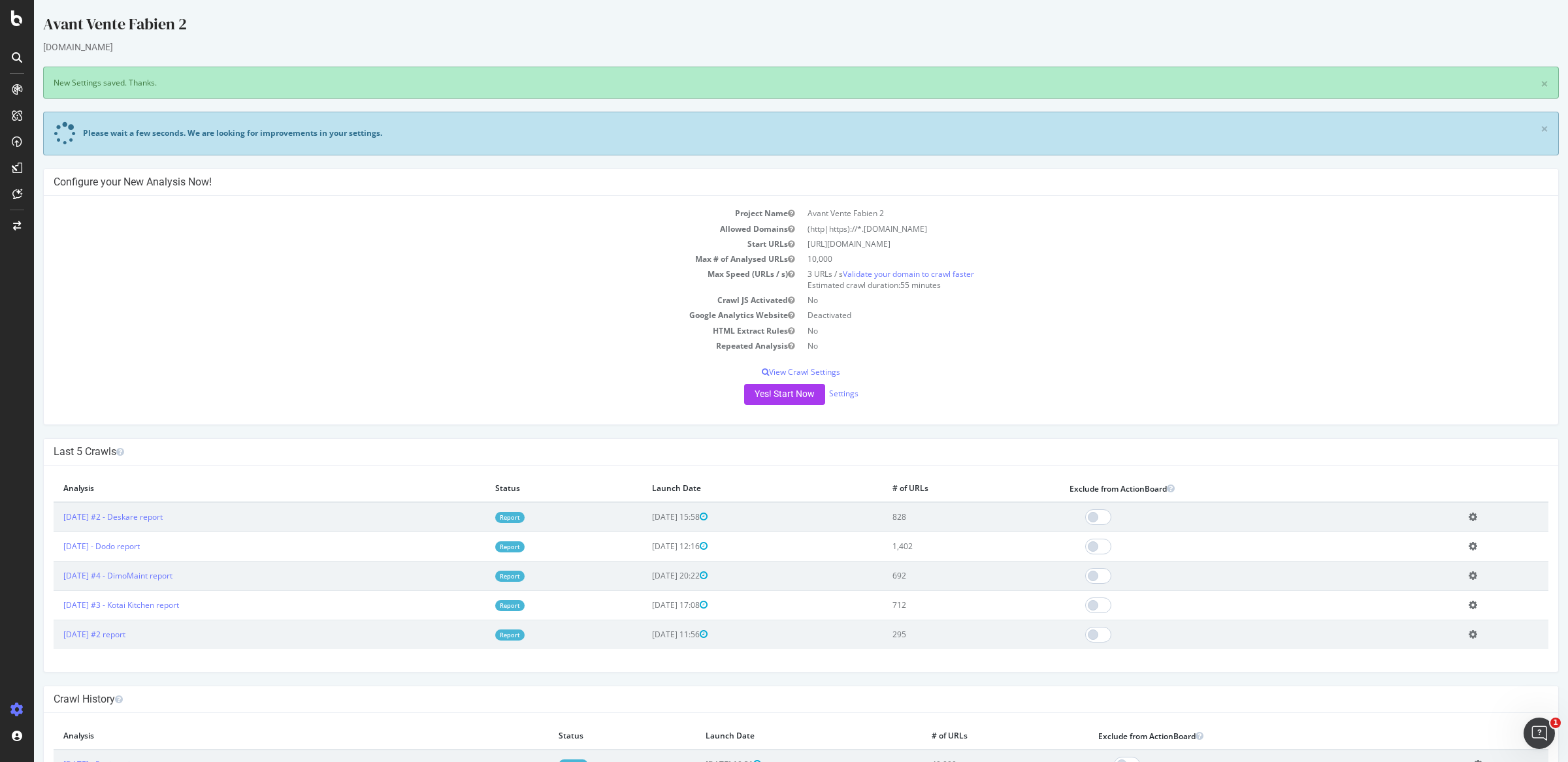
click at [682, 430] on div "Avant Vente Fabien 2 [DOMAIN_NAME] × New Settings saved. Thanks. Please wait a …" at bounding box center [801, 701] width 1534 height 1377
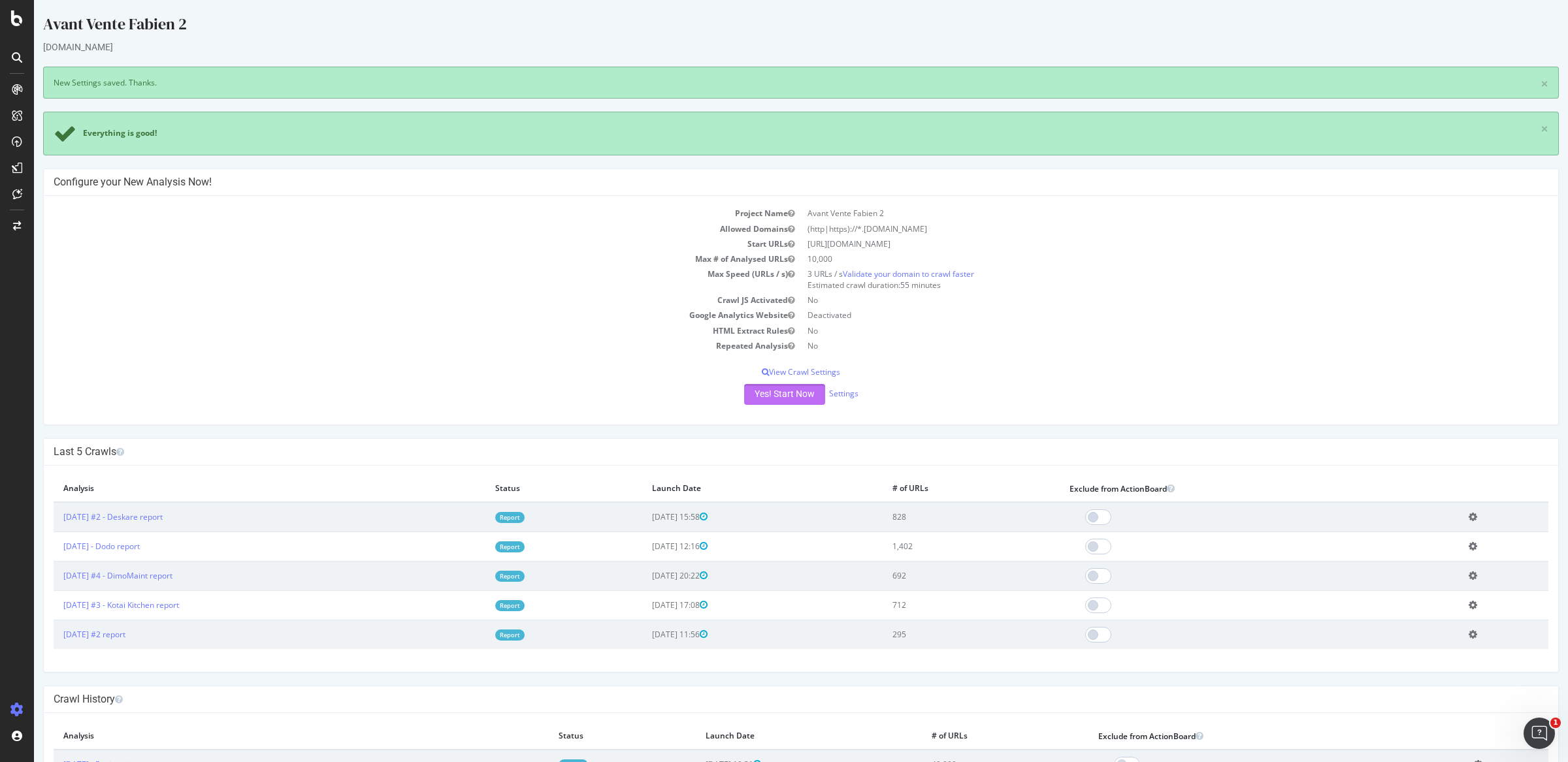
click at [744, 397] on button "Yes! Start Now" at bounding box center [784, 394] width 81 height 21
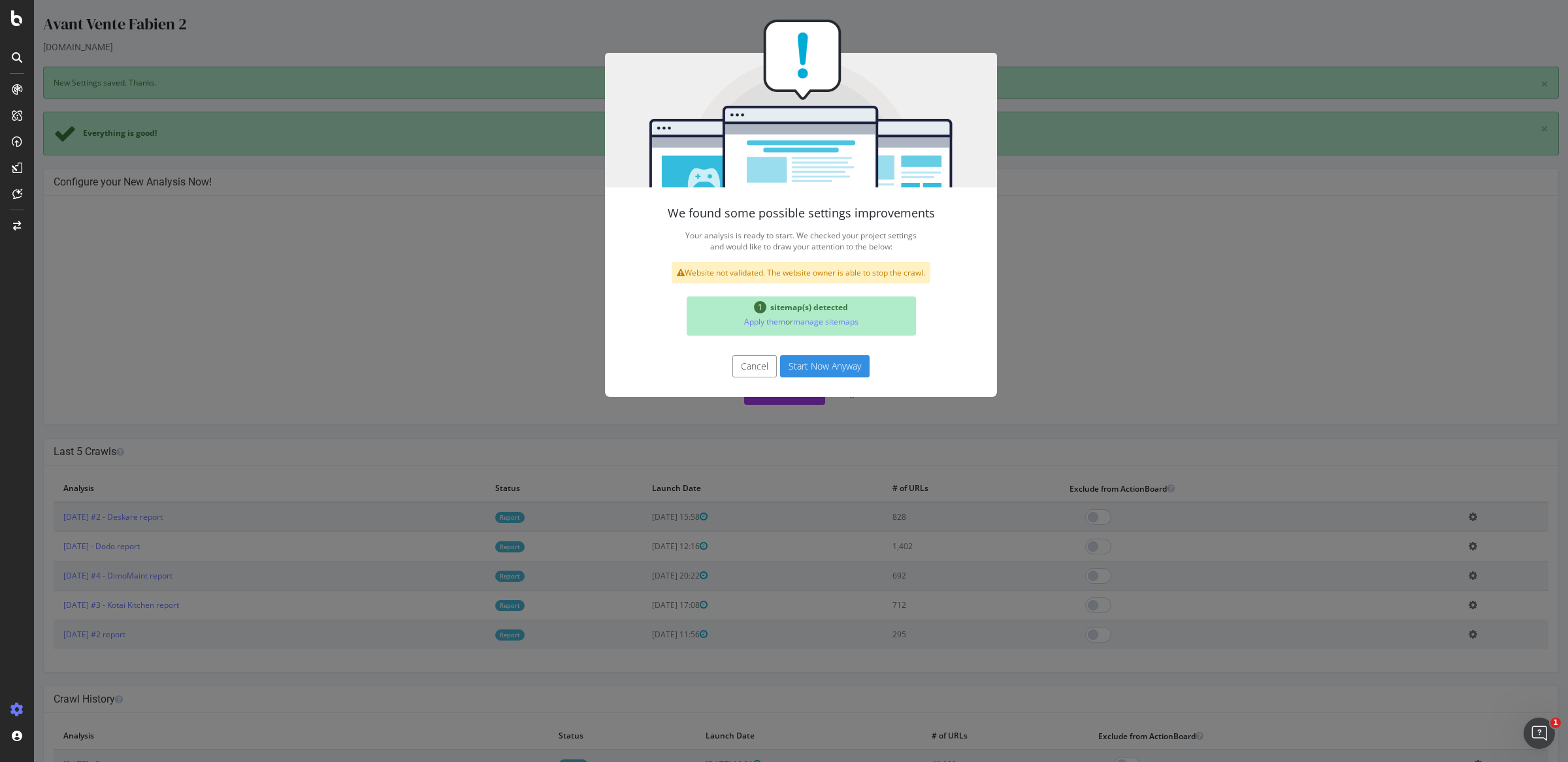
click at [786, 375] on button "Start Now Anyway" at bounding box center [825, 366] width 90 height 22
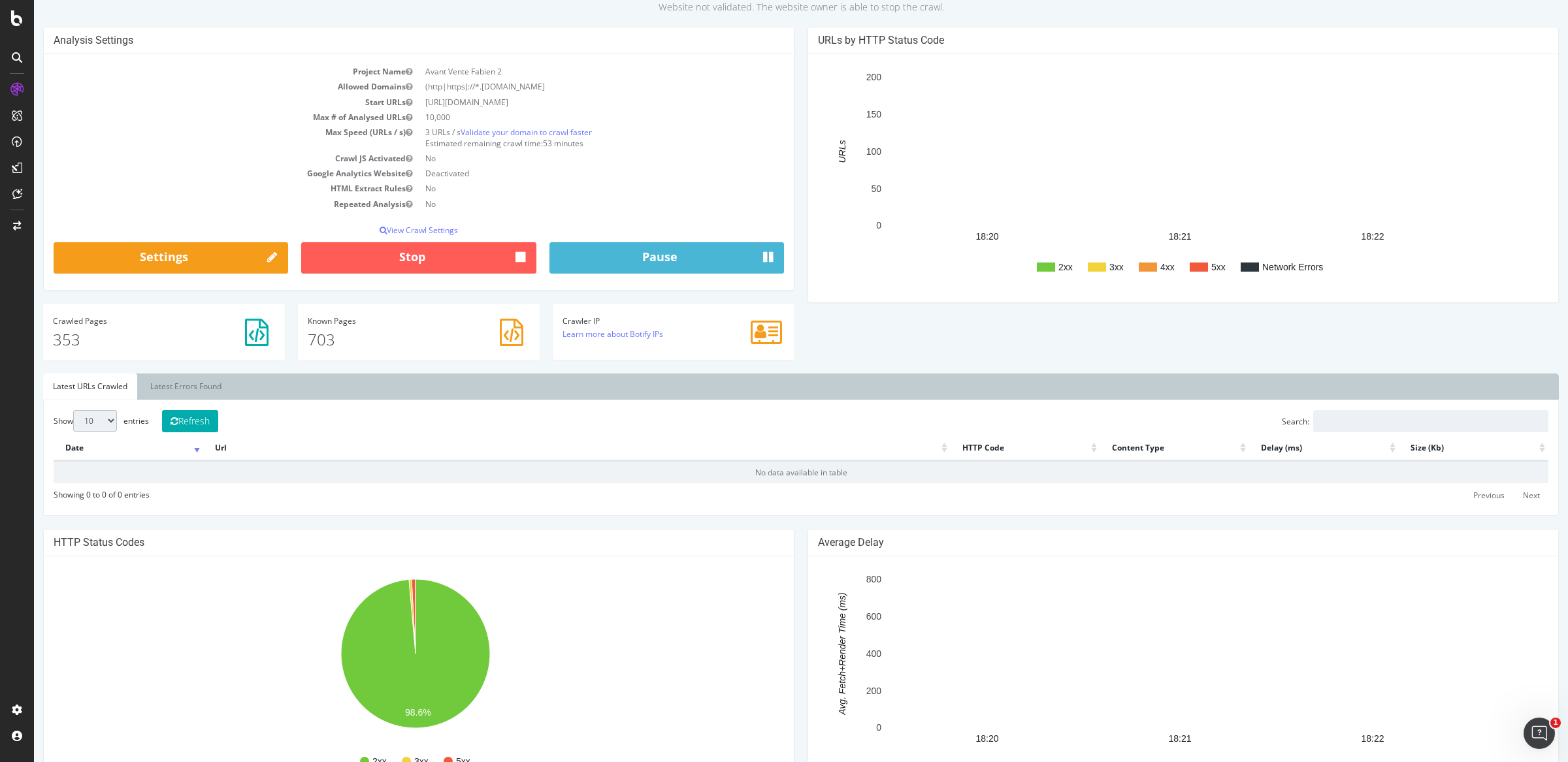
scroll to position [115, 0]
